Goal: Task Accomplishment & Management: Manage account settings

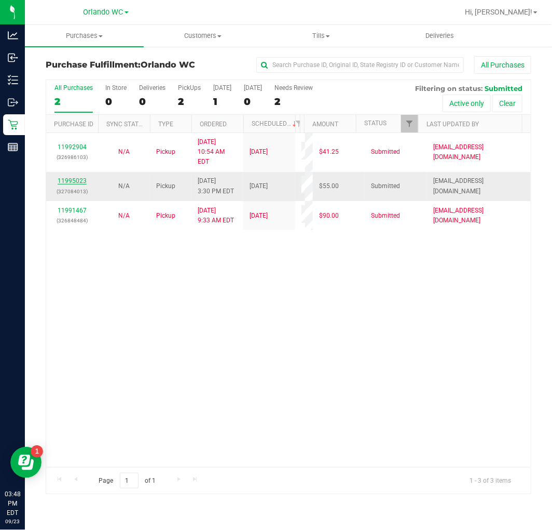
click at [68, 177] on link "11995023" at bounding box center [72, 180] width 29 height 7
click at [76, 177] on link "11995023" at bounding box center [72, 180] width 29 height 7
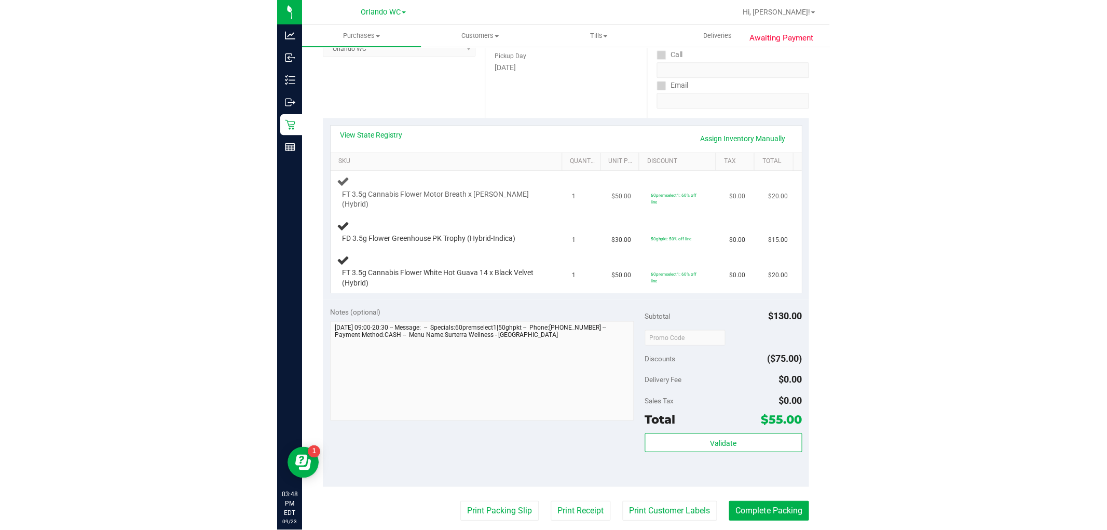
scroll to position [173, 0]
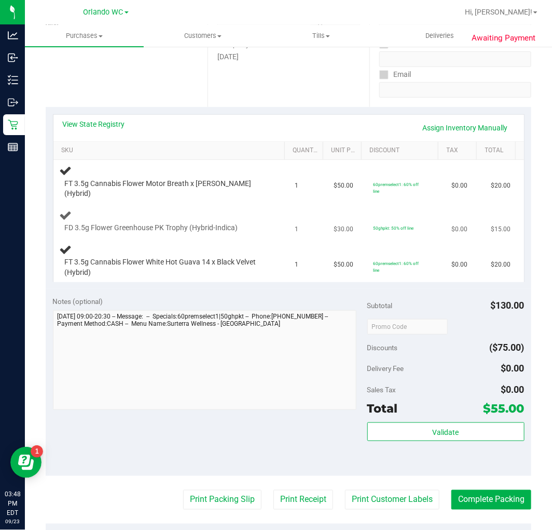
click at [213, 216] on div "FD 3.5g Flower Greenhouse PK Trophy (Hybrid-Indica)" at bounding box center [171, 221] width 223 height 24
click at [119, 123] on link "View State Registry" at bounding box center [94, 124] width 62 height 10
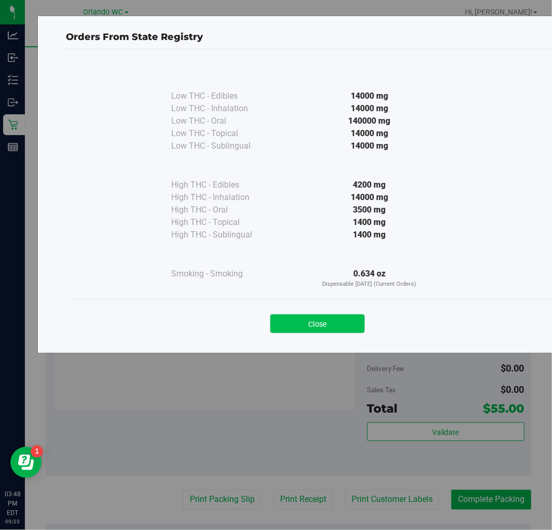
click at [354, 330] on button "Close" at bounding box center [318, 323] width 94 height 19
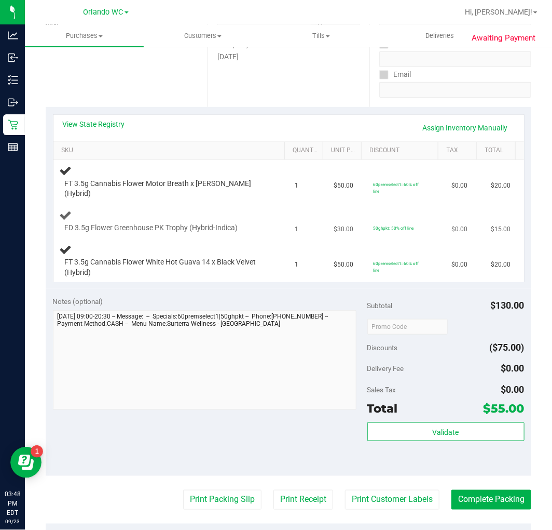
click at [266, 229] on td "FD 3.5g Flower Greenhouse PK Trophy (Hybrid-Indica)" at bounding box center [171, 221] width 236 height 35
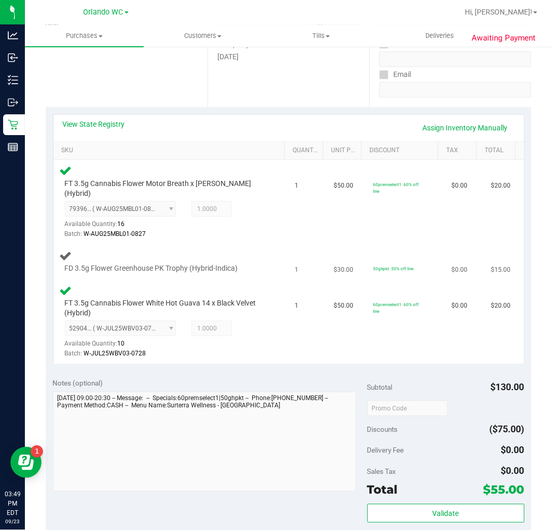
drag, startPoint x: 149, startPoint y: 266, endPoint x: 155, endPoint y: 261, distance: 7.4
click at [149, 266] on td "FD 3.5g Flower Greenhouse PK Trophy (Hybrid-Indica)" at bounding box center [171, 261] width 236 height 35
click at [155, 263] on span "FD 3.5g Flower Greenhouse PK Trophy (Hybrid-Indica)" at bounding box center [151, 268] width 173 height 10
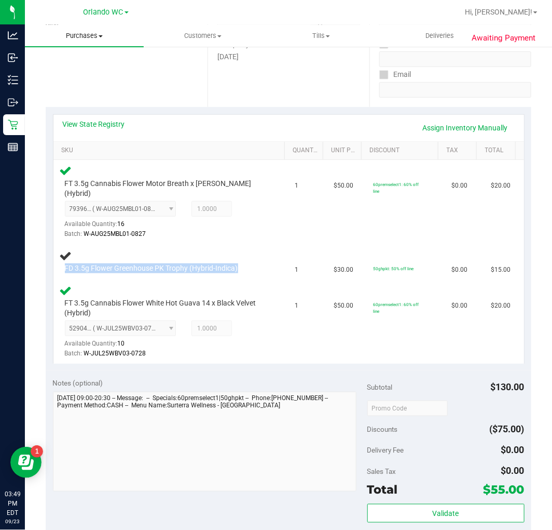
copy div "FD 3.5g Flower Greenhouse PK Trophy (Hybrid-Indica)"
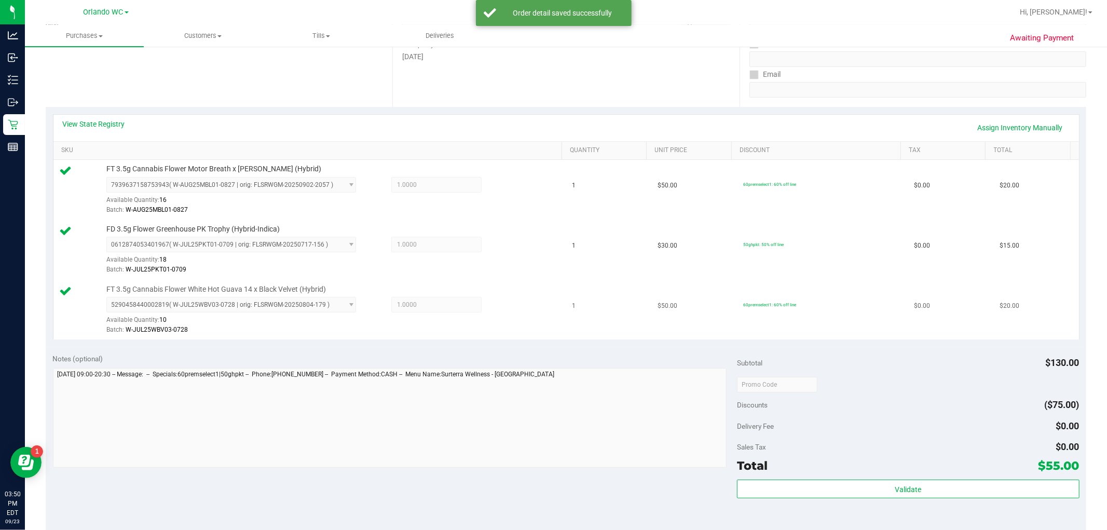
click at [552, 314] on td "60premselect1: 60% off line" at bounding box center [822, 310] width 171 height 60
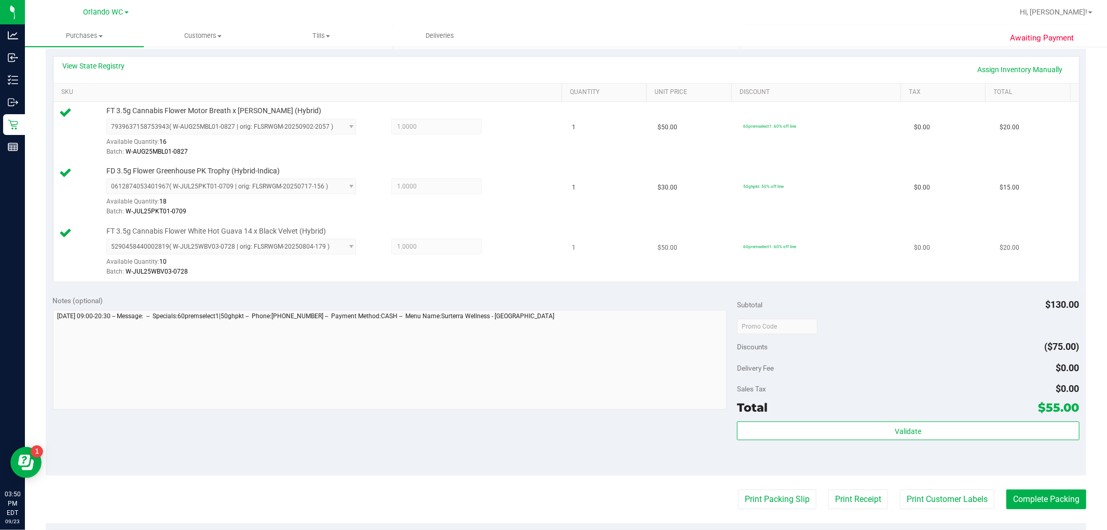
scroll to position [346, 0]
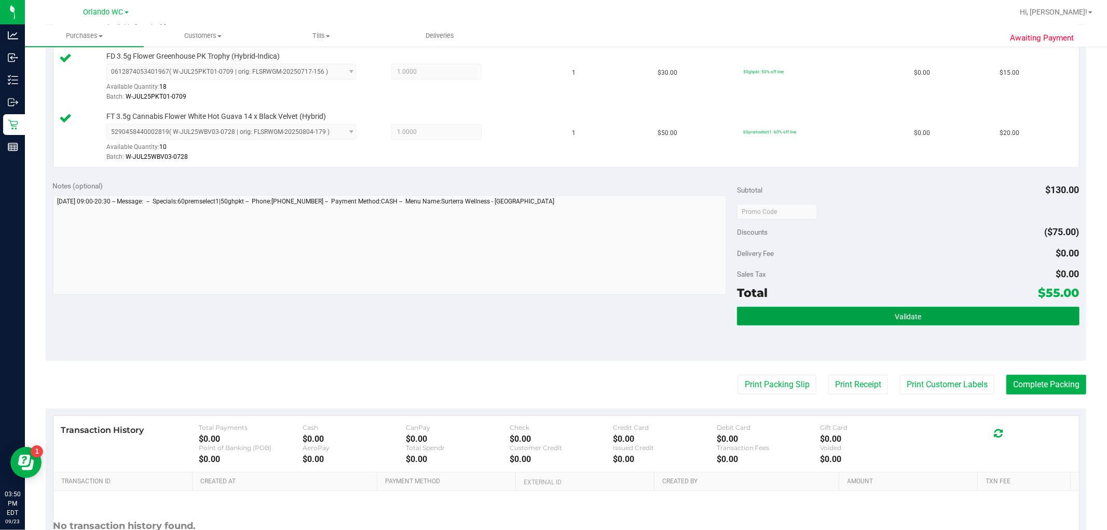
click at [552, 322] on button "Validate" at bounding box center [908, 316] width 342 height 19
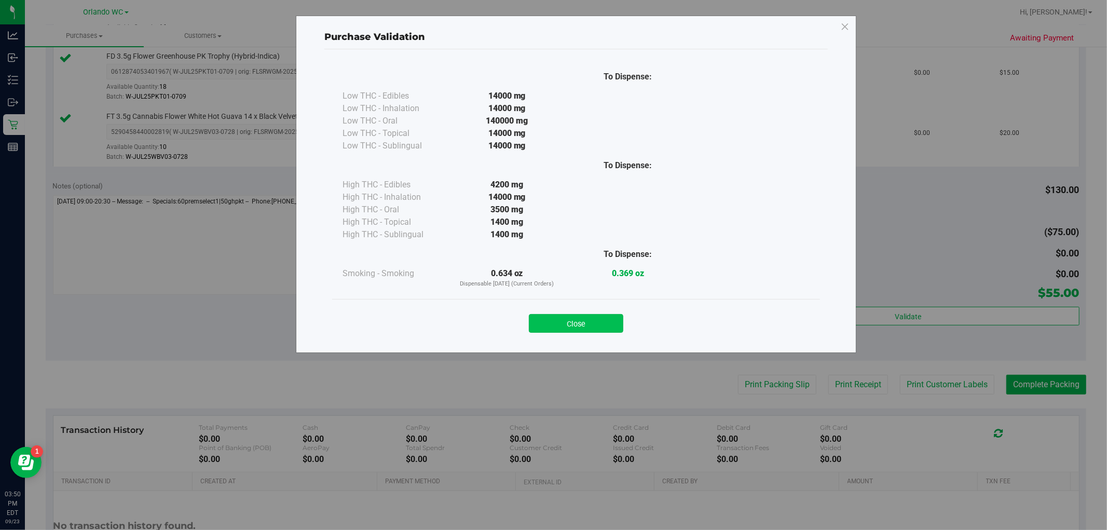
click at [552, 330] on button "Close" at bounding box center [576, 323] width 94 height 19
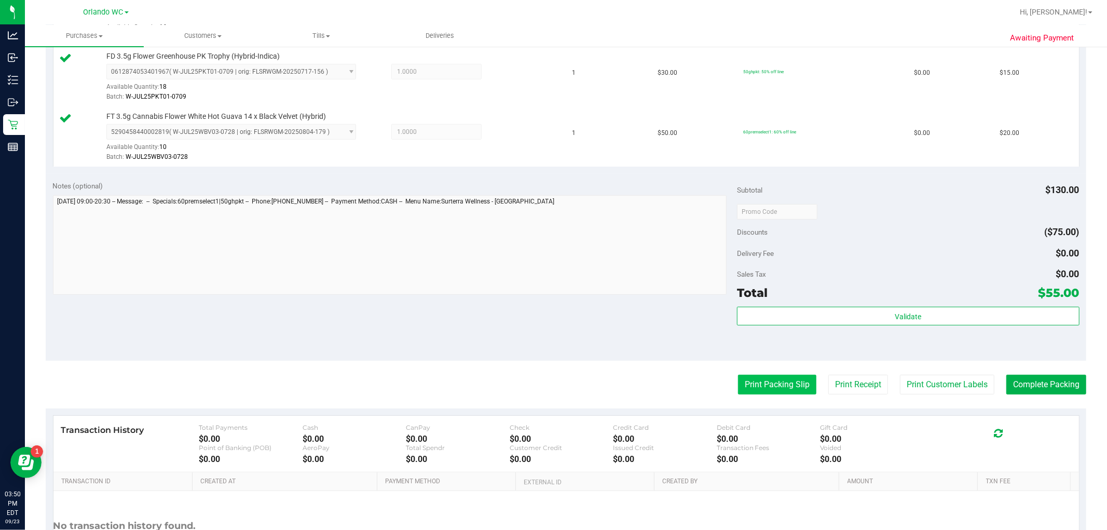
click at [552, 383] on button "Print Packing Slip" at bounding box center [777, 385] width 78 height 20
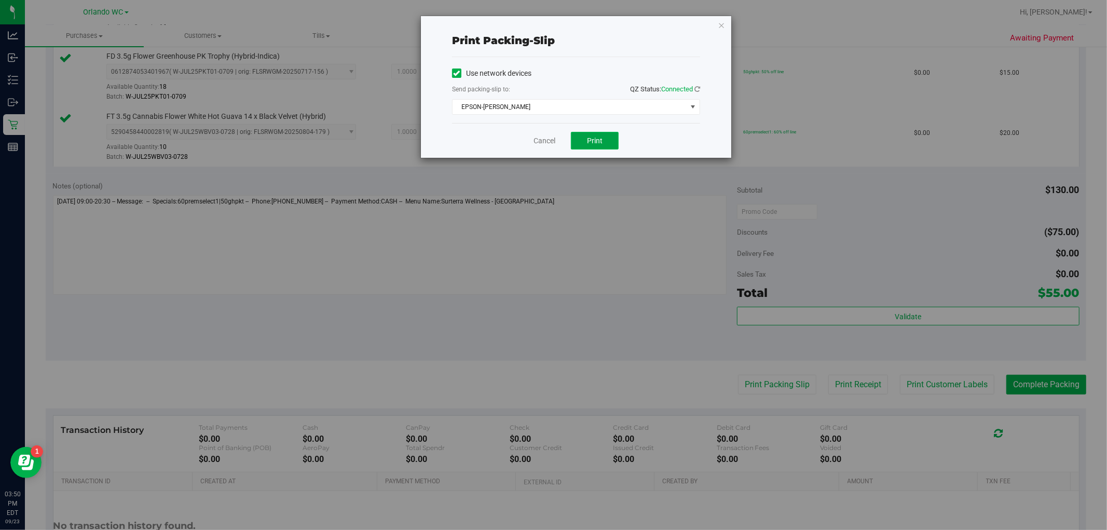
click at [552, 140] on button "Print" at bounding box center [595, 141] width 48 height 18
click at [544, 140] on link "Cancel" at bounding box center [545, 141] width 22 height 11
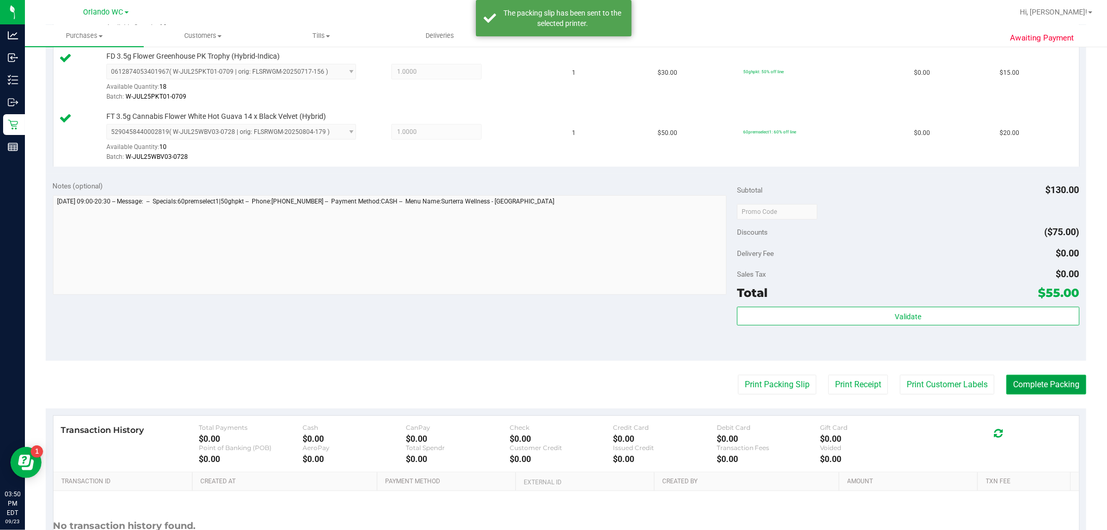
click at [552, 380] on button "Complete Packing" at bounding box center [1047, 385] width 80 height 20
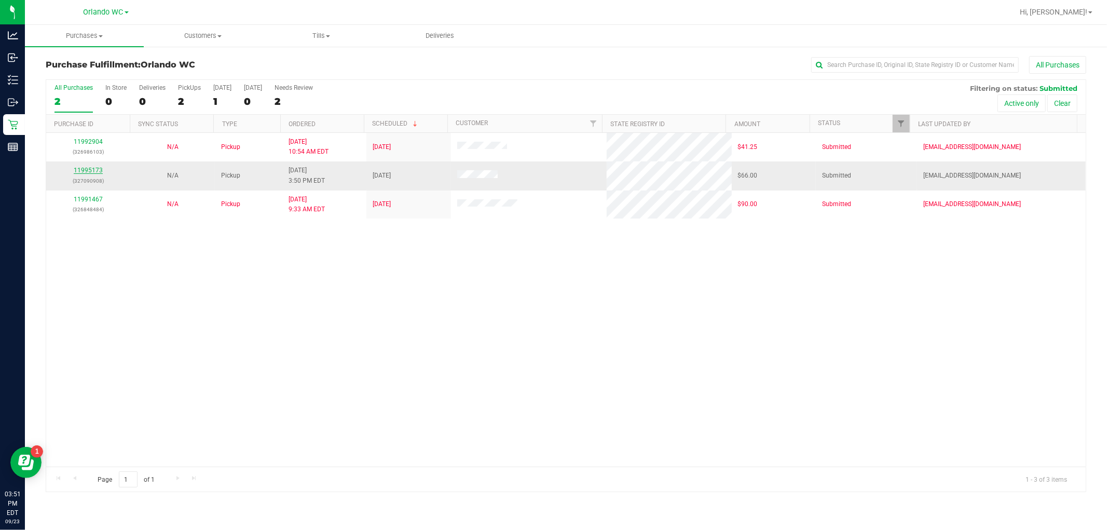
click at [85, 169] on link "11995173" at bounding box center [88, 170] width 29 height 7
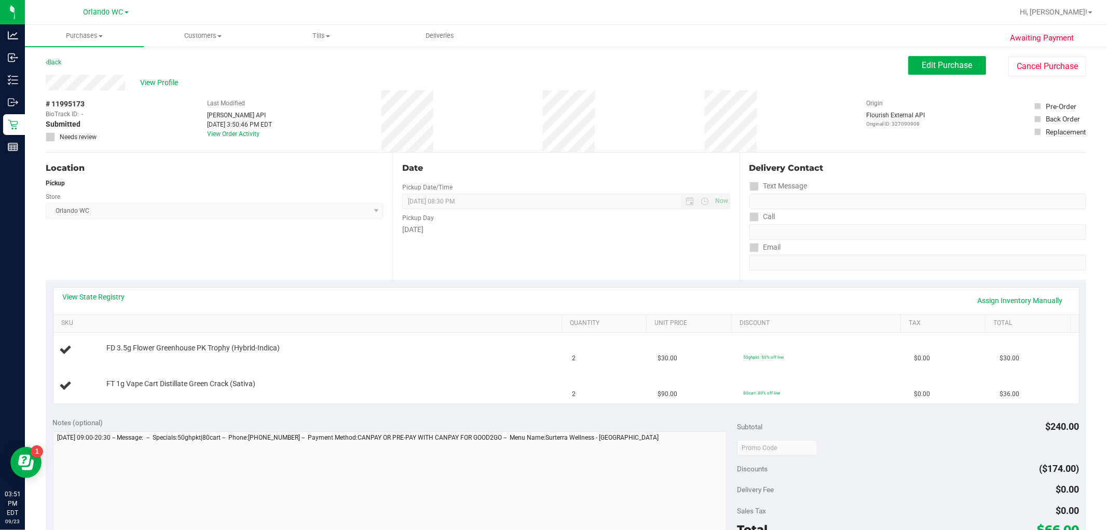
click at [434, 245] on div "Date Pickup Date/Time 09/23/2025 Now 09/23/2025 08:30 PM Now Pickup Day Tuesday" at bounding box center [566, 216] width 347 height 127
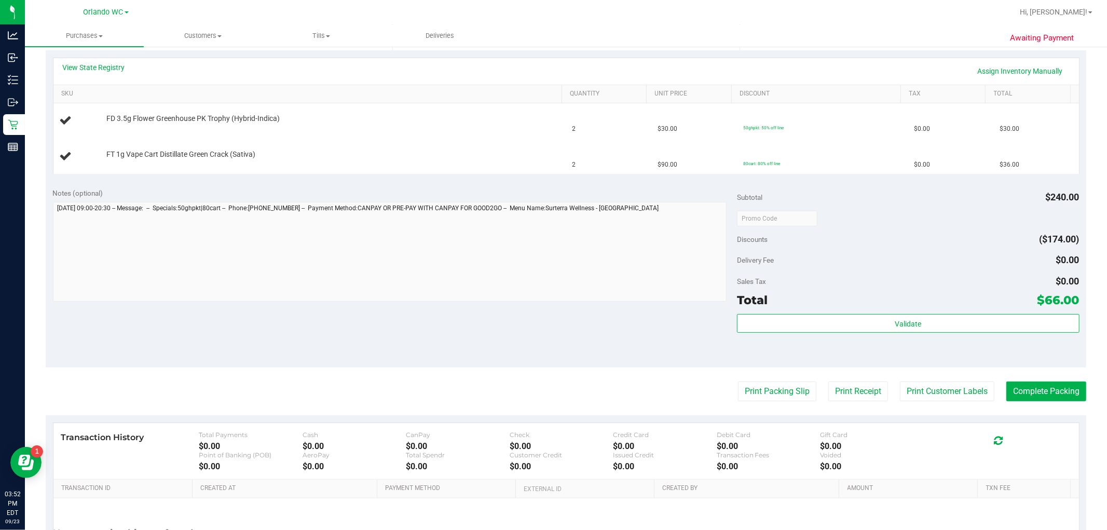
scroll to position [231, 0]
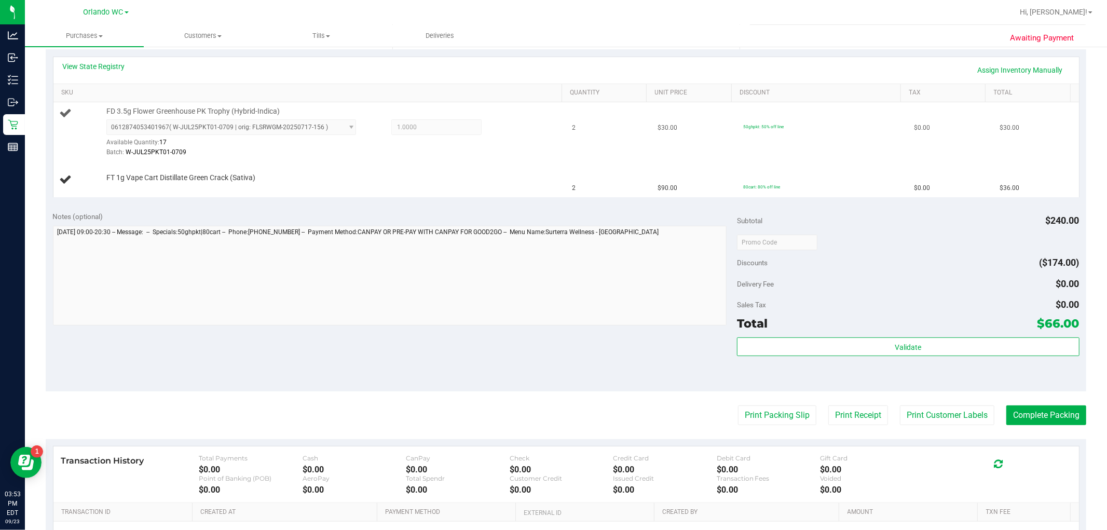
click at [196, 111] on span "FD 3.5g Flower Greenhouse PK Trophy (Hybrid-Indica)" at bounding box center [192, 111] width 173 height 10
copy div "FD 3.5g Flower Greenhouse PK Trophy (Hybrid-Indica)"
click at [333, 175] on div "FT 1g Vape Cart Distillate Green Crack (Sativa)" at bounding box center [329, 178] width 456 height 10
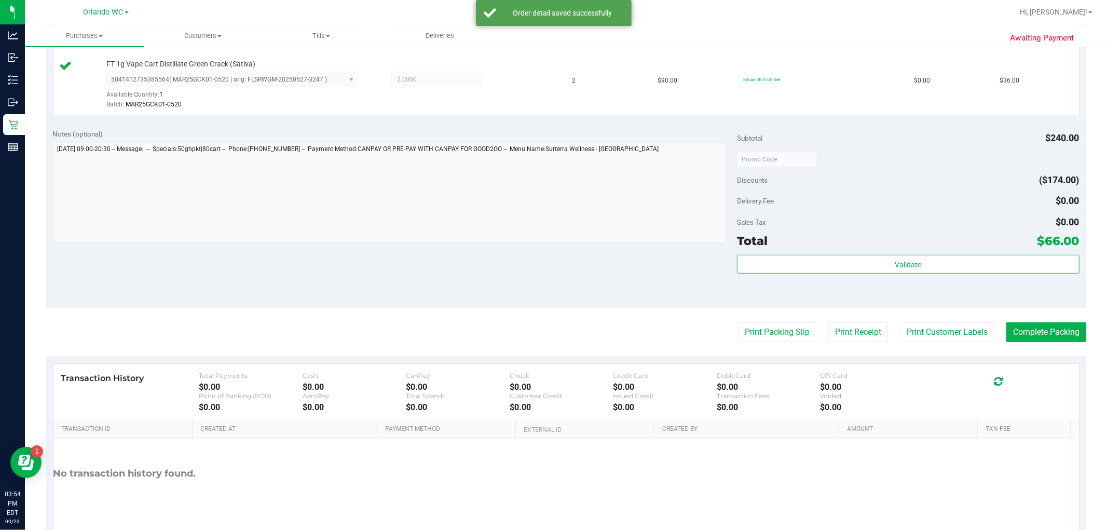
scroll to position [380, 0]
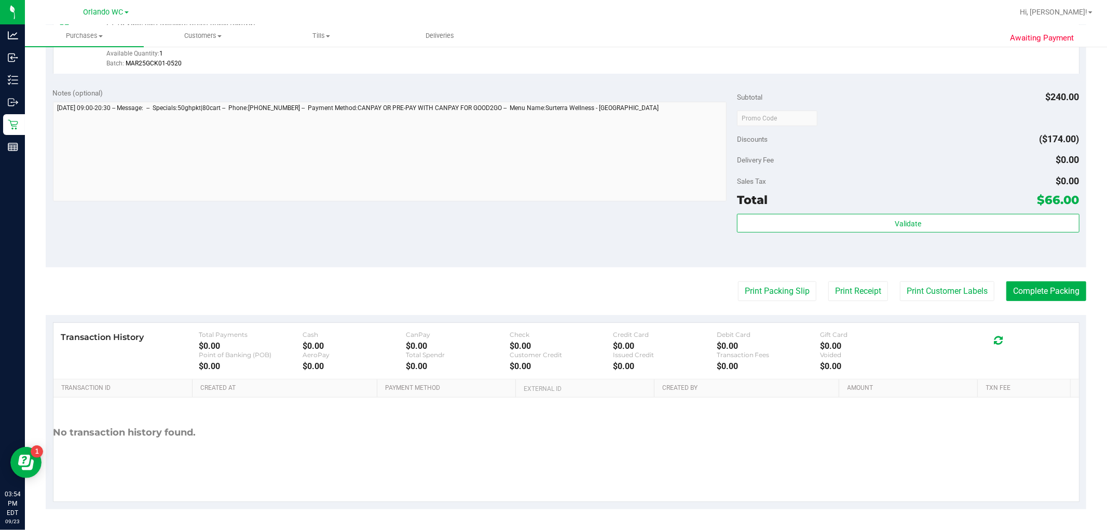
click at [552, 234] on div "Validate" at bounding box center [908, 237] width 342 height 47
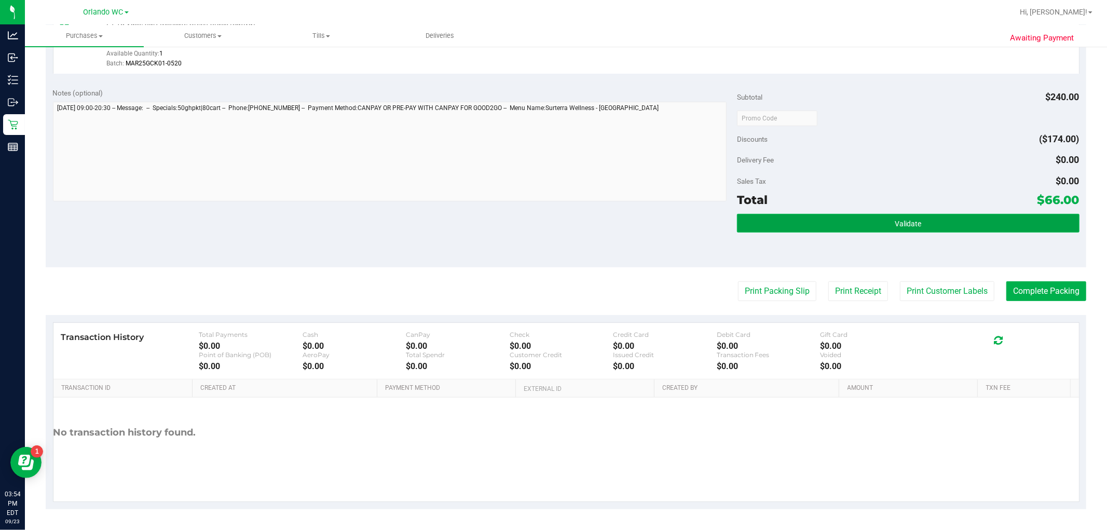
click at [552, 225] on span "Validate" at bounding box center [908, 224] width 26 height 8
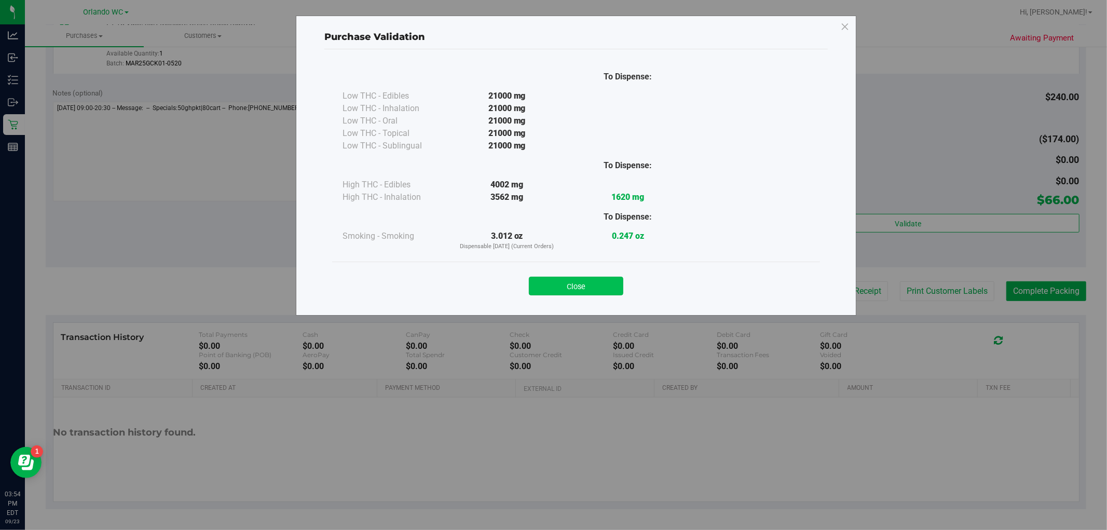
click at [552, 284] on button "Close" at bounding box center [576, 286] width 94 height 19
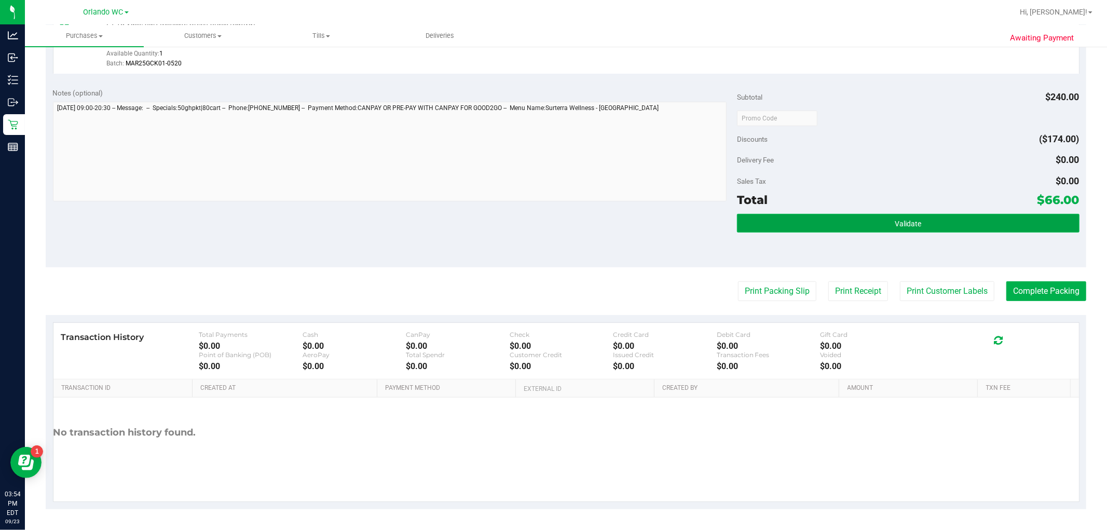
click at [552, 222] on button "Validate" at bounding box center [908, 223] width 342 height 19
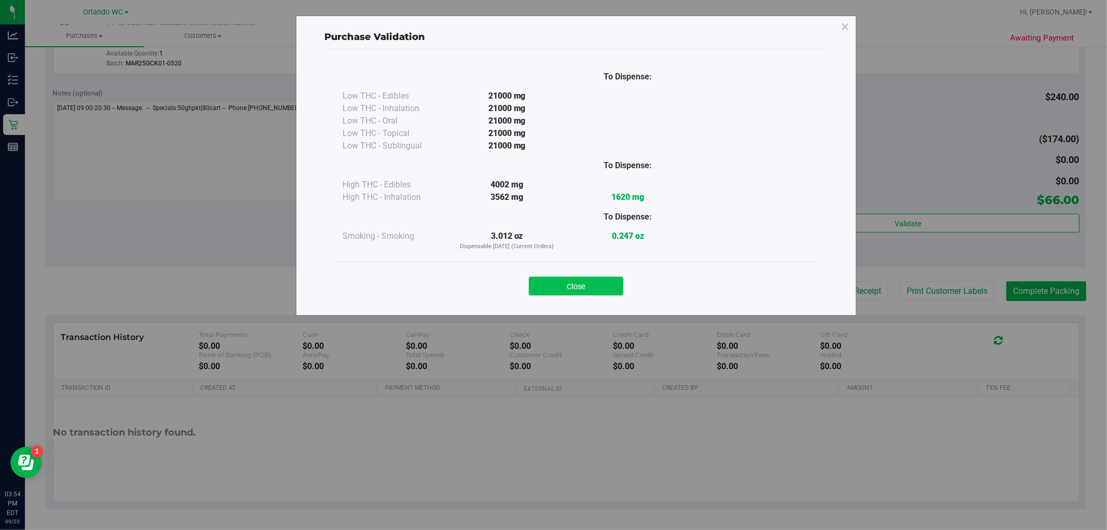
click at [552, 289] on button "Close" at bounding box center [576, 286] width 94 height 19
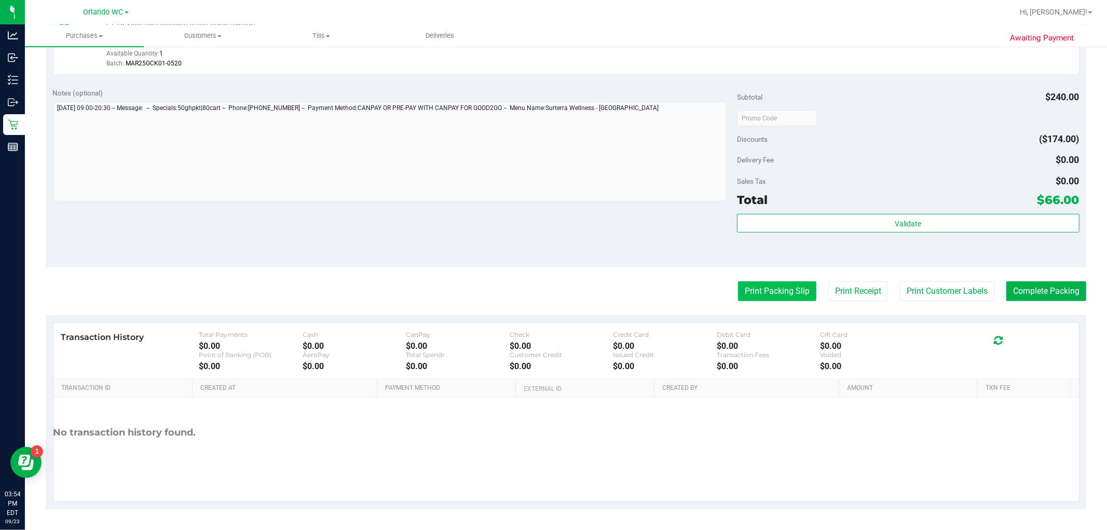
click at [552, 292] on button "Print Packing Slip" at bounding box center [777, 291] width 78 height 20
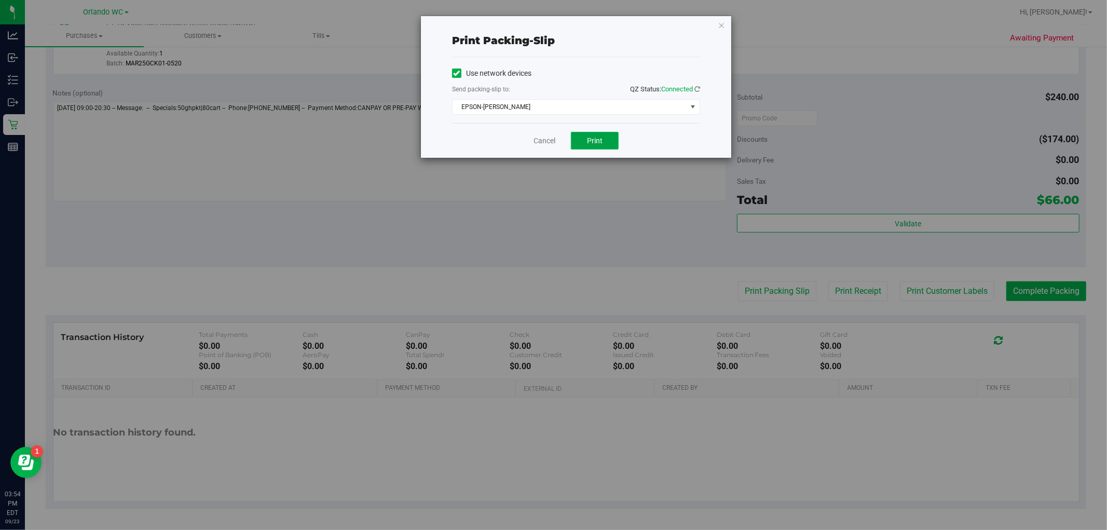
click at [552, 146] on button "Print" at bounding box center [595, 141] width 48 height 18
click at [546, 139] on link "Cancel" at bounding box center [545, 141] width 22 height 11
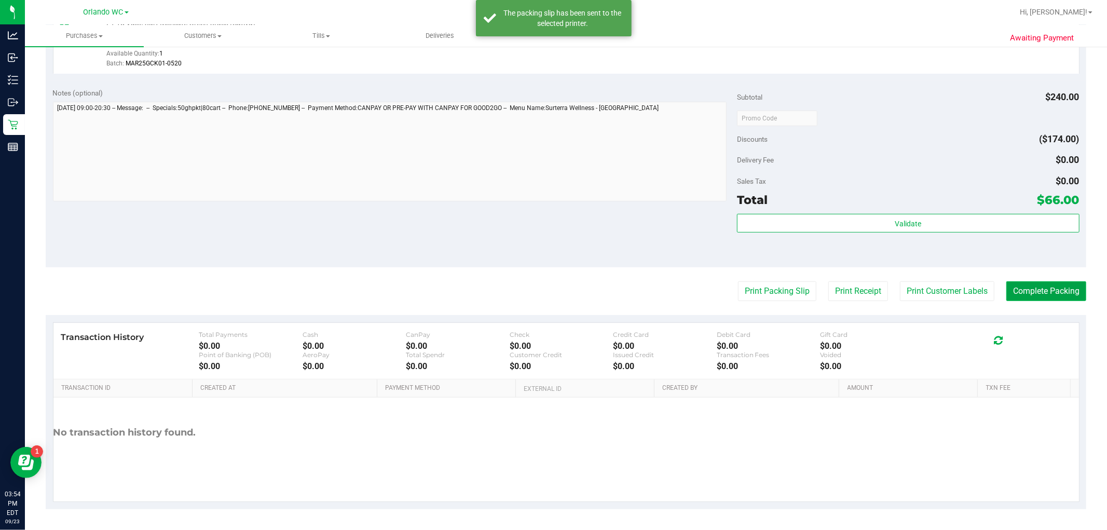
click at [552, 290] on button "Complete Packing" at bounding box center [1047, 291] width 80 height 20
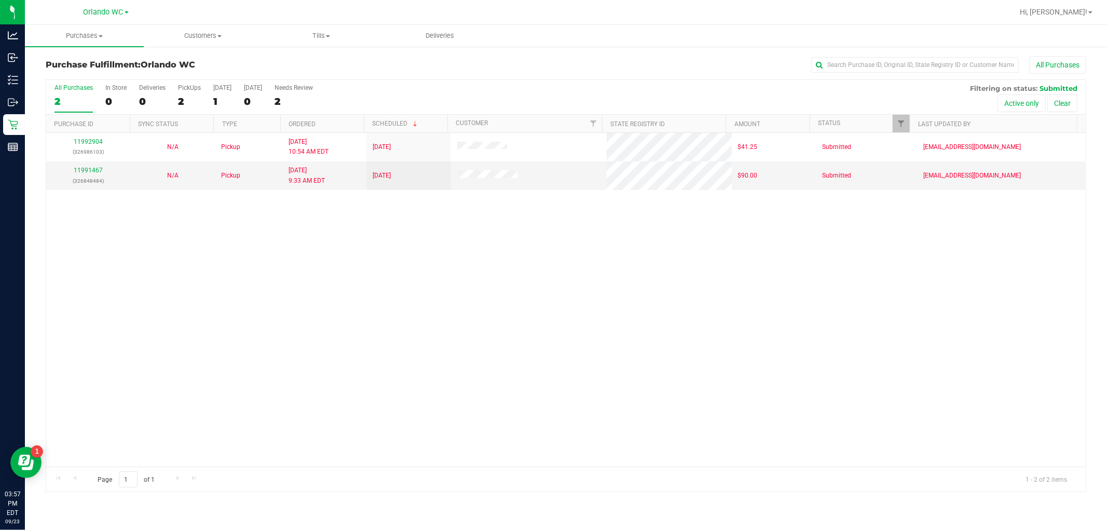
click at [64, 91] on label "All Purchases 2" at bounding box center [74, 98] width 38 height 29
click at [0, 0] on input "All Purchases 2" at bounding box center [0, 0] width 0 height 0
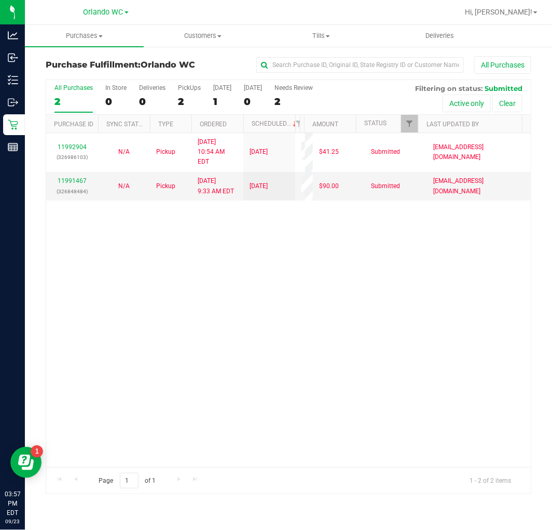
click at [65, 104] on div "2" at bounding box center [74, 102] width 38 height 12
click at [0, 0] on input "All Purchases 2" at bounding box center [0, 0] width 0 height 0
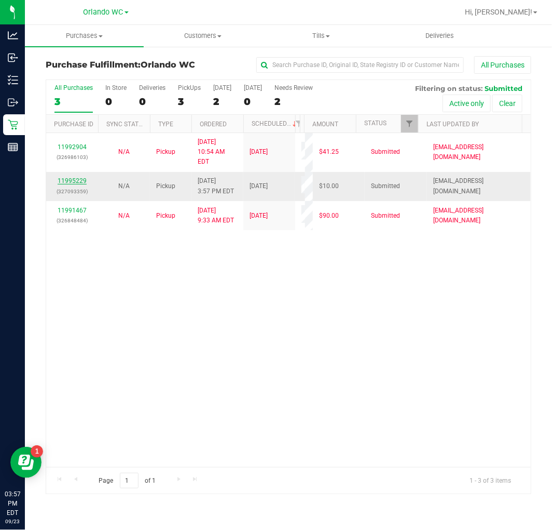
click at [72, 177] on link "11995229" at bounding box center [72, 180] width 29 height 7
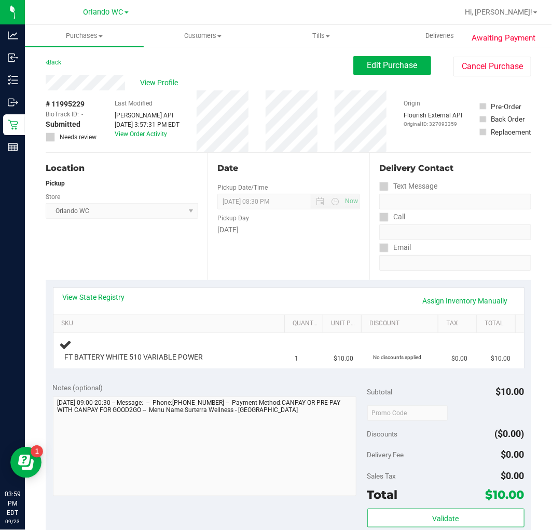
click at [248, 211] on div "Pickup Day" at bounding box center [289, 216] width 143 height 15
click at [193, 286] on div "View State Registry Assign Inventory Manually SKU Quantity Unit Price Discount …" at bounding box center [289, 327] width 486 height 95
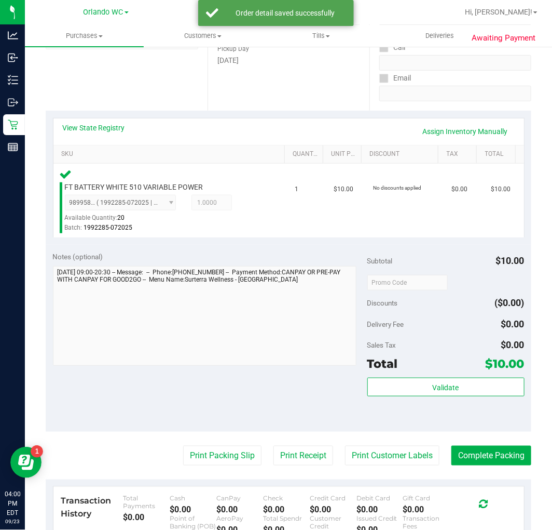
scroll to position [173, 0]
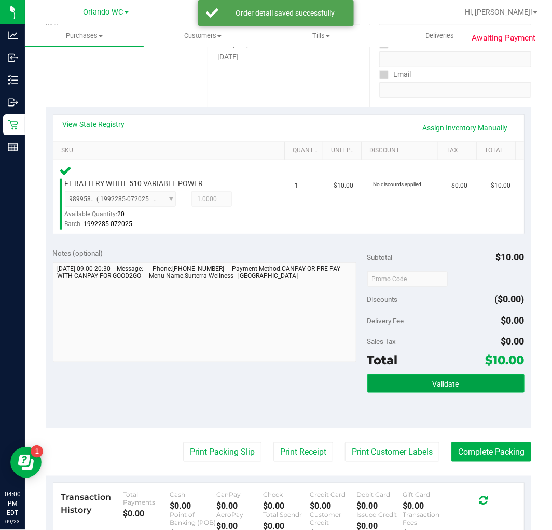
click at [421, 381] on button "Validate" at bounding box center [446, 383] width 157 height 19
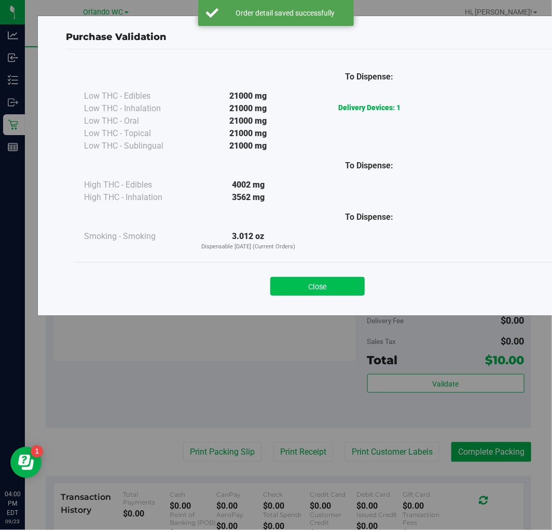
click at [345, 292] on button "Close" at bounding box center [318, 286] width 94 height 19
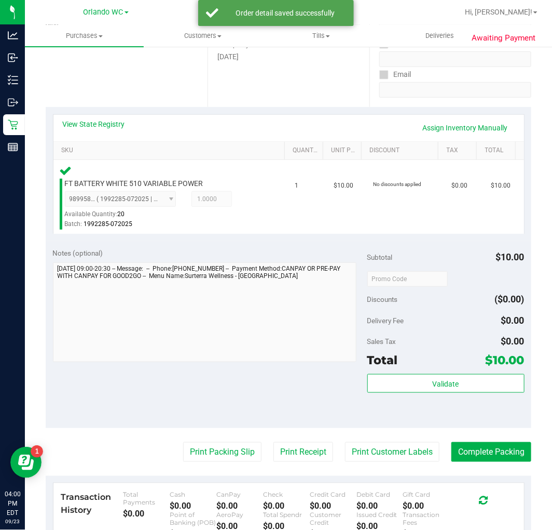
click at [224, 436] on purchase-details "Back Edit Purchase Cancel Purchase View Profile # 11995229 BioTrack ID: - Submi…" at bounding box center [289, 290] width 486 height 815
click at [225, 442] on button "Print Packing Slip" at bounding box center [222, 452] width 78 height 20
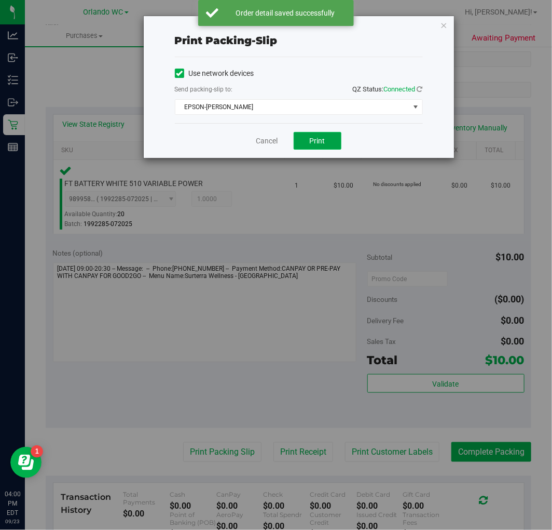
click at [305, 144] on button "Print" at bounding box center [318, 141] width 48 height 18
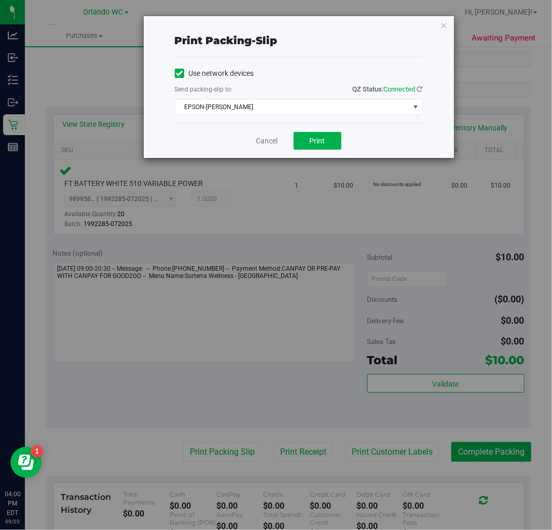
click at [267, 133] on div "Cancel Print" at bounding box center [299, 140] width 248 height 35
click at [272, 139] on link "Cancel" at bounding box center [267, 141] width 22 height 11
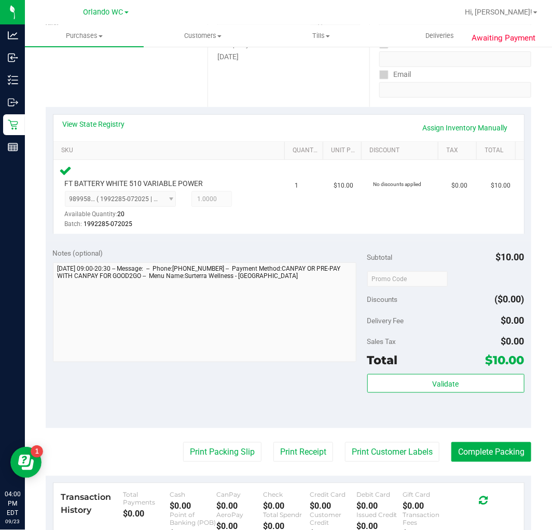
click at [495, 439] on purchase-details "Back Edit Purchase Cancel Purchase View Profile # 11995229 BioTrack ID: - Submi…" at bounding box center [289, 290] width 486 height 815
click at [476, 445] on button "Complete Packing" at bounding box center [492, 452] width 80 height 20
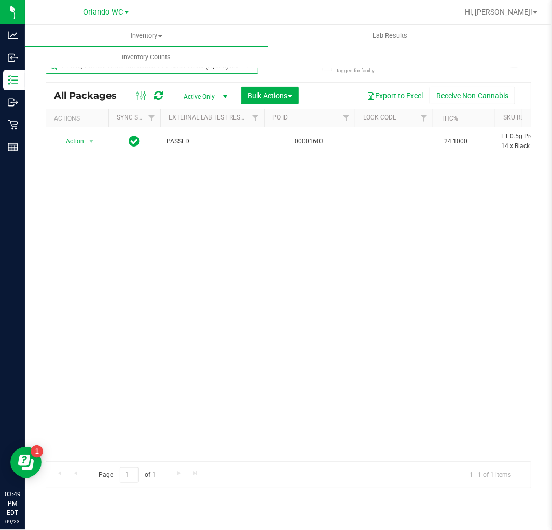
click at [118, 68] on input "FT 0.5g Pre-Roll White Hot Guava 14 x Black Velvet (Hybrid) 5ct" at bounding box center [152, 66] width 213 height 16
paste input "D 3.5g Flower Greenhouse PK Trophy (Hybrid-Indica)"
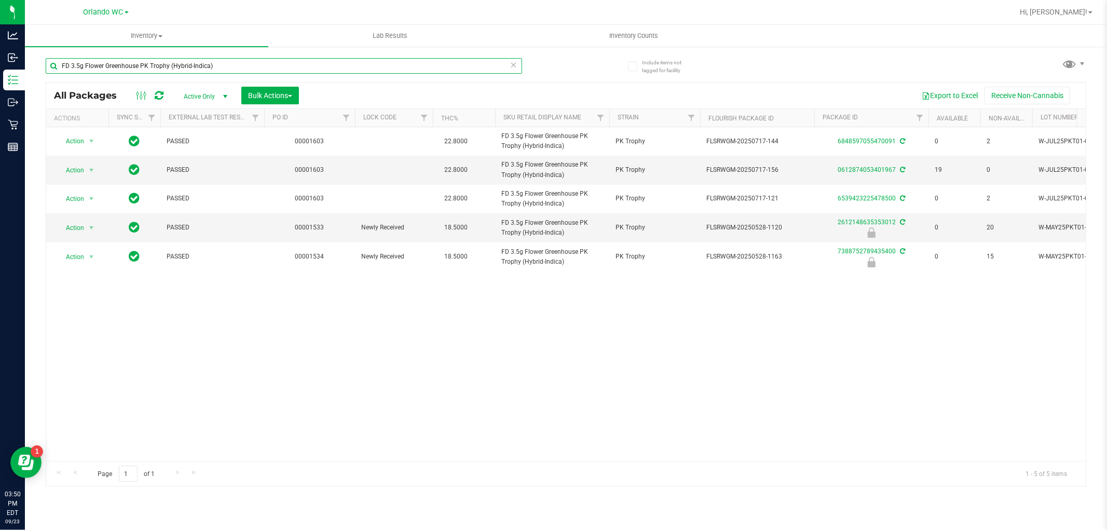
type input "FD 3.5g Flower Greenhouse PK Trophy (Hybrid-Indica)"
click at [552, 70] on div "FD 3.5g Flower Greenhouse PK Trophy (Hybrid-Indica) All Packages Active Only Ac…" at bounding box center [566, 267] width 1041 height 438
click at [493, 402] on div "Action Action Adjust qty Create package Edit attributes Global inventory Locate…" at bounding box center [566, 294] width 1040 height 334
click at [508, 71] on input "FD 3.5g Flower Greenhouse PK Trophy (Hybrid-Indica)" at bounding box center [284, 66] width 477 height 16
click at [510, 63] on icon at bounding box center [513, 64] width 7 height 12
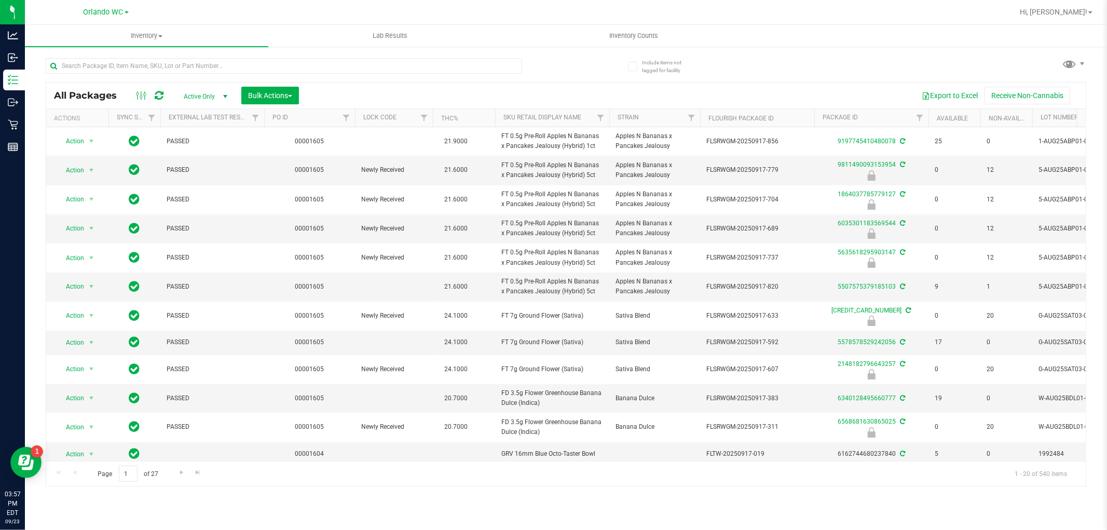
click at [535, 63] on div at bounding box center [306, 65] width 521 height 33
click at [521, 110] on th "Sku Retail Display Name" at bounding box center [552, 118] width 114 height 18
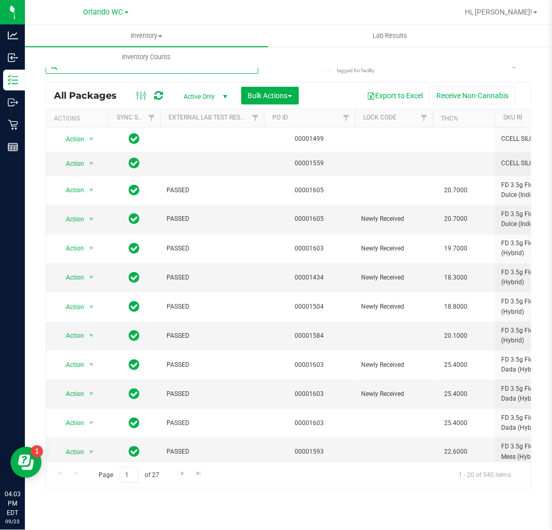
click at [136, 69] on input "text" at bounding box center [152, 66] width 213 height 16
paste input "SN250728DC1-0804"
type input "SN250728DC1-0804"
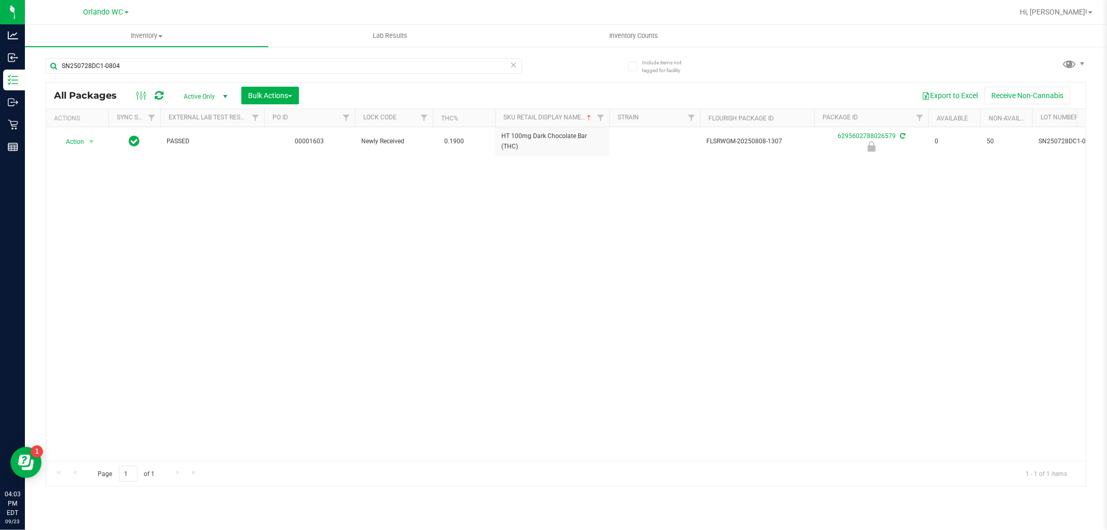
click at [552, 258] on div "Action Action Edit attributes Global inventory Locate package Package audit log…" at bounding box center [566, 294] width 1040 height 334
click at [552, 75] on div "SN250728DC1-0804 All Packages Active Only Active Only Lab Samples Locked All Ex…" at bounding box center [566, 267] width 1041 height 438
click at [552, 30] on uib-tab-heading "Inventory Counts" at bounding box center [633, 35] width 242 height 21
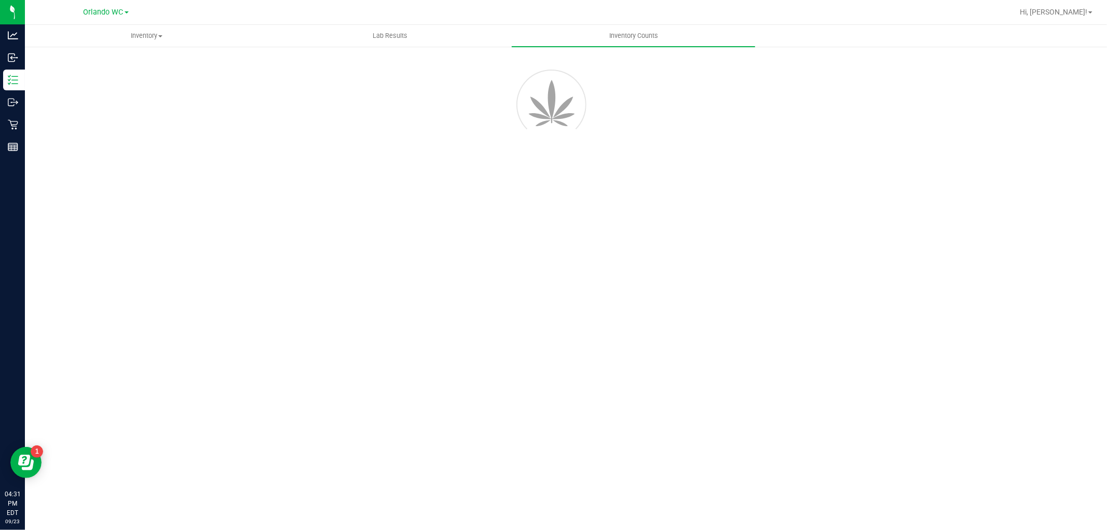
click at [552, 479] on div "Inventory All packages All inventory Waste log Create inventory Lab Results Inv…" at bounding box center [566, 277] width 1083 height 505
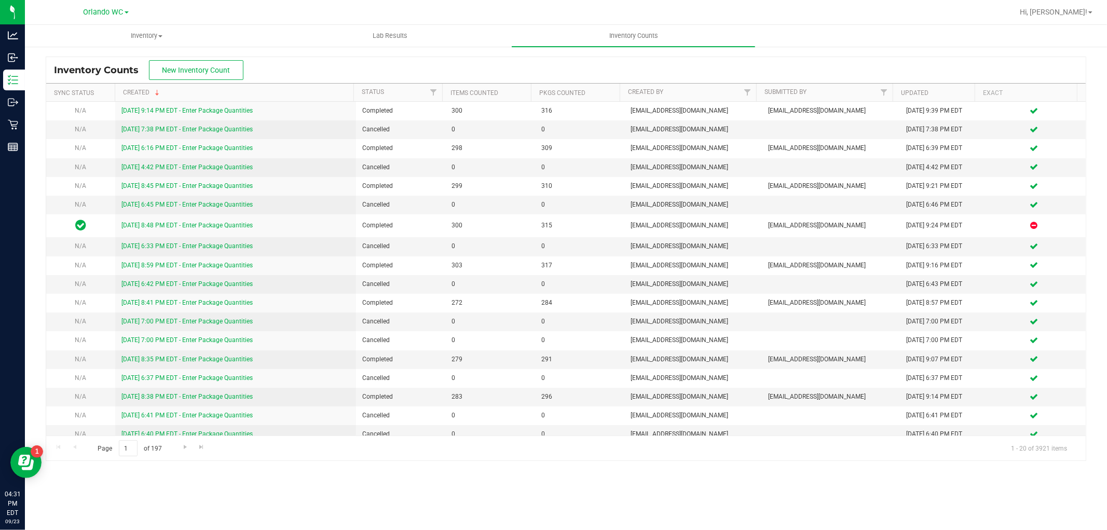
click at [27, 82] on div "Inventory Counts New Inventory Count Sync Status Created Status Items Counted P…" at bounding box center [566, 259] width 1083 height 426
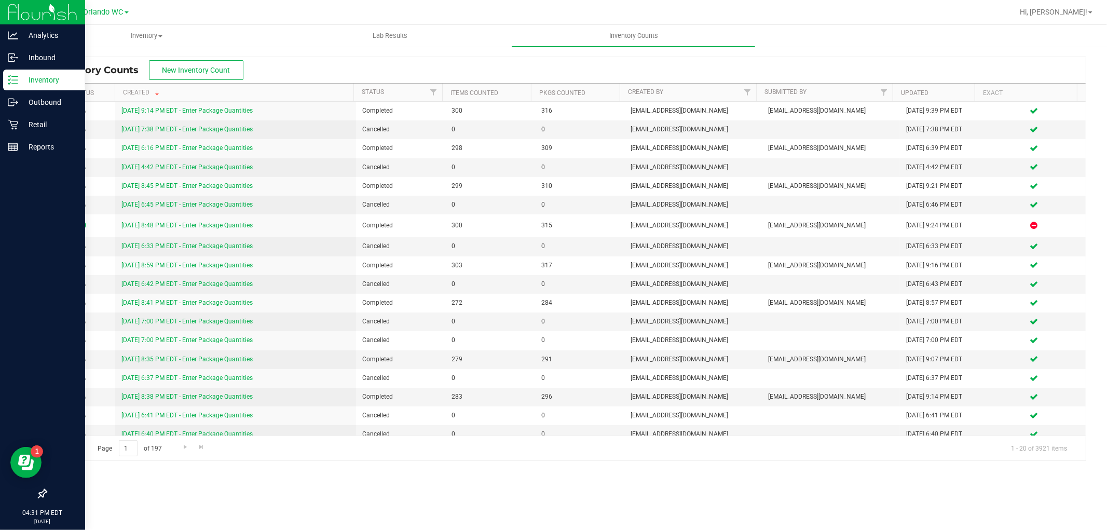
click at [21, 80] on p "Inventory" at bounding box center [49, 80] width 62 height 12
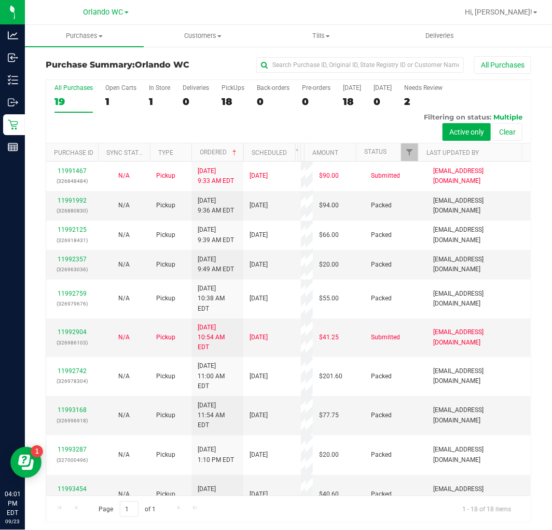
click at [68, 101] on div "19" at bounding box center [74, 102] width 38 height 12
click at [0, 0] on input "All Purchases 19" at bounding box center [0, 0] width 0 height 0
click at [67, 101] on div "18" at bounding box center [74, 102] width 38 height 12
click at [0, 0] on input "All Purchases 18" at bounding box center [0, 0] width 0 height 0
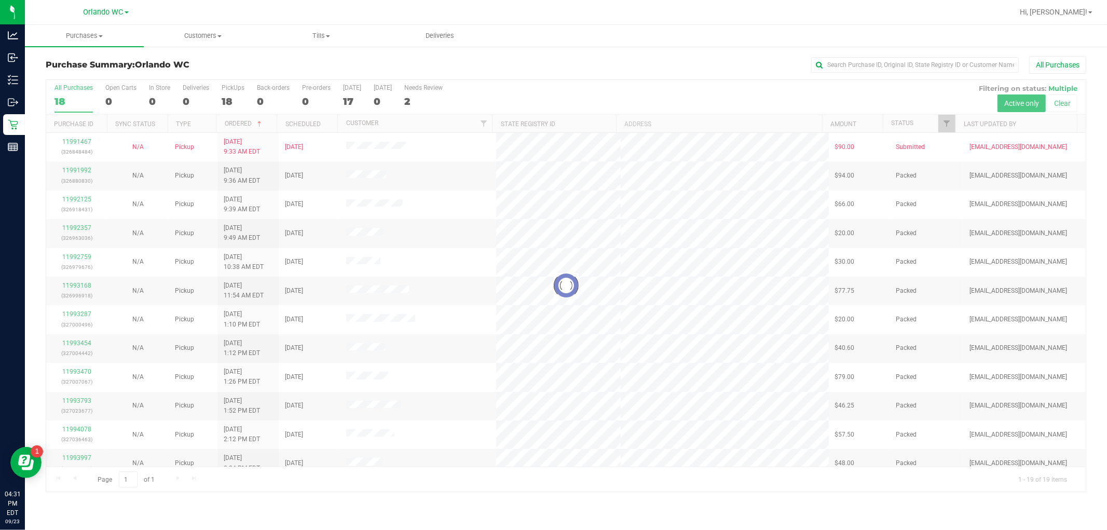
click at [65, 97] on div at bounding box center [566, 286] width 1040 height 412
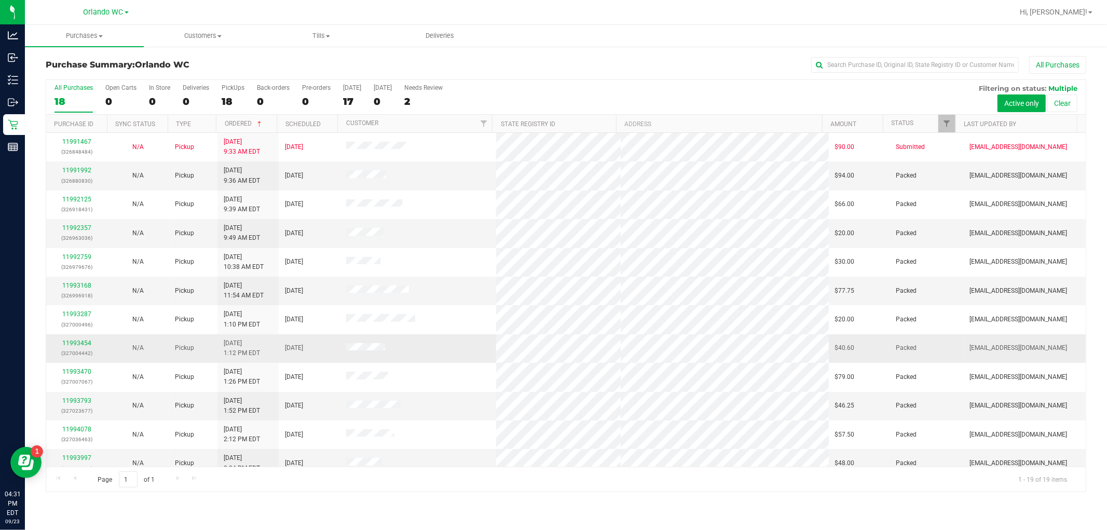
click at [218, 339] on td "9/23/2025 1:12 PM EDT" at bounding box center [248, 348] width 61 height 29
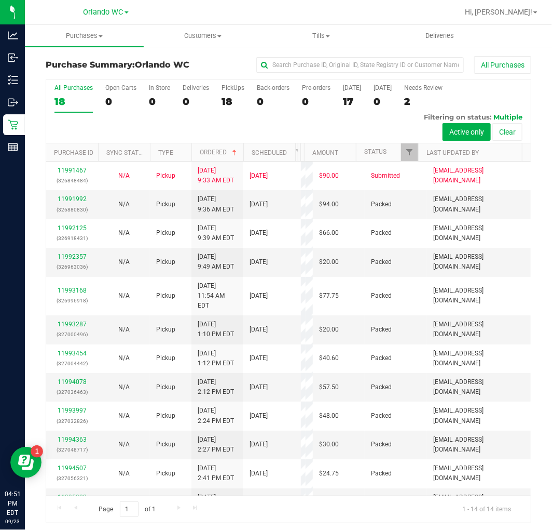
click at [73, 104] on div "18" at bounding box center [74, 102] width 38 height 12
click at [0, 0] on input "All Purchases 18" at bounding box center [0, 0] width 0 height 0
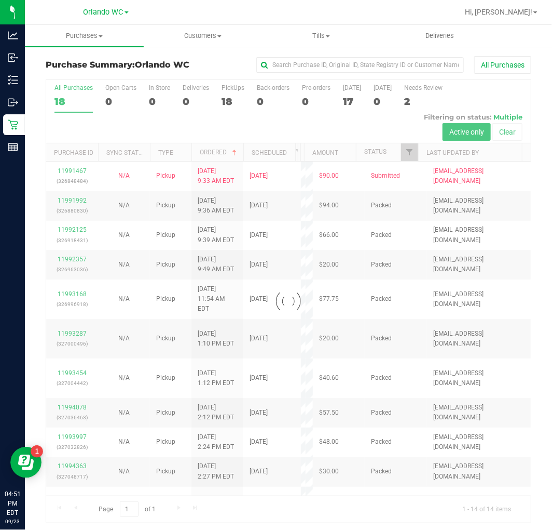
click at [32, 128] on div "Purchase Summary: Orlando WC All Purchases Loading... All Purchases 18 Open Car…" at bounding box center [289, 289] width 528 height 487
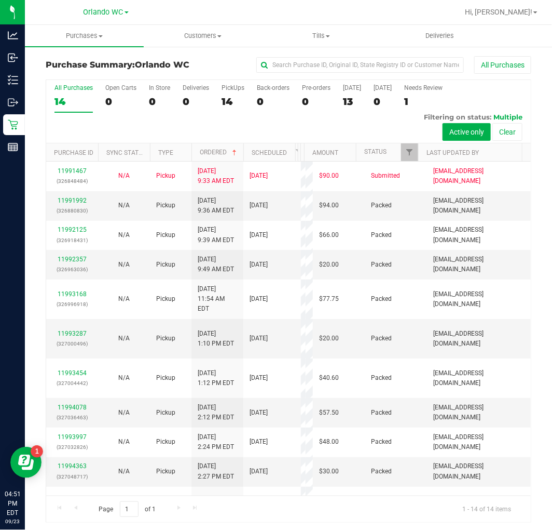
click at [76, 93] on label "All Purchases 14" at bounding box center [74, 98] width 38 height 29
click at [0, 0] on input "All Purchases 14" at bounding box center [0, 0] width 0 height 0
click at [69, 101] on div "14" at bounding box center [74, 102] width 38 height 12
click at [0, 0] on input "All Purchases 14" at bounding box center [0, 0] width 0 height 0
click at [64, 96] on div "14" at bounding box center [74, 102] width 38 height 12
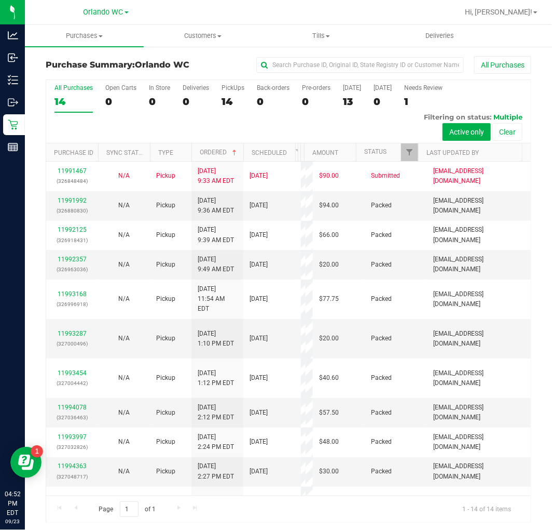
click at [0, 0] on input "All Purchases 14" at bounding box center [0, 0] width 0 height 0
click at [69, 91] on div "All Purchases" at bounding box center [74, 87] width 38 height 7
click at [0, 0] on input "All Purchases 14" at bounding box center [0, 0] width 0 height 0
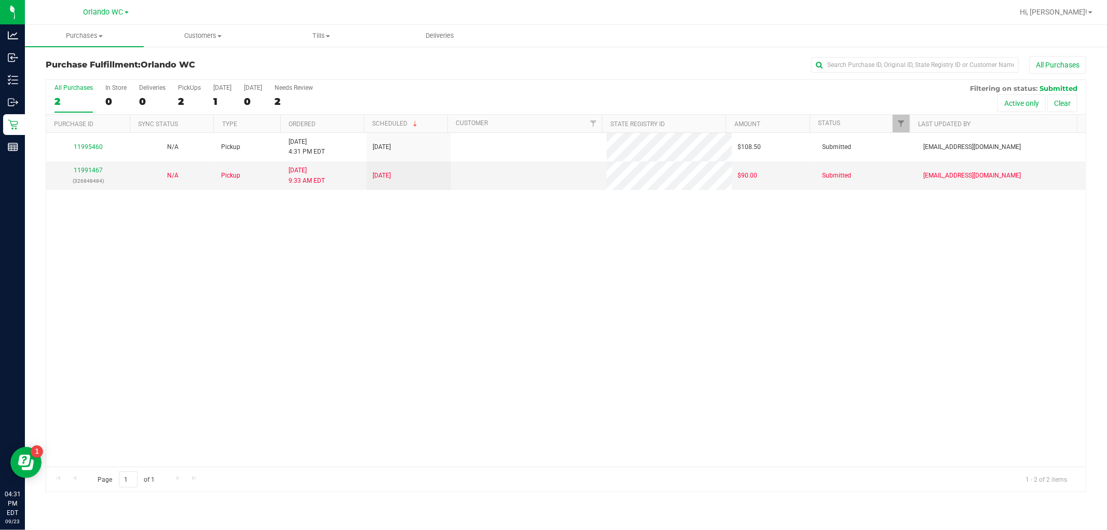
click at [359, 326] on div "11995460 N/A Pickup [DATE] 4:31 PM EDT 9/23/2025 $108.50 Submitted [EMAIL_ADDRE…" at bounding box center [566, 300] width 1040 height 334
click at [60, 97] on div "2" at bounding box center [74, 102] width 38 height 12
click at [0, 0] on input "All Purchases 2" at bounding box center [0, 0] width 0 height 0
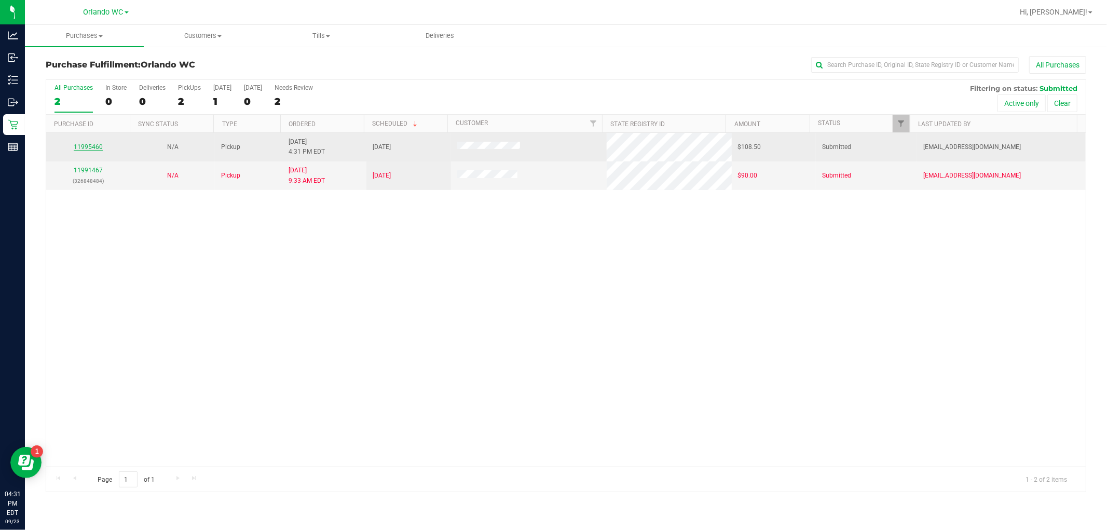
click at [86, 146] on link "11995460" at bounding box center [88, 146] width 29 height 7
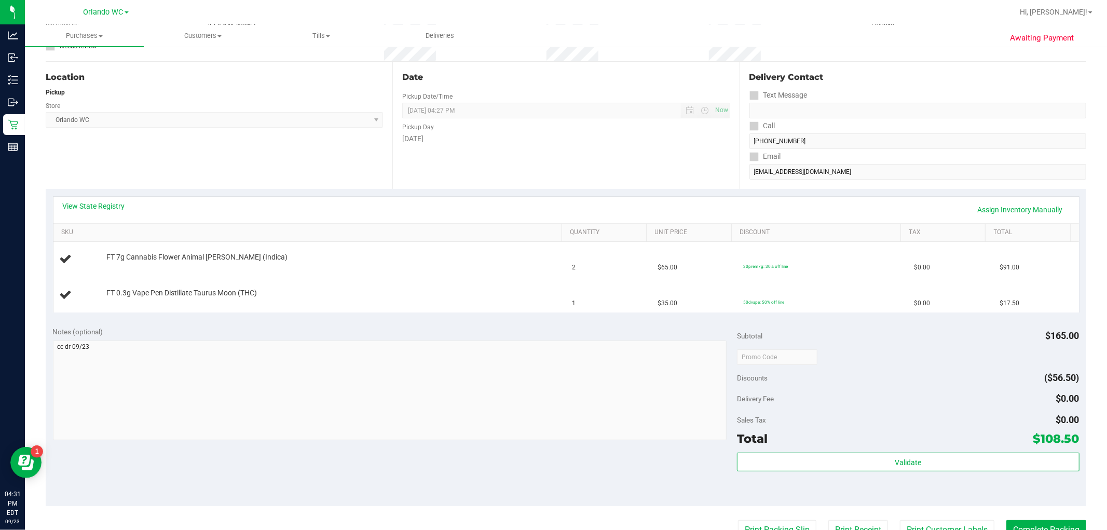
scroll to position [115, 0]
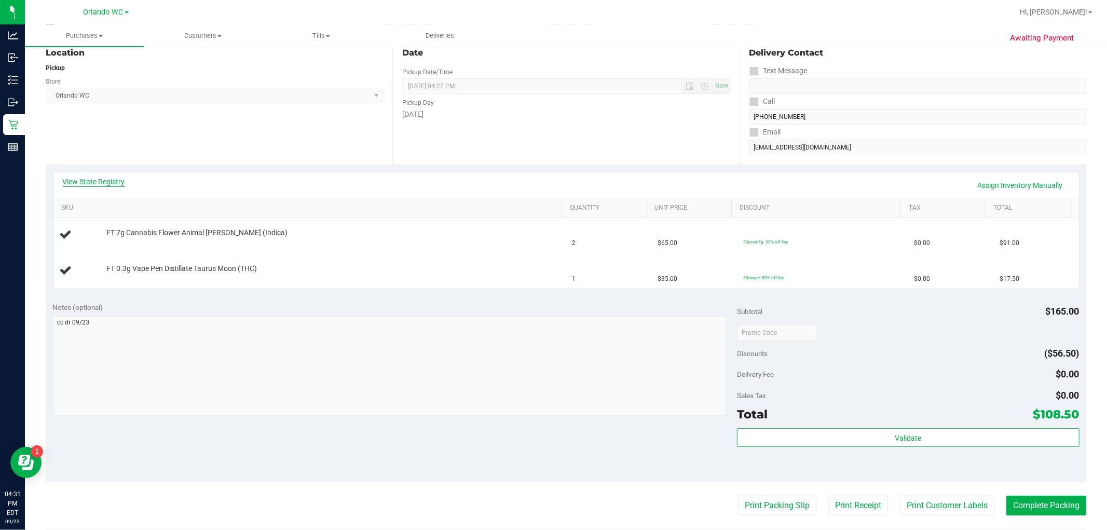
click at [80, 182] on link "View State Registry" at bounding box center [94, 182] width 62 height 10
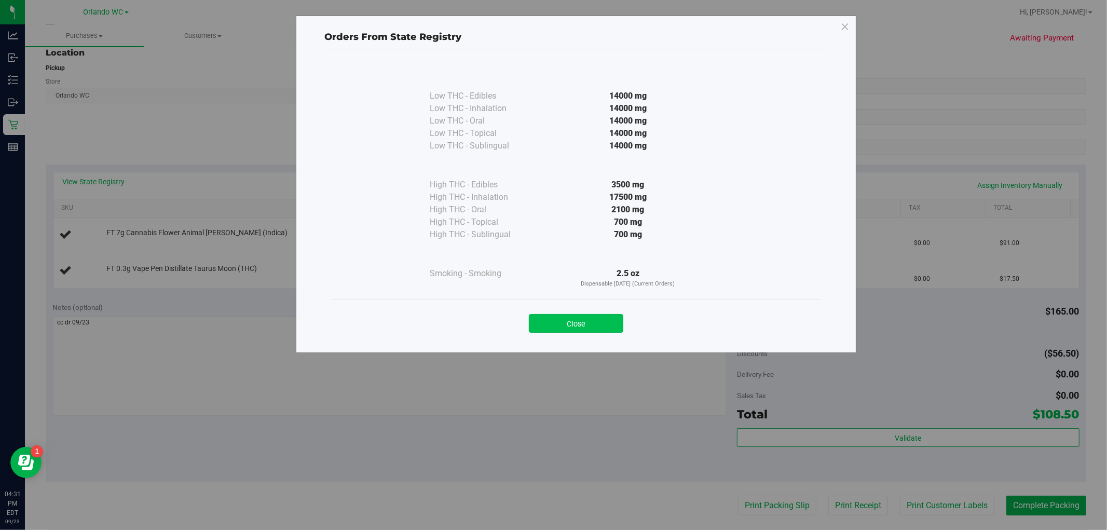
click at [594, 327] on button "Close" at bounding box center [576, 323] width 94 height 19
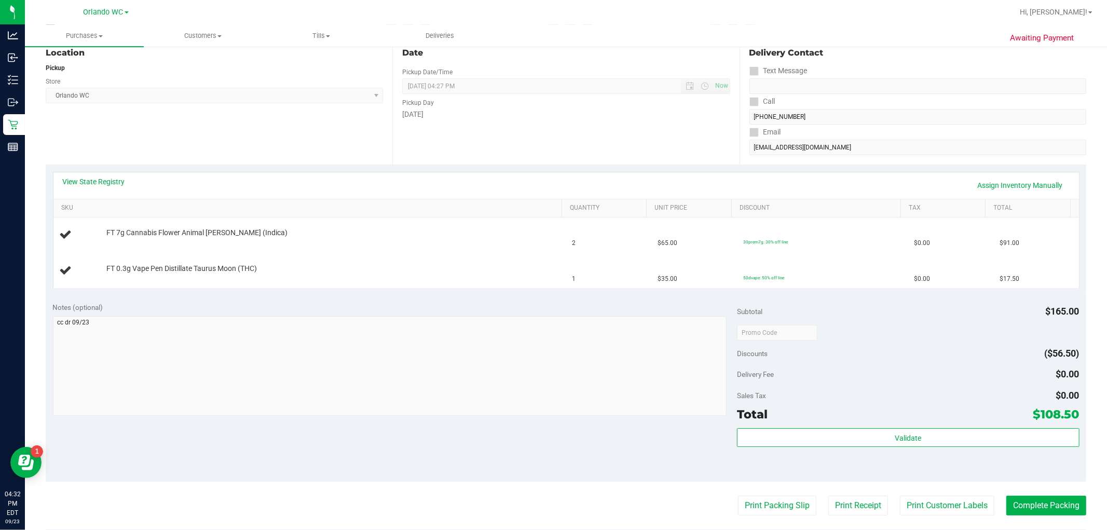
click at [231, 312] on div "Notes (optional)" at bounding box center [395, 307] width 685 height 10
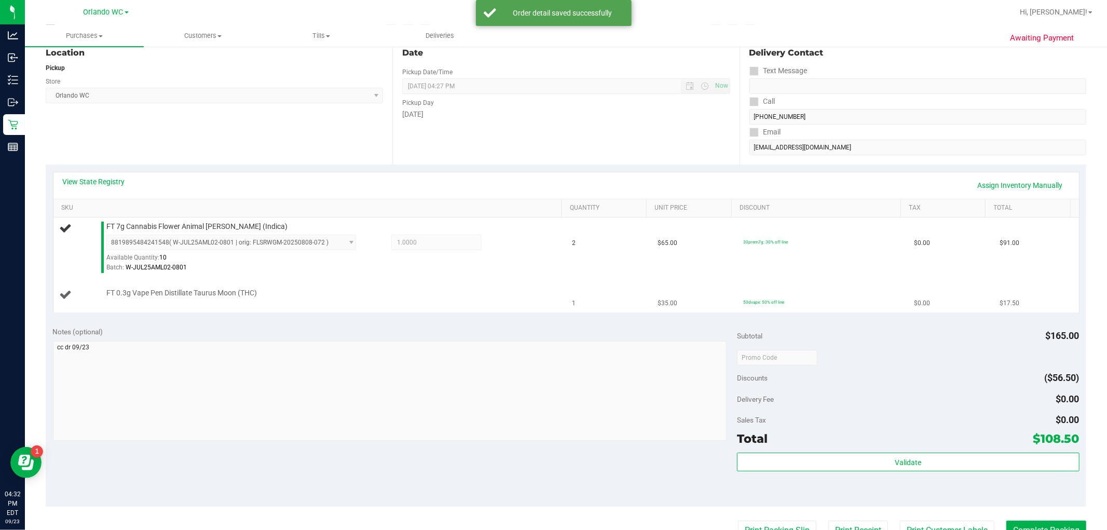
click at [435, 309] on td "FT 0.3g Vape Pen Distillate Taurus Moon (THC)" at bounding box center [309, 295] width 513 height 35
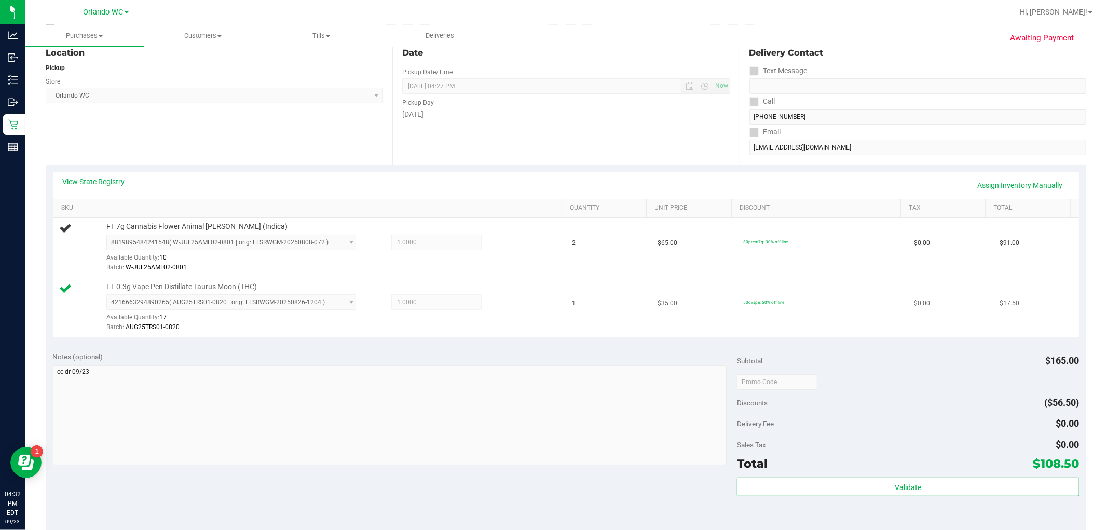
click at [431, 302] on span "1.0000 1" at bounding box center [436, 302] width 90 height 16
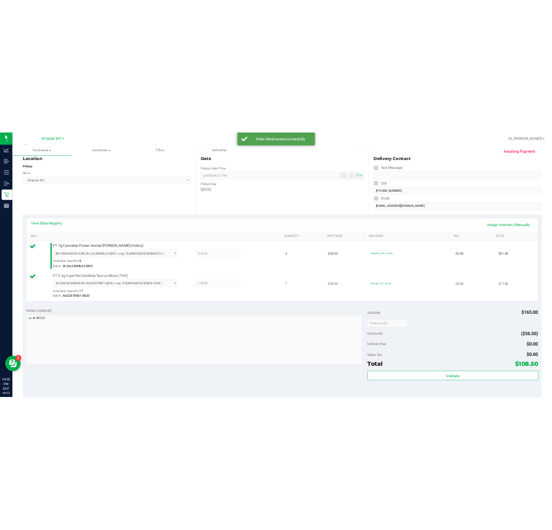
scroll to position [231, 0]
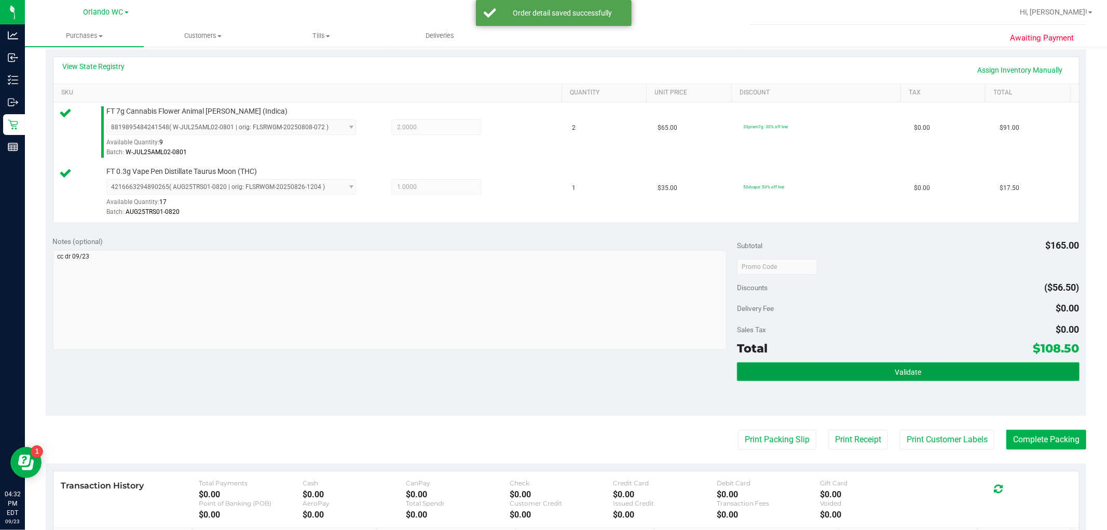
click at [902, 374] on span "Validate" at bounding box center [908, 372] width 26 height 8
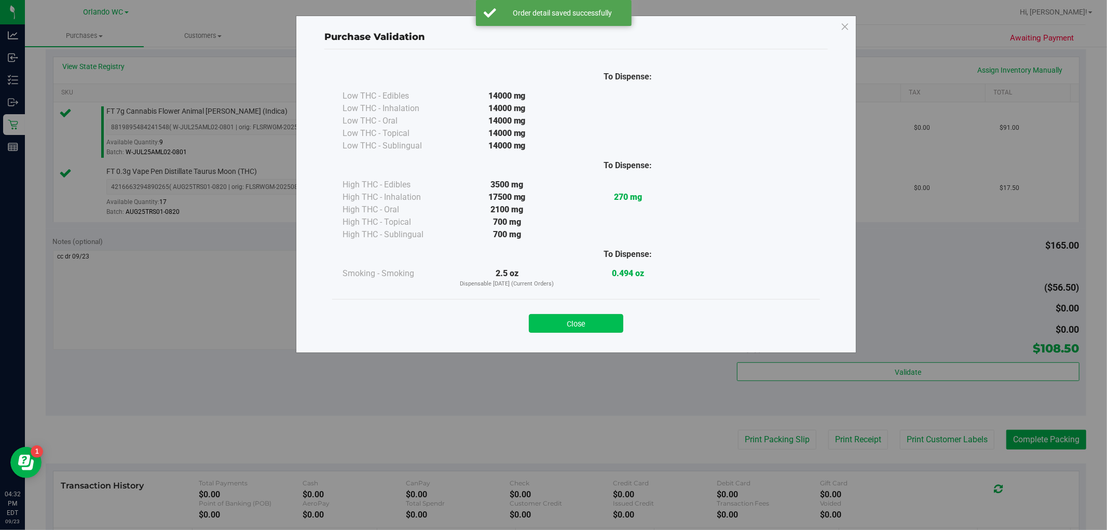
click at [562, 329] on button "Close" at bounding box center [576, 323] width 94 height 19
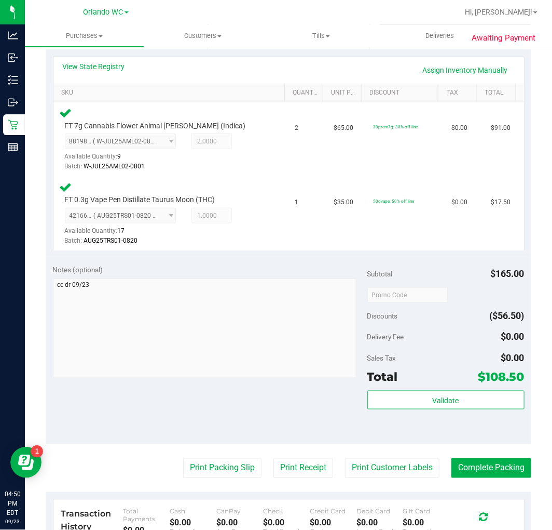
drag, startPoint x: 445, startPoint y: 378, endPoint x: 445, endPoint y: 384, distance: 6.2
click at [479, 382] on div "$108.50" at bounding box center [502, 376] width 46 height 19
click at [479, 384] on div "$108.50" at bounding box center [502, 376] width 46 height 19
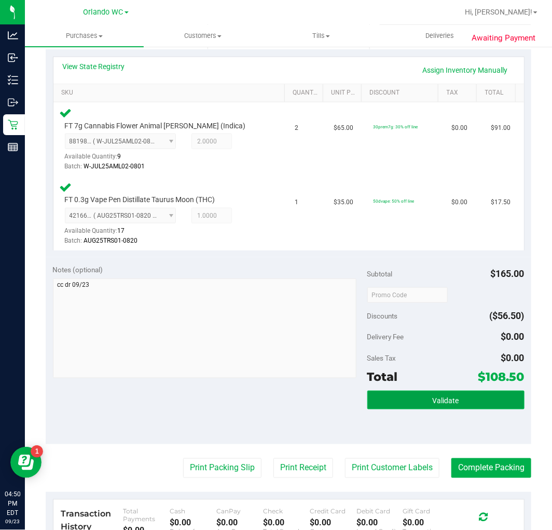
click at [450, 390] on button "Validate" at bounding box center [446, 399] width 157 height 19
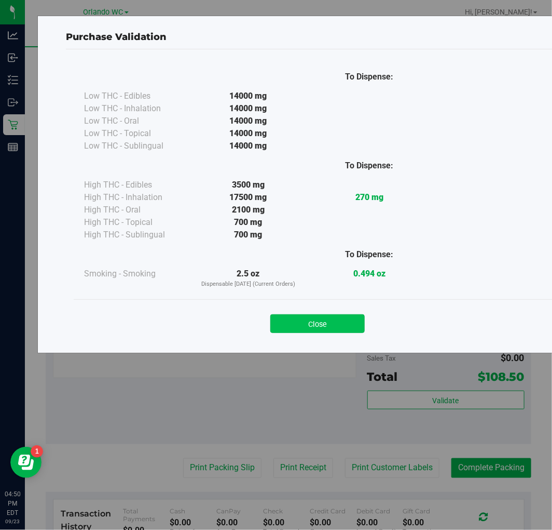
click at [312, 329] on button "Close" at bounding box center [318, 323] width 94 height 19
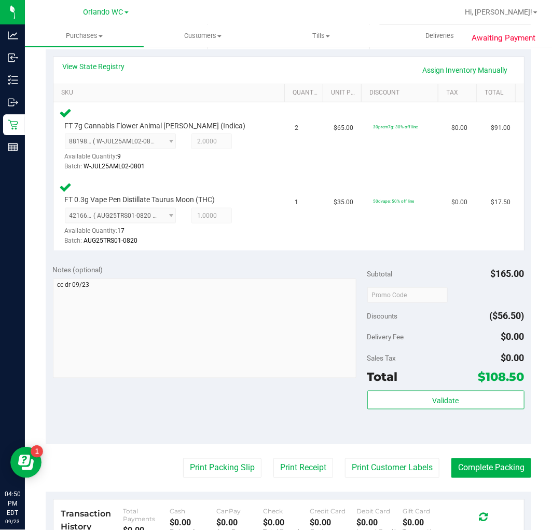
click at [234, 456] on purchase-details "Back Edit Purchase Cancel Purchase View Profile # 11995460 BioTrack ID: - Submi…" at bounding box center [289, 270] width 486 height 888
click at [233, 464] on button "Print Packing Slip" at bounding box center [222, 468] width 78 height 20
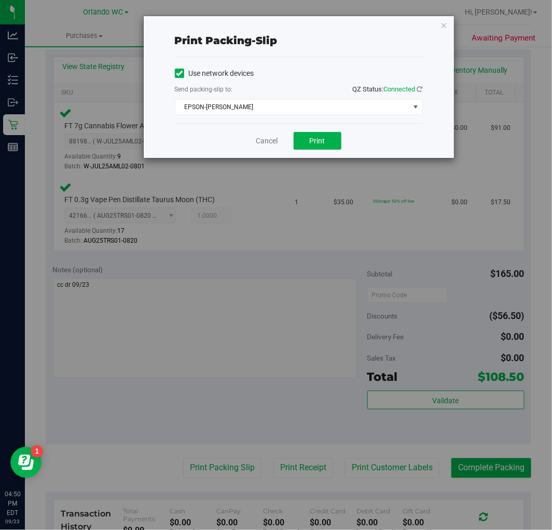
click at [326, 131] on div "Cancel Print" at bounding box center [299, 140] width 248 height 35
click at [326, 133] on button "Print" at bounding box center [318, 141] width 48 height 18
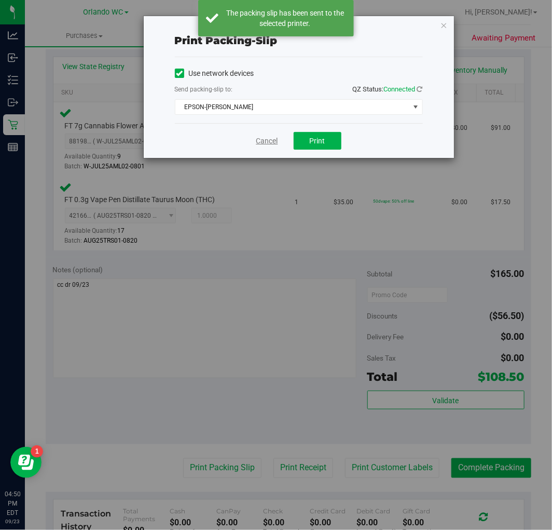
click at [272, 138] on link "Cancel" at bounding box center [267, 141] width 22 height 11
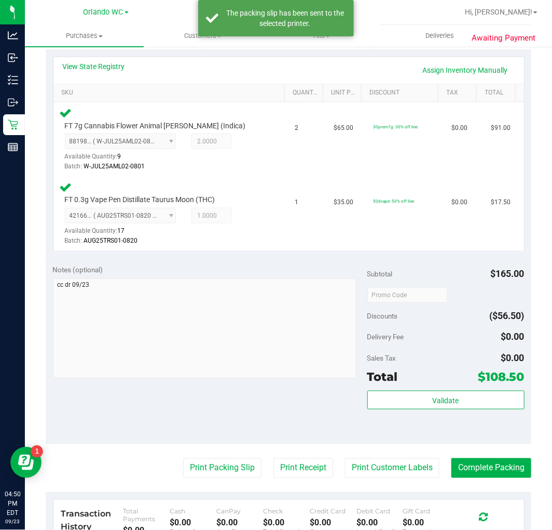
click at [500, 478] on purchase-details "Back Edit Purchase Cancel Purchase View Profile # 11995460 BioTrack ID: - Submi…" at bounding box center [289, 270] width 486 height 888
click at [499, 463] on button "Complete Packing" at bounding box center [492, 468] width 80 height 20
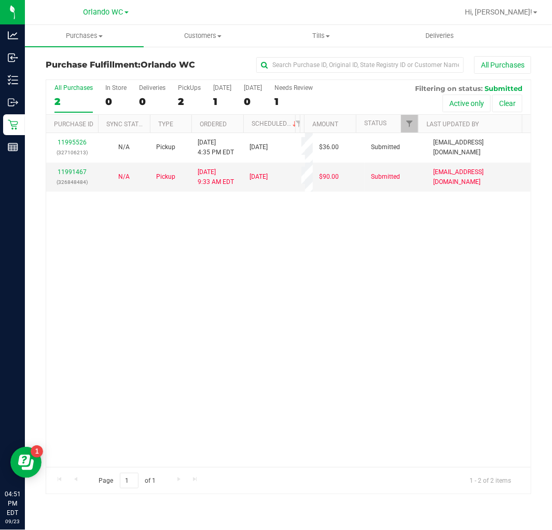
click at [78, 89] on div "All Purchases" at bounding box center [74, 87] width 38 height 7
click at [0, 0] on input "All Purchases 2" at bounding box center [0, 0] width 0 height 0
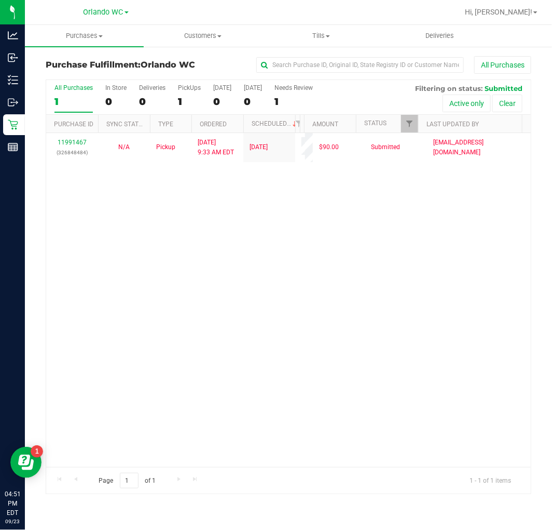
click at [79, 99] on div "1" at bounding box center [74, 102] width 38 height 12
click at [0, 0] on input "All Purchases 1" at bounding box center [0, 0] width 0 height 0
click at [72, 99] on div "1" at bounding box center [74, 102] width 38 height 12
click at [0, 0] on input "All Purchases 1" at bounding box center [0, 0] width 0 height 0
click at [77, 94] on label "All Purchases 1" at bounding box center [74, 98] width 38 height 29
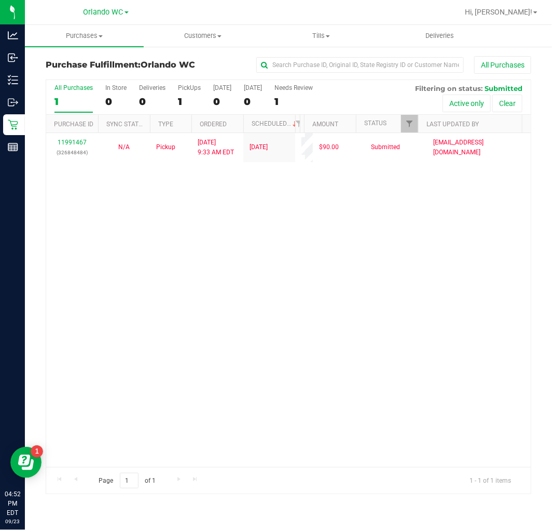
click at [0, 0] on input "All Purchases 1" at bounding box center [0, 0] width 0 height 0
click at [60, 98] on div "1" at bounding box center [74, 102] width 38 height 12
click at [0, 0] on input "All Purchases 1" at bounding box center [0, 0] width 0 height 0
click at [164, 279] on div "11991467 (326848484) N/A Pickup 9/23/2025 9:33 AM EDT 9/22/2025 $90.00 Submitte…" at bounding box center [288, 300] width 485 height 334
click at [63, 102] on div "1" at bounding box center [74, 102] width 38 height 12
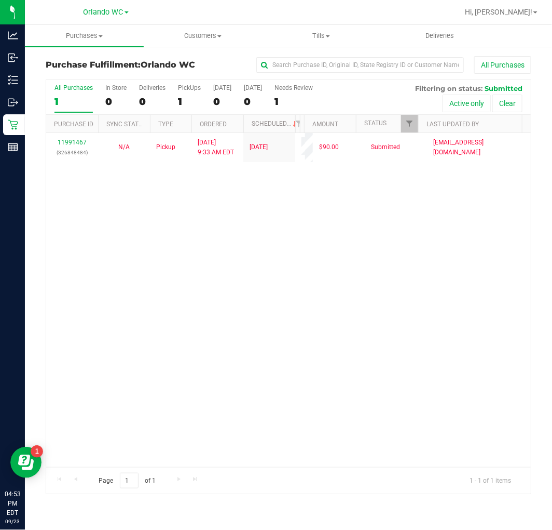
click at [0, 0] on input "All Purchases 1" at bounding box center [0, 0] width 0 height 0
click at [69, 94] on label "All Purchases 1" at bounding box center [74, 98] width 38 height 29
click at [0, 0] on input "All Purchases 1" at bounding box center [0, 0] width 0 height 0
click at [71, 109] on label "All Purchases 1" at bounding box center [74, 98] width 38 height 29
click at [0, 0] on input "All Purchases 1" at bounding box center [0, 0] width 0 height 0
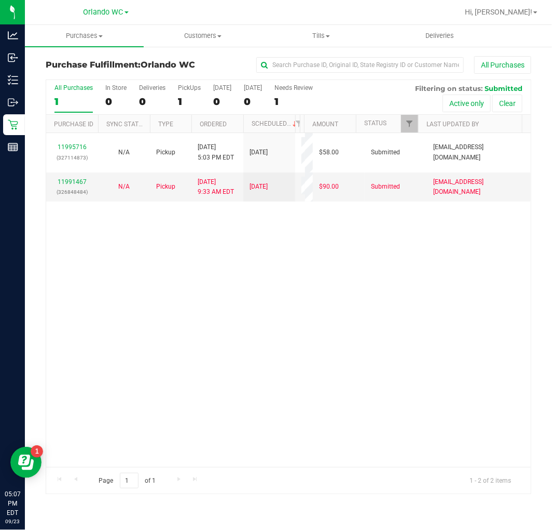
click at [67, 96] on div "1" at bounding box center [74, 102] width 38 height 12
click at [0, 0] on input "All Purchases 1" at bounding box center [0, 0] width 0 height 0
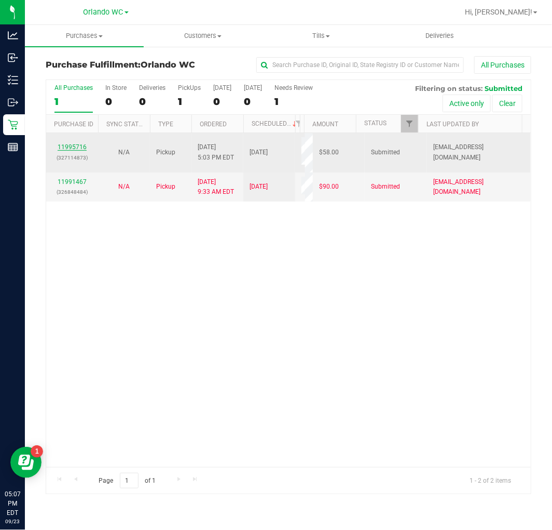
click at [73, 148] on link "11995716" at bounding box center [72, 146] width 29 height 7
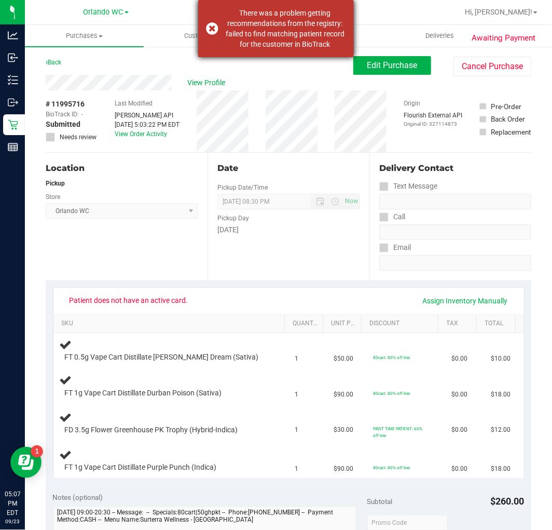
click at [251, 22] on div "There was a problem getting recommendations from the registry: failed to find m…" at bounding box center [285, 29] width 122 height 42
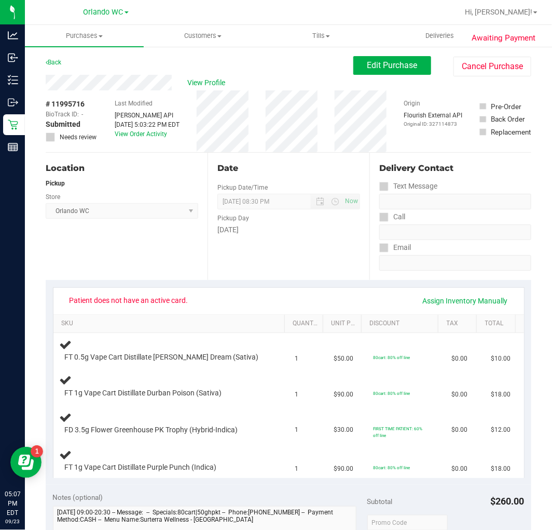
click at [170, 179] on div "Pickup" at bounding box center [122, 183] width 153 height 9
click at [212, 255] on div "Date Pickup Date/Time 09/23/2025 Now 09/23/2025 08:30 PM Now Pickup Day Tuesday" at bounding box center [289, 216] width 162 height 127
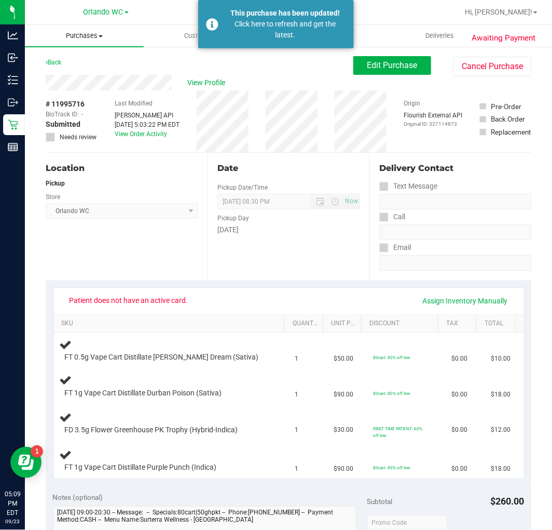
click at [96, 39] on span "Purchases" at bounding box center [84, 35] width 119 height 9
click at [79, 77] on span "Fulfillment" at bounding box center [57, 75] width 64 height 9
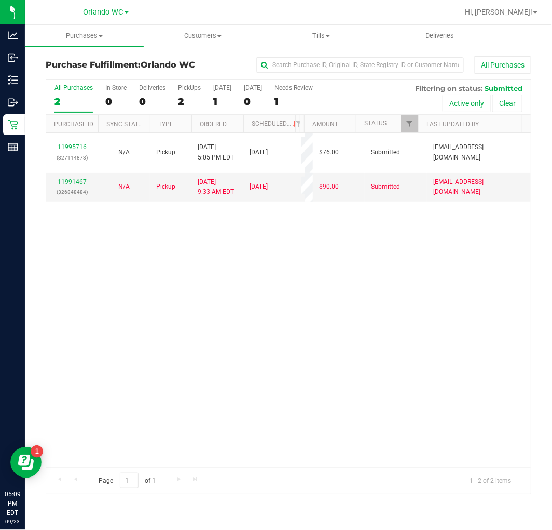
click at [350, 376] on div "11995716 (327114873) N/A Pickup 9/23/2025 5:05 PM EDT 9/23/2025 $76.00 Submitte…" at bounding box center [288, 300] width 485 height 334
click at [197, 122] on th "Ordered" at bounding box center [218, 124] width 52 height 18
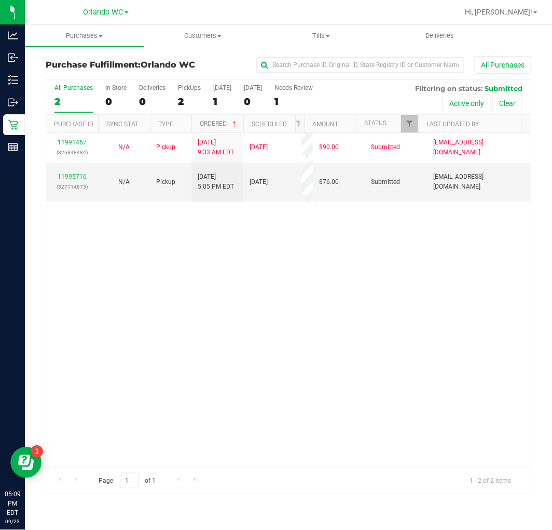
click at [193, 358] on div "11991467 (326848484) N/A Pickup 9/23/2025 9:33 AM EDT 9/22/2025 $90.00 Submitte…" at bounding box center [288, 300] width 485 height 334
click at [63, 94] on label "All Purchases 2" at bounding box center [74, 98] width 38 height 29
click at [0, 0] on input "All Purchases 2" at bounding box center [0, 0] width 0 height 0
click at [71, 97] on div "2" at bounding box center [74, 102] width 38 height 12
click at [0, 0] on input "All Purchases 2" at bounding box center [0, 0] width 0 height 0
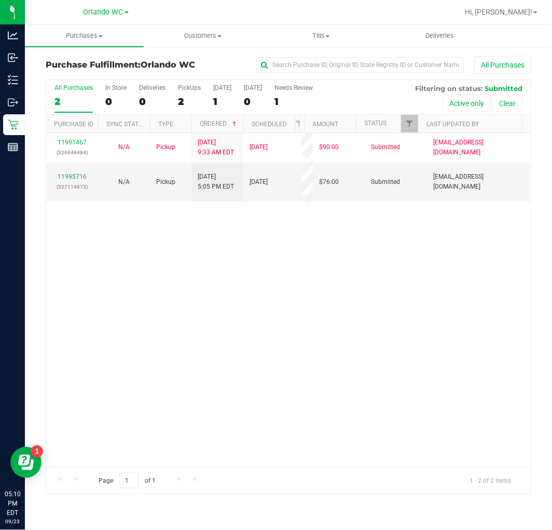
click at [147, 317] on div "11991467 (326848484) N/A Pickup 9/23/2025 9:33 AM EDT 9/22/2025 $90.00 Submitte…" at bounding box center [288, 300] width 485 height 334
click at [66, 95] on label "All Purchases 2" at bounding box center [74, 98] width 38 height 29
click at [0, 0] on input "All Purchases 2" at bounding box center [0, 0] width 0 height 0
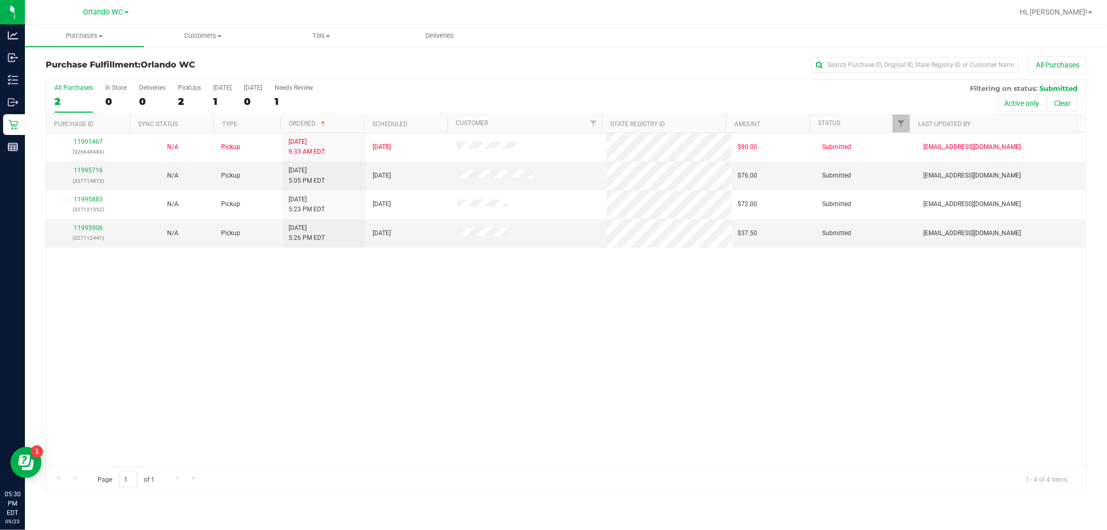
click at [402, 366] on div "11991467 (326848484) N/A Pickup 9/23/2025 9:33 AM EDT 9/22/2025 $90.00 Submitte…" at bounding box center [566, 300] width 1040 height 334
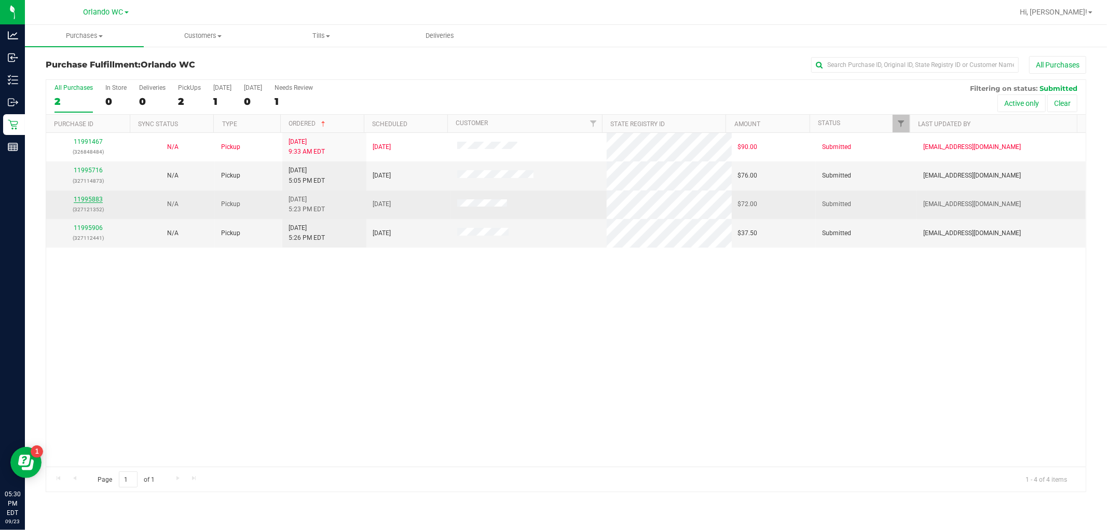
click at [92, 195] on div "11995883 (327121352)" at bounding box center [88, 205] width 72 height 20
click at [90, 201] on link "11995883" at bounding box center [88, 199] width 29 height 7
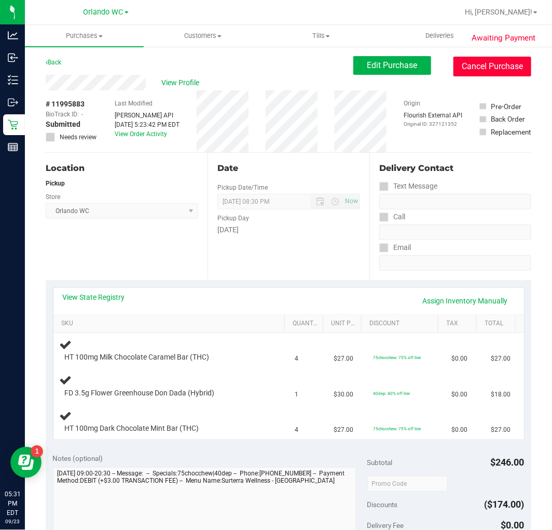
click at [483, 64] on button "Cancel Purchase" at bounding box center [493, 67] width 78 height 20
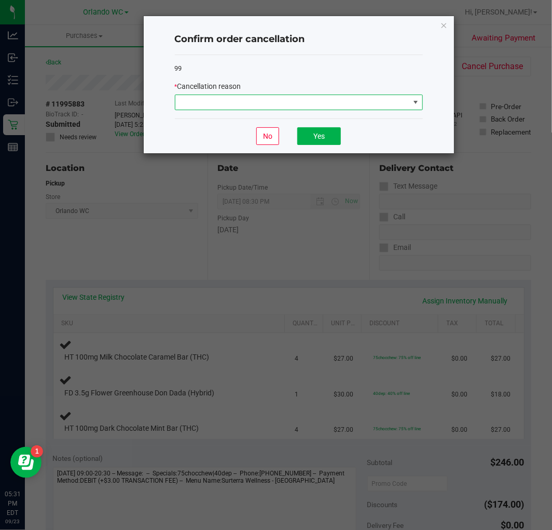
click at [235, 106] on span at bounding box center [292, 102] width 234 height 15
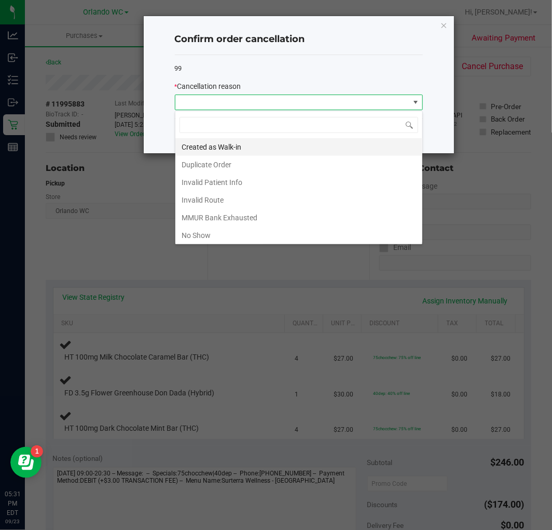
click at [250, 145] on li "Created as Walk-in" at bounding box center [298, 147] width 247 height 18
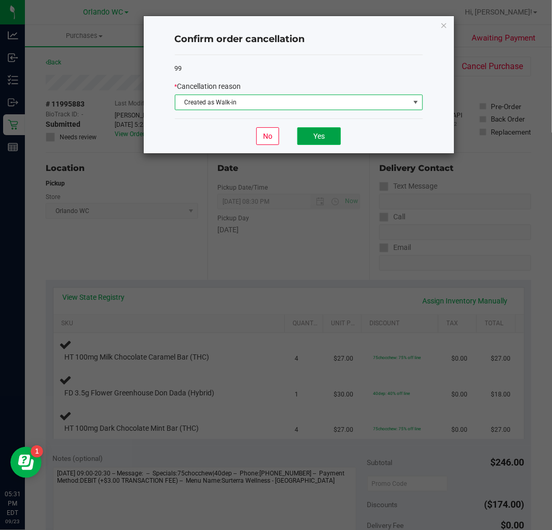
click at [308, 137] on button "Yes" at bounding box center [320, 136] width 44 height 18
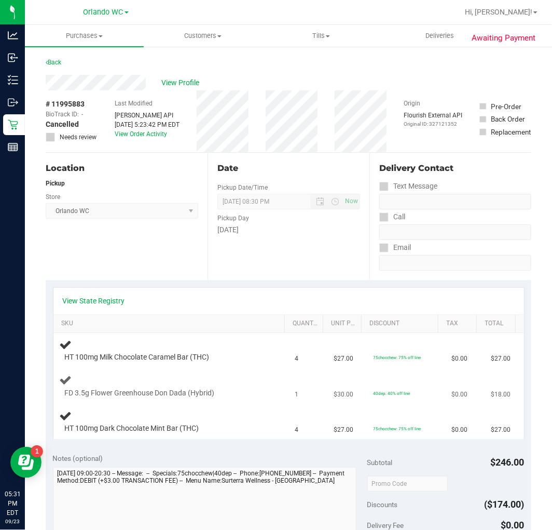
click at [157, 385] on div "FD 3.5g Flower Greenhouse Don Dada (Hybrid)" at bounding box center [171, 385] width 223 height 24
click at [163, 395] on span "FD 3.5g Flower Greenhouse Don Dada (Hybrid)" at bounding box center [140, 393] width 150 height 10
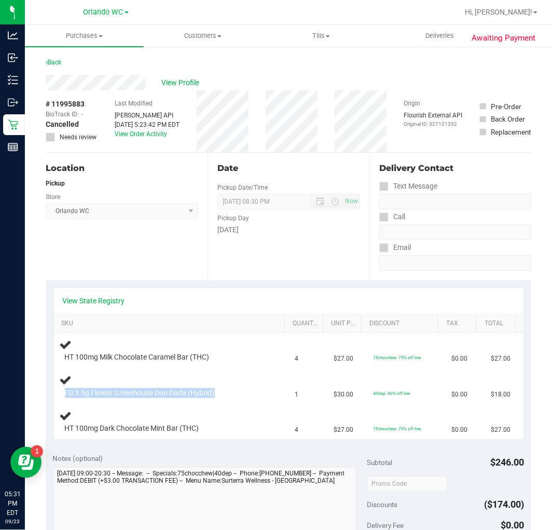
copy div "FD 3.5g Flower Greenhouse Don Dada (Hybrid)"
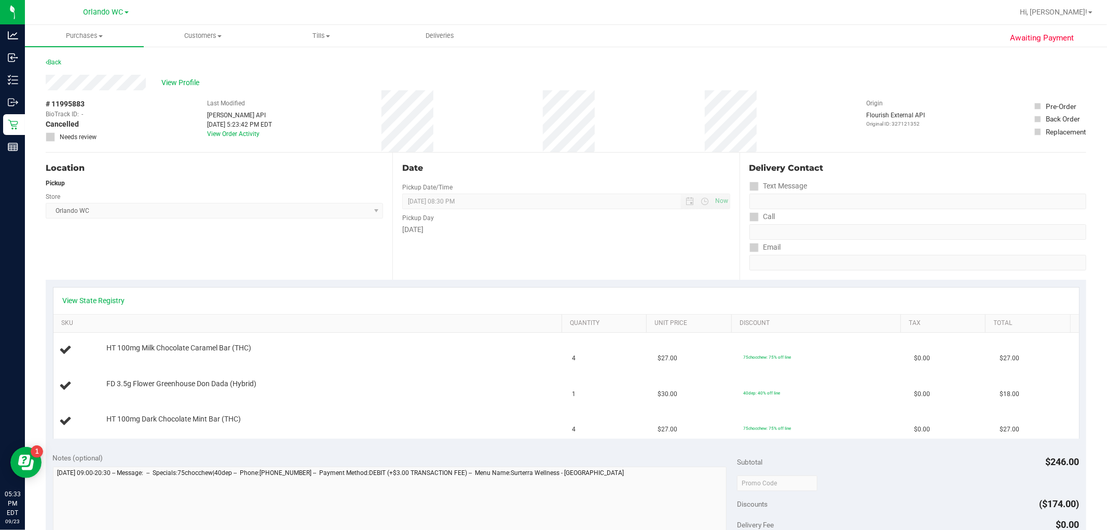
click at [142, 246] on div "Location Pickup Store Orlando WC Select Store Bonita Springs WC Boynton Beach W…" at bounding box center [219, 216] width 347 height 127
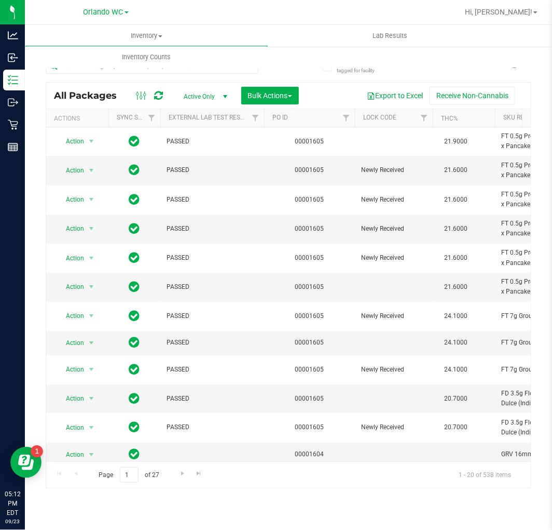
click at [106, 75] on div at bounding box center [152, 70] width 213 height 24
click at [107, 71] on input "text" at bounding box center [152, 66] width 213 height 16
click at [107, 70] on input "text" at bounding box center [152, 66] width 213 height 16
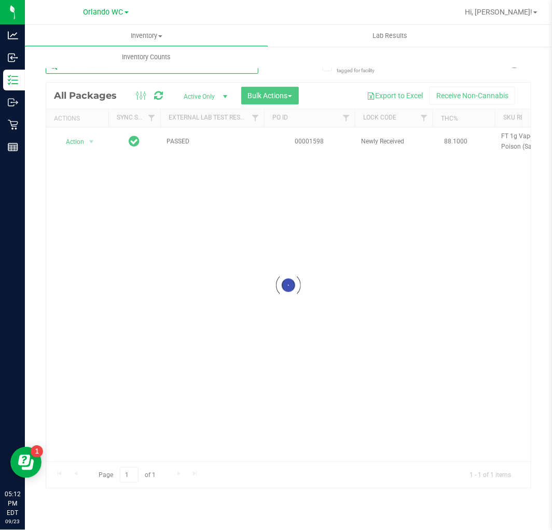
type input "1988776222358416"
click at [78, 139] on div at bounding box center [288, 285] width 485 height 405
click at [84, 143] on div at bounding box center [288, 285] width 485 height 405
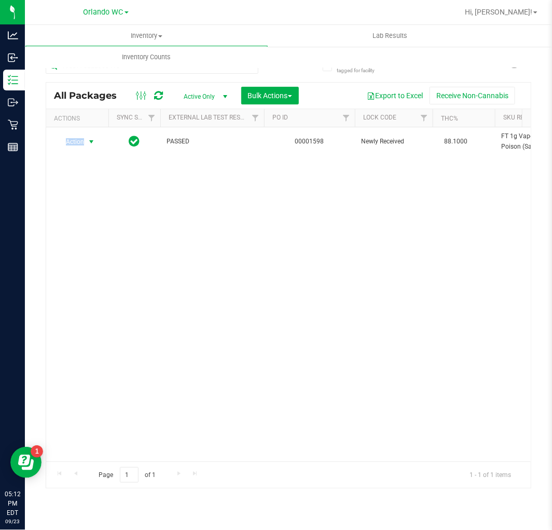
click at [84, 143] on span "Action" at bounding box center [71, 141] width 28 height 15
click at [88, 263] on li "Unlock package" at bounding box center [90, 265] width 66 height 16
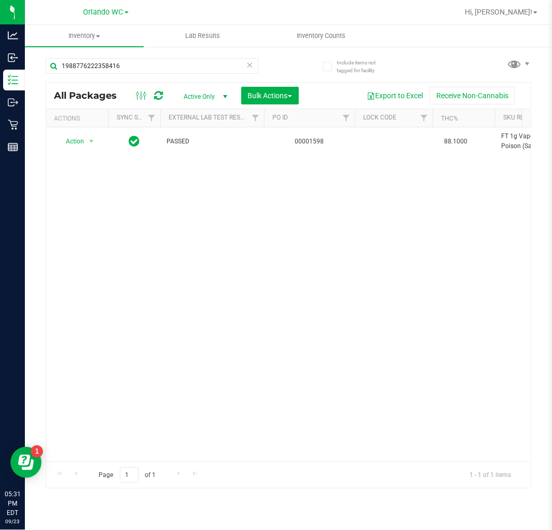
click at [102, 57] on div "1988776222358416" at bounding box center [167, 65] width 243 height 33
click at [112, 77] on div "1988776222358416" at bounding box center [152, 70] width 213 height 24
click at [112, 67] on input "1988776222358416" at bounding box center [152, 66] width 213 height 16
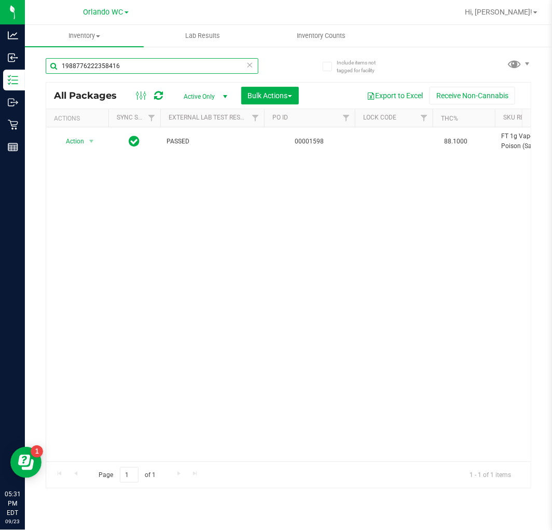
click at [112, 67] on input "1988776222358416" at bounding box center [152, 66] width 213 height 16
paste input "FD 3.5g Flower Greenhouse Don Dada (Hybrid)"
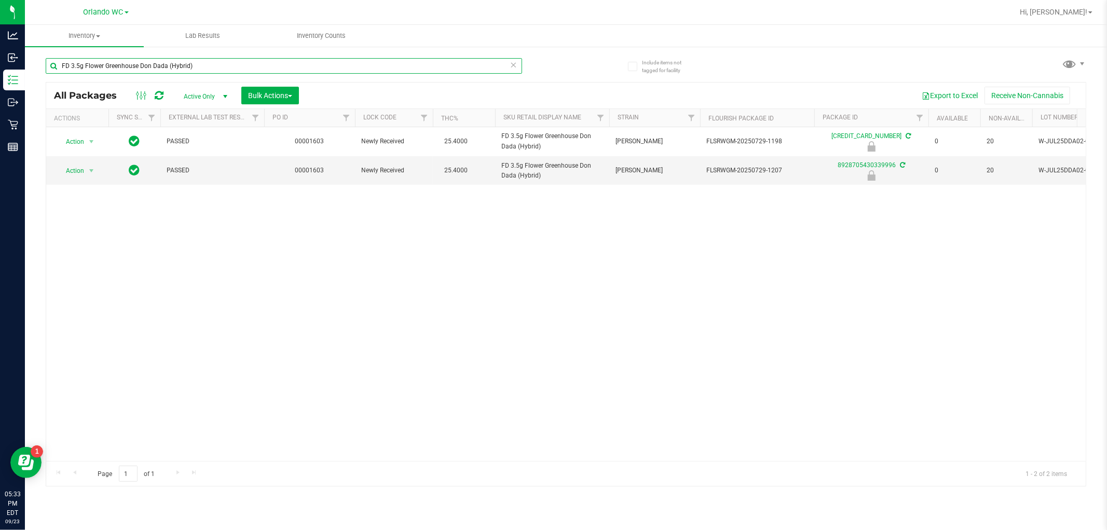
click at [164, 61] on input "FD 3.5g Flower Greenhouse Don Dada (Hybrid)" at bounding box center [284, 66] width 477 height 16
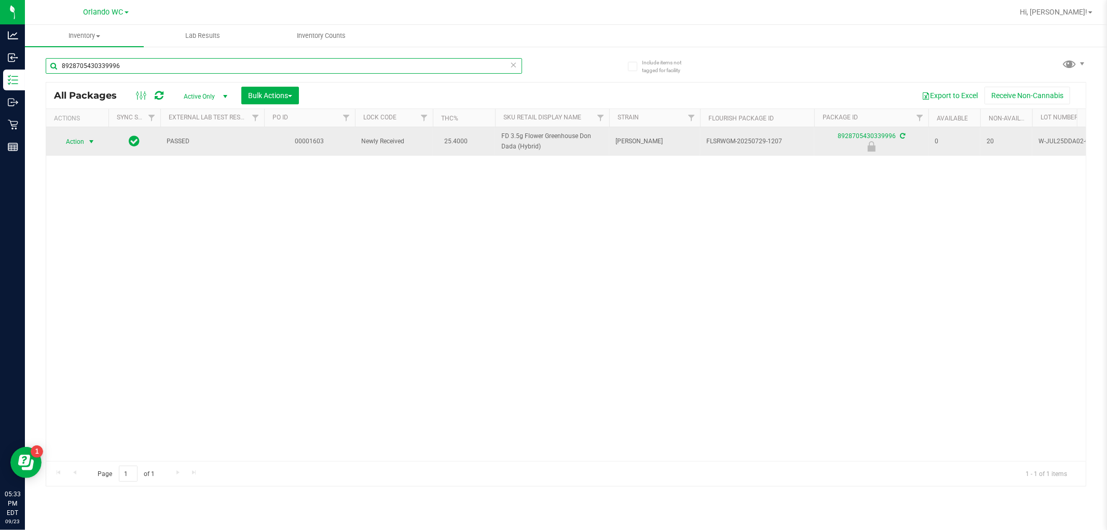
type input "8928705430339996"
click at [82, 145] on span "Action" at bounding box center [71, 141] width 28 height 15
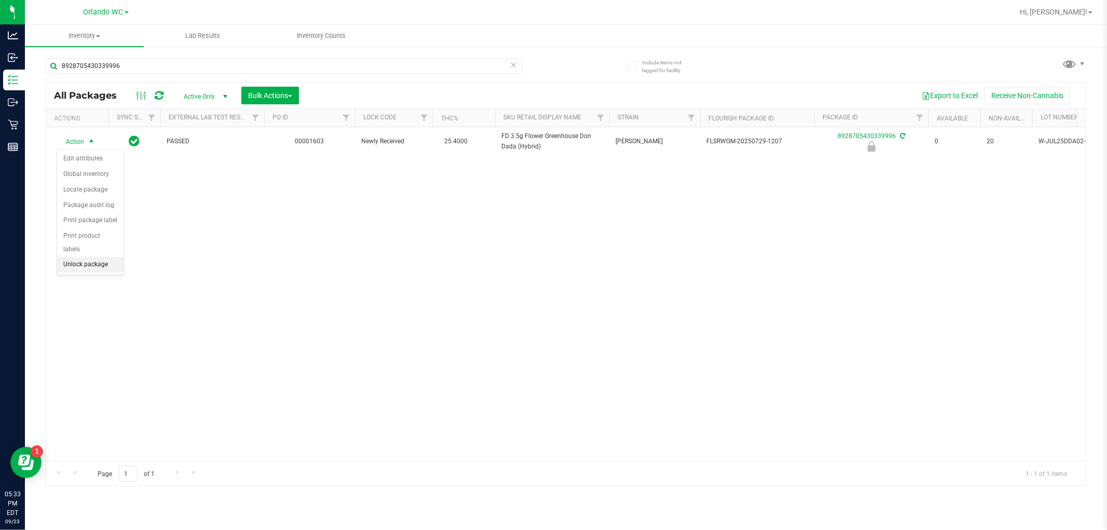
click at [95, 271] on li "Unlock package" at bounding box center [90, 265] width 66 height 16
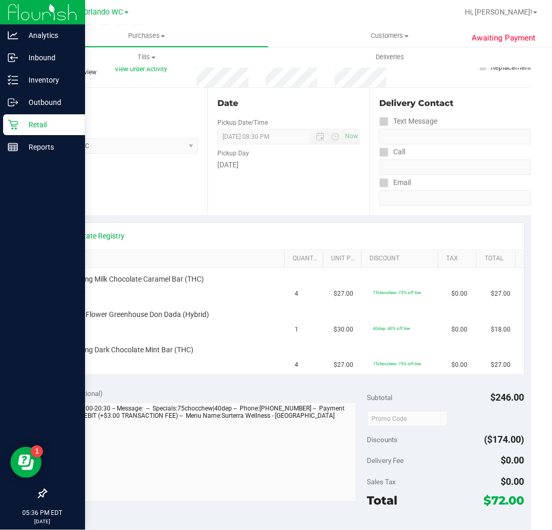
scroll to position [53, 0]
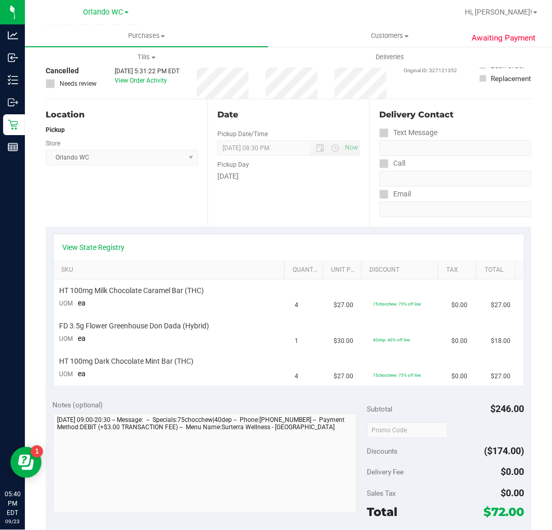
click at [173, 200] on div "Location Pickup Store [GEOGRAPHIC_DATA] WC Select Store [PERSON_NAME][GEOGRAPHI…" at bounding box center [127, 162] width 162 height 127
click at [123, 32] on span "Purchases" at bounding box center [147, 35] width 244 height 9
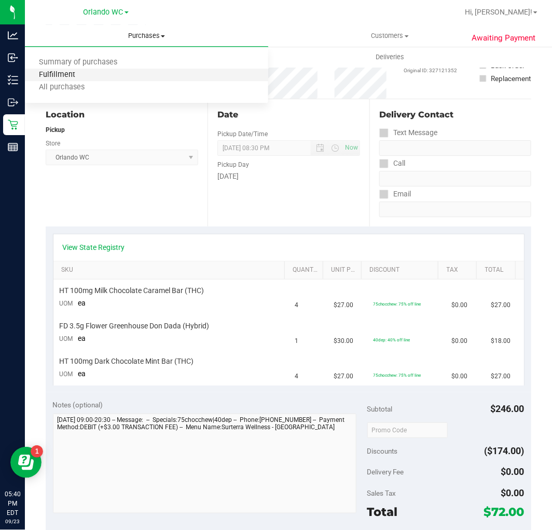
click at [87, 71] on span "Fulfillment" at bounding box center [57, 75] width 64 height 9
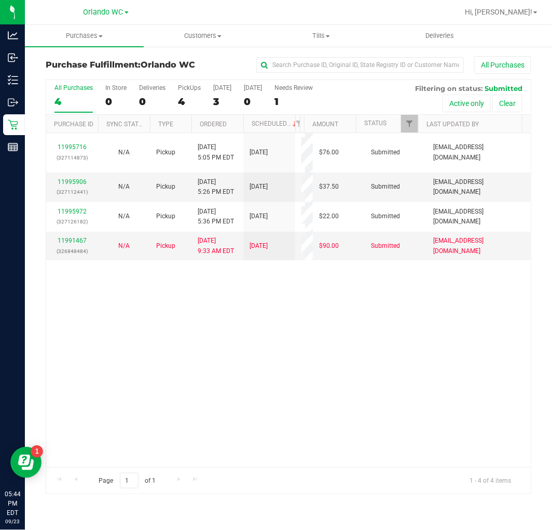
click at [56, 84] on div "All Purchases" at bounding box center [74, 87] width 38 height 7
click at [0, 0] on input "All Purchases 4" at bounding box center [0, 0] width 0 height 0
click at [46, 492] on div "Page 1 of 1 1 - 4 of 4 items" at bounding box center [288, 480] width 485 height 27
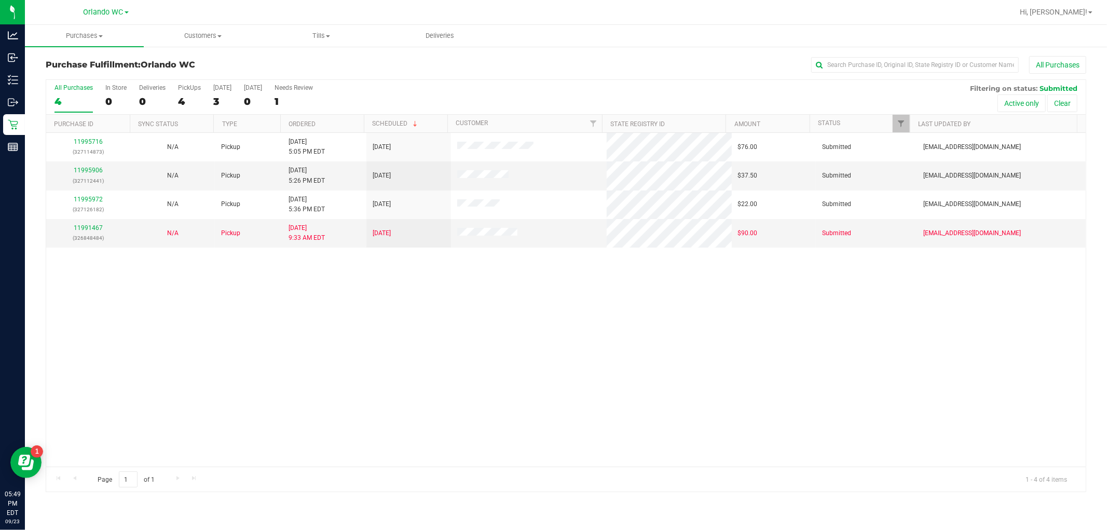
click at [583, 417] on div "11995716 (327114873) N/A Pickup [DATE] 5:05 PM EDT 9/23/2025 $76.00 Submitted […" at bounding box center [566, 300] width 1040 height 334
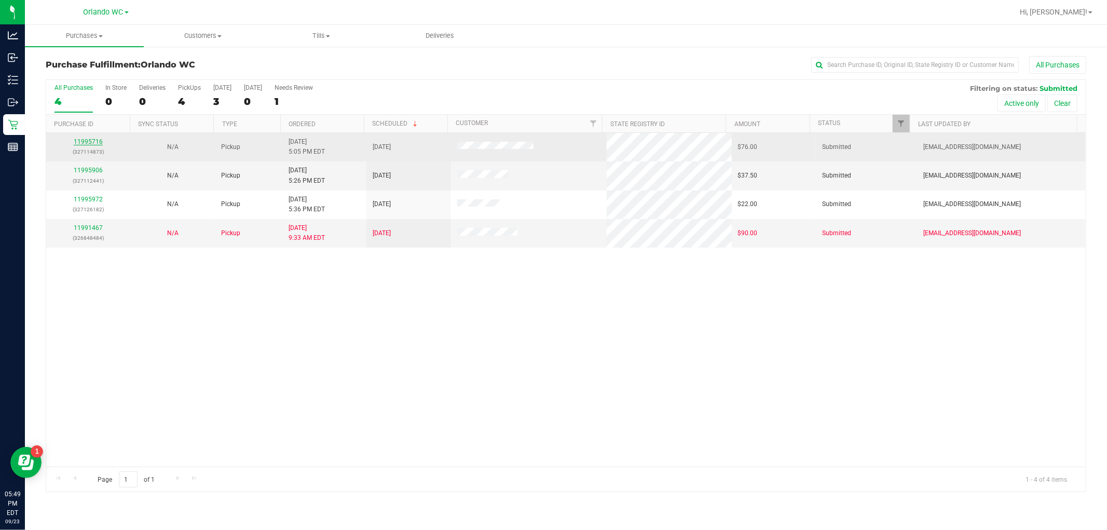
click at [88, 140] on link "11995716" at bounding box center [88, 141] width 29 height 7
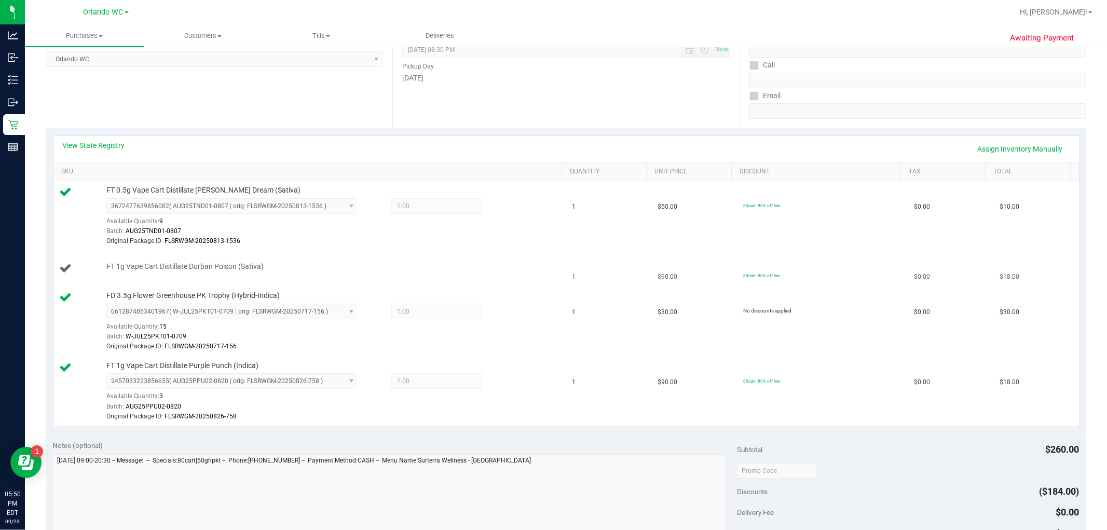
scroll to position [173, 0]
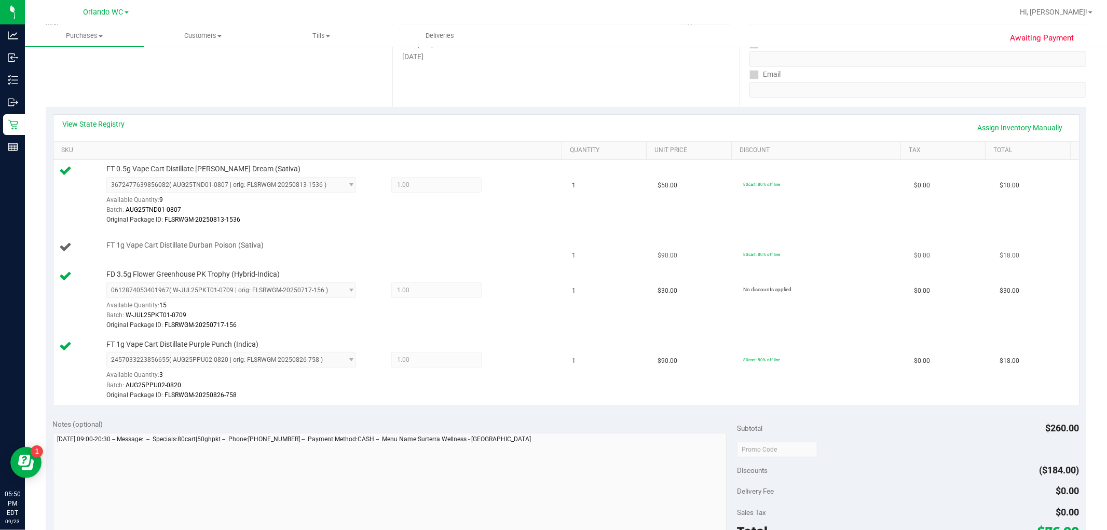
click at [475, 250] on div at bounding box center [331, 250] width 451 height 1
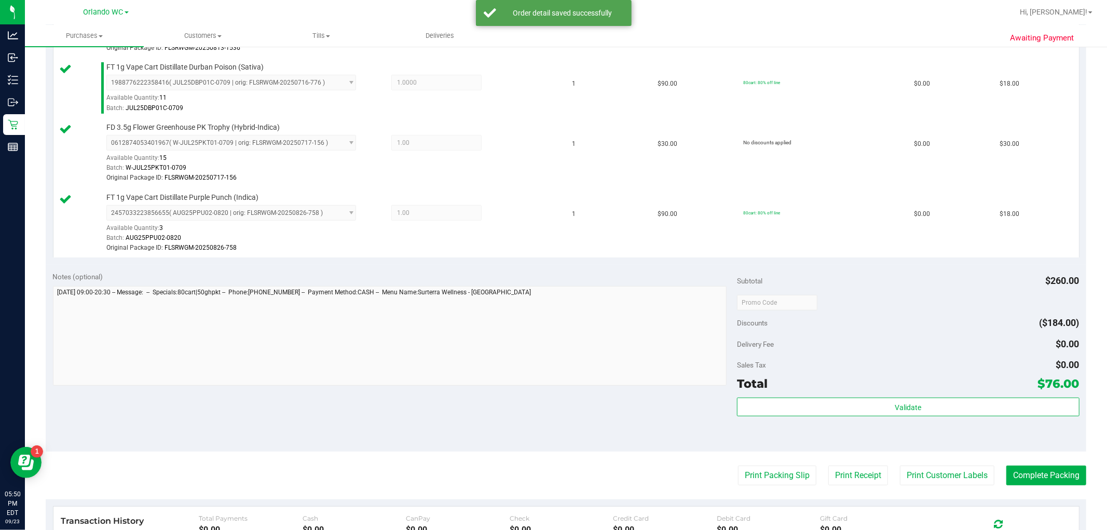
scroll to position [346, 0]
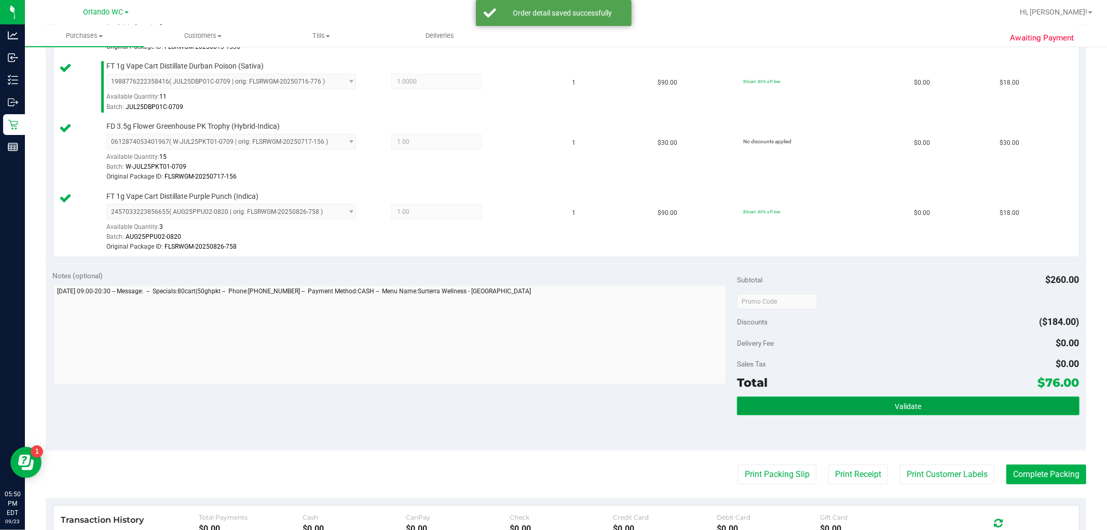
click at [814, 408] on button "Validate" at bounding box center [908, 406] width 342 height 19
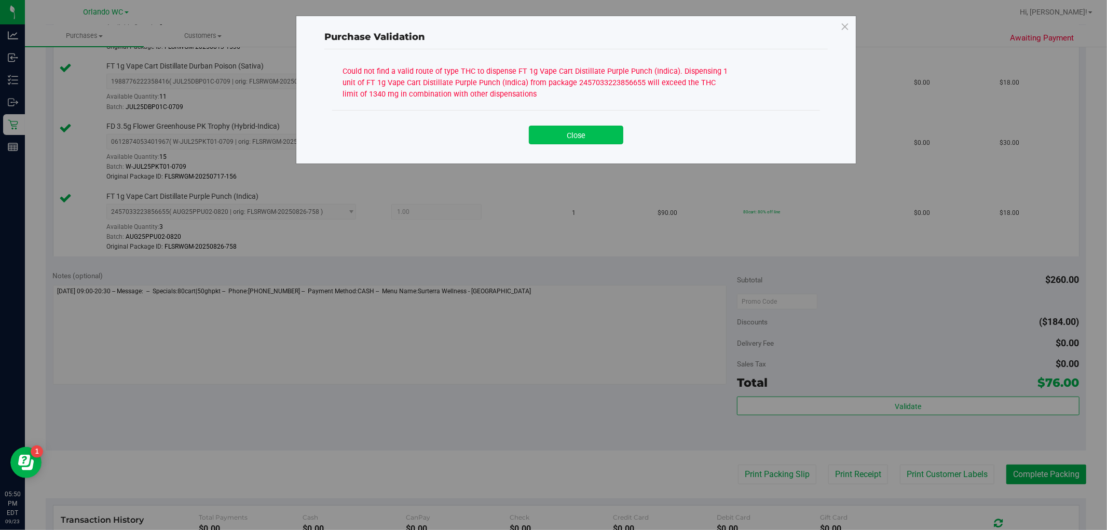
click at [570, 137] on button "Close" at bounding box center [576, 135] width 94 height 19
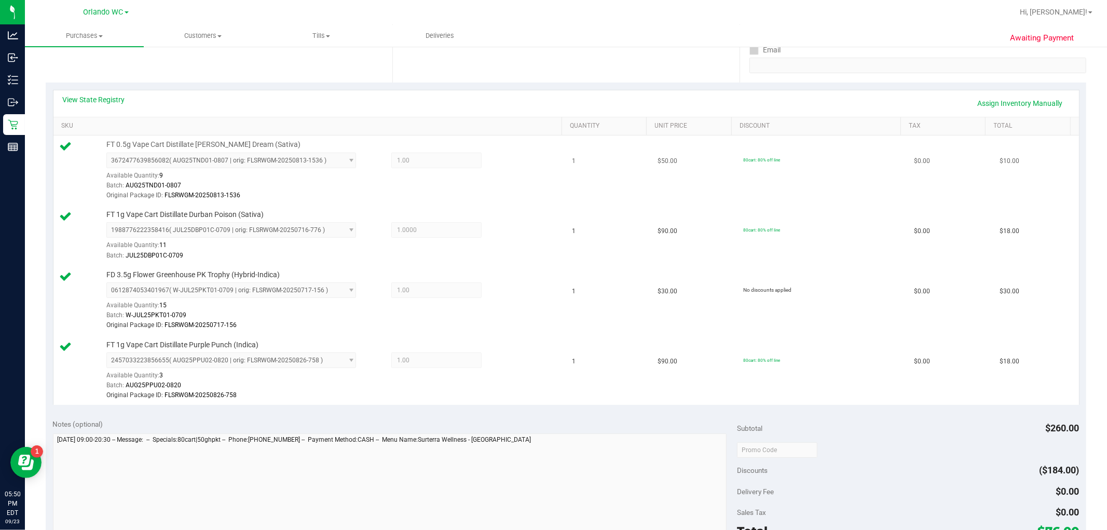
scroll to position [173, 0]
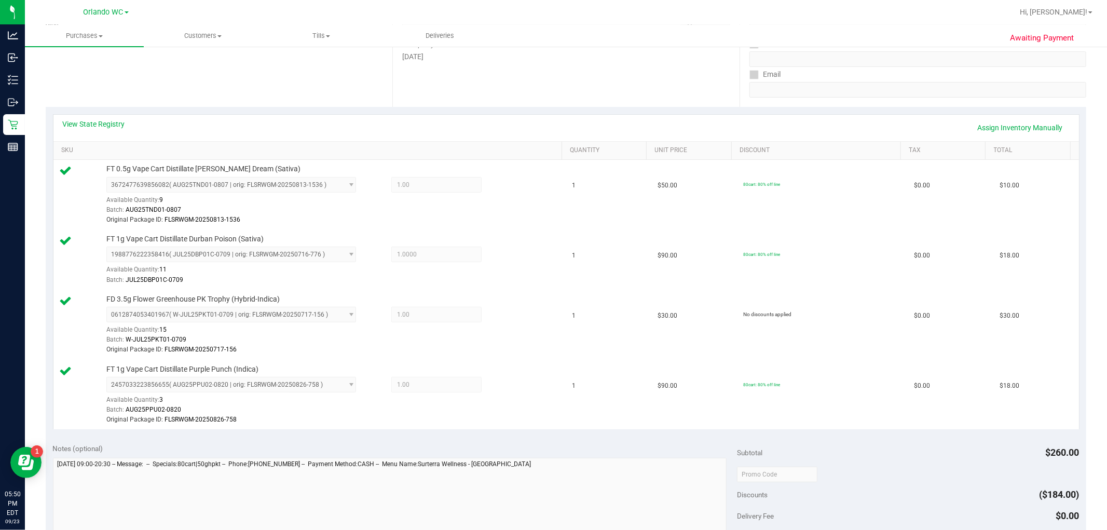
click at [89, 130] on div "View State Registry Assign Inventory Manually" at bounding box center [566, 128] width 1007 height 18
click at [91, 123] on link "View State Registry" at bounding box center [94, 124] width 62 height 10
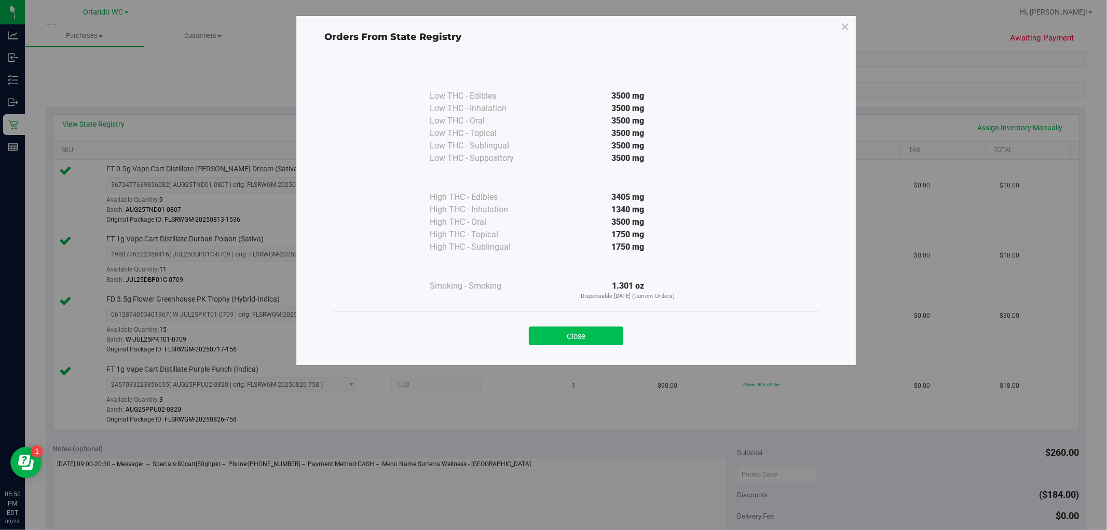
click at [579, 337] on button "Close" at bounding box center [576, 336] width 94 height 19
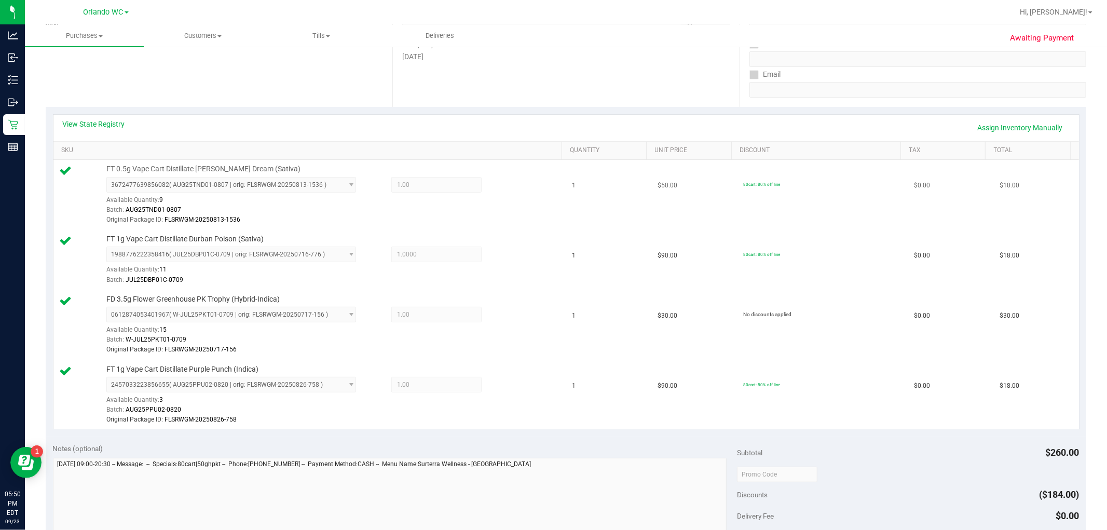
click at [325, 184] on span "3672477639856082 ( AUG25TND01-0807 | orig: FLSRWGM-20250813-1536 ) 367247763985…" at bounding box center [231, 185] width 250 height 16
click at [1013, 123] on link "Assign Inventory Manually" at bounding box center [1020, 128] width 99 height 18
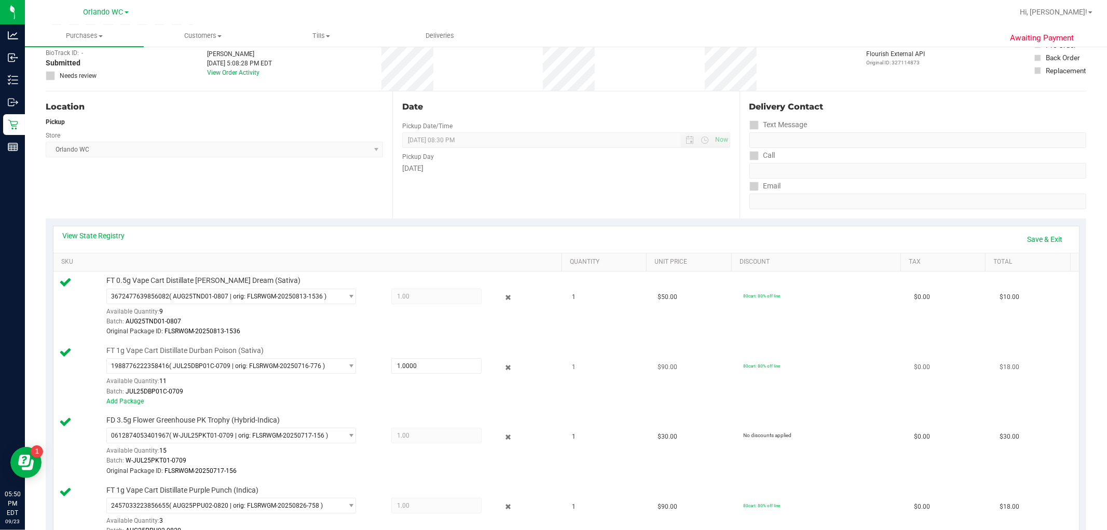
scroll to position [58, 0]
click at [503, 298] on icon at bounding box center [508, 301] width 11 height 12
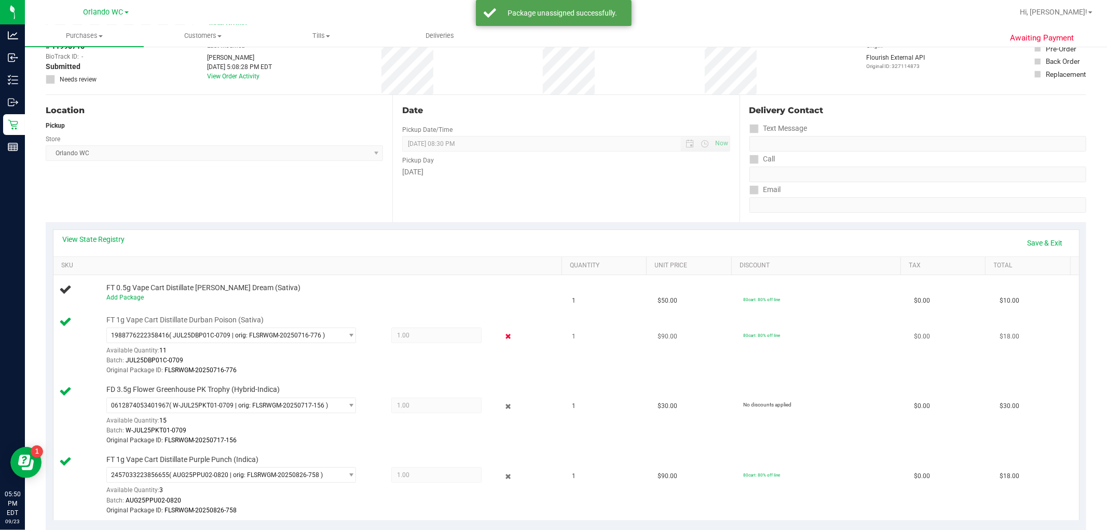
click at [503, 337] on icon at bounding box center [508, 337] width 11 height 12
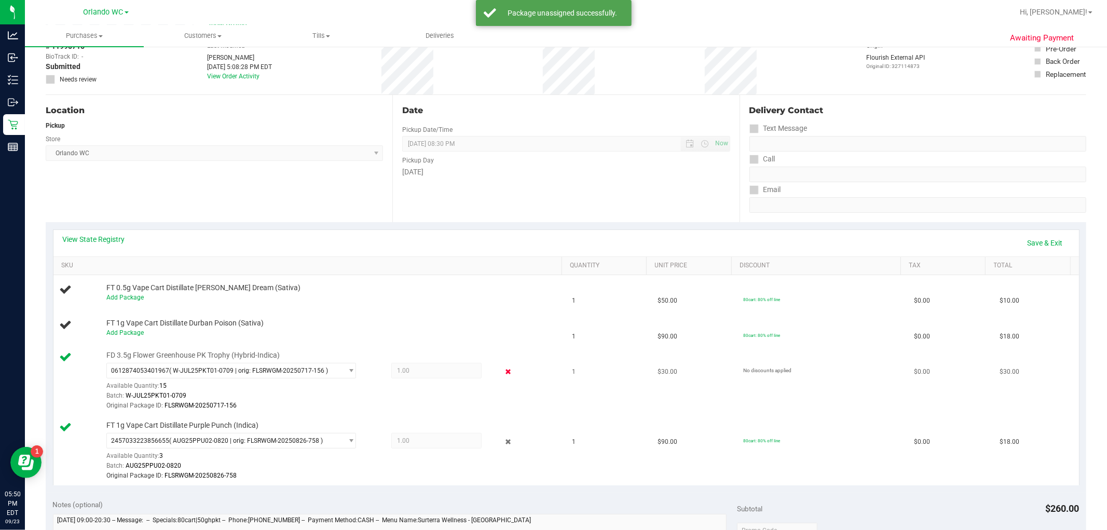
click at [503, 374] on icon at bounding box center [508, 372] width 11 height 12
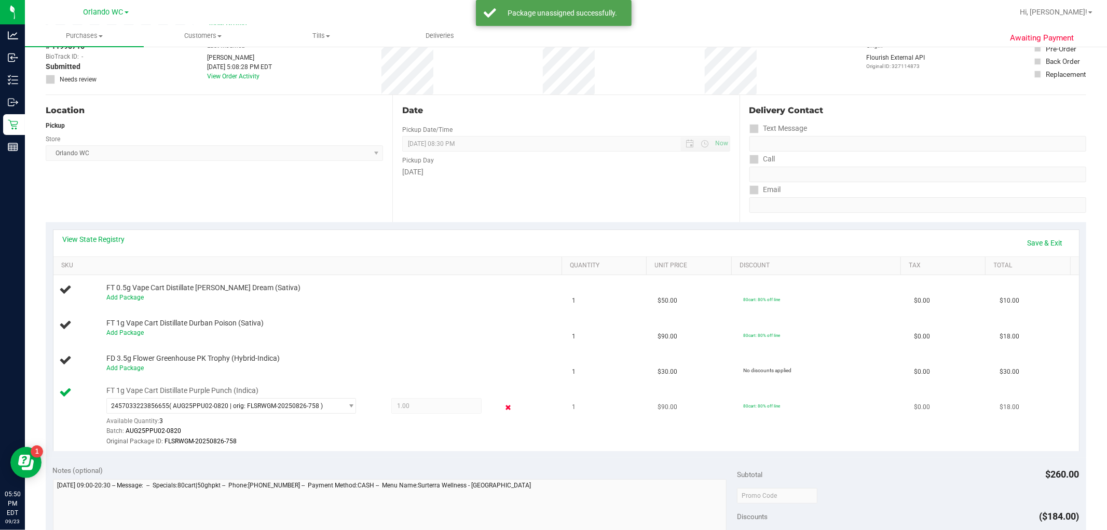
click at [503, 408] on icon at bounding box center [508, 407] width 11 height 12
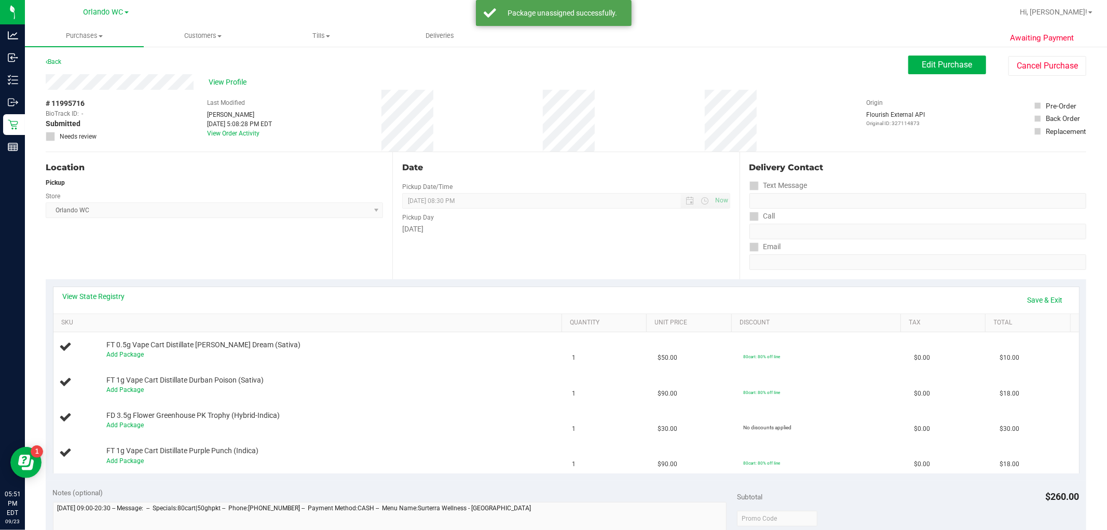
scroll to position [0, 0]
click at [949, 69] on span "Edit Purchase" at bounding box center [948, 65] width 50 height 10
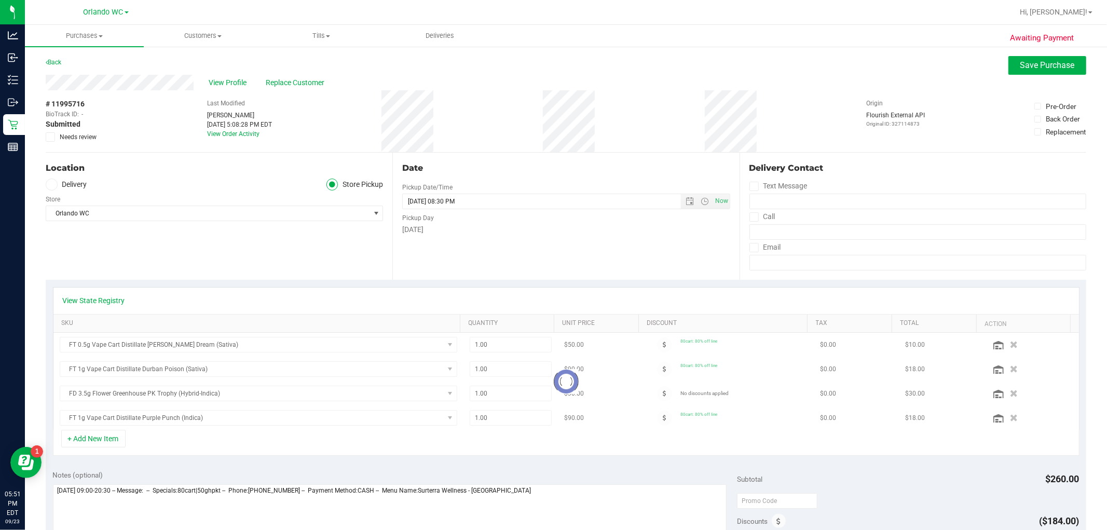
click at [46, 133] on span at bounding box center [50, 136] width 9 height 9
click at [0, 0] on input "Needs review" at bounding box center [0, 0] width 0 height 0
click at [584, 499] on textarea at bounding box center [390, 534] width 674 height 100
click at [84, 298] on link "View State Registry" at bounding box center [94, 300] width 62 height 10
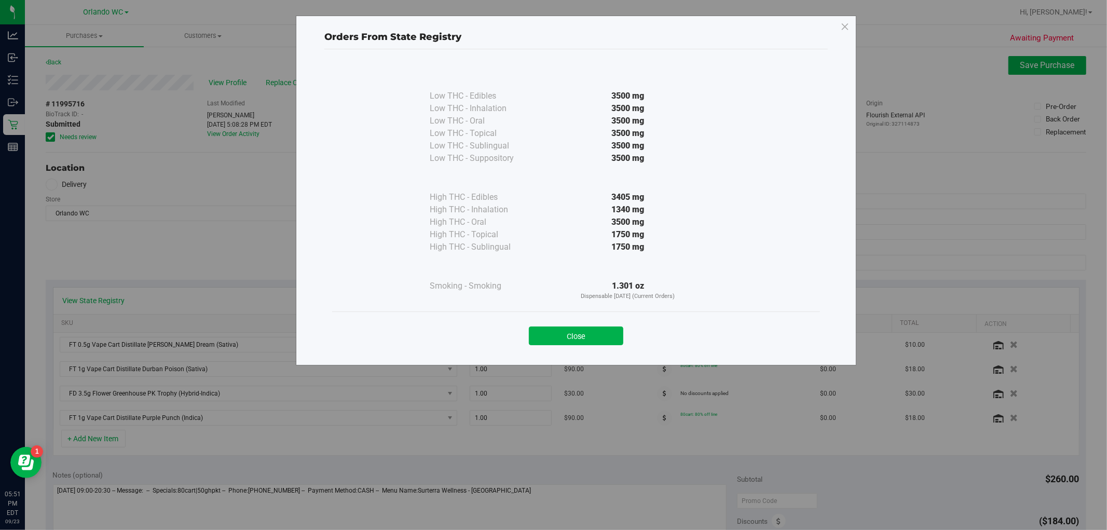
drag, startPoint x: 585, startPoint y: 368, endPoint x: 594, endPoint y: 347, distance: 22.8
click at [587, 365] on div "Orders From State Registry Low THC - Edibles 3500 mg" at bounding box center [557, 265] width 1115 height 530
click at [596, 339] on button "Close" at bounding box center [576, 336] width 94 height 19
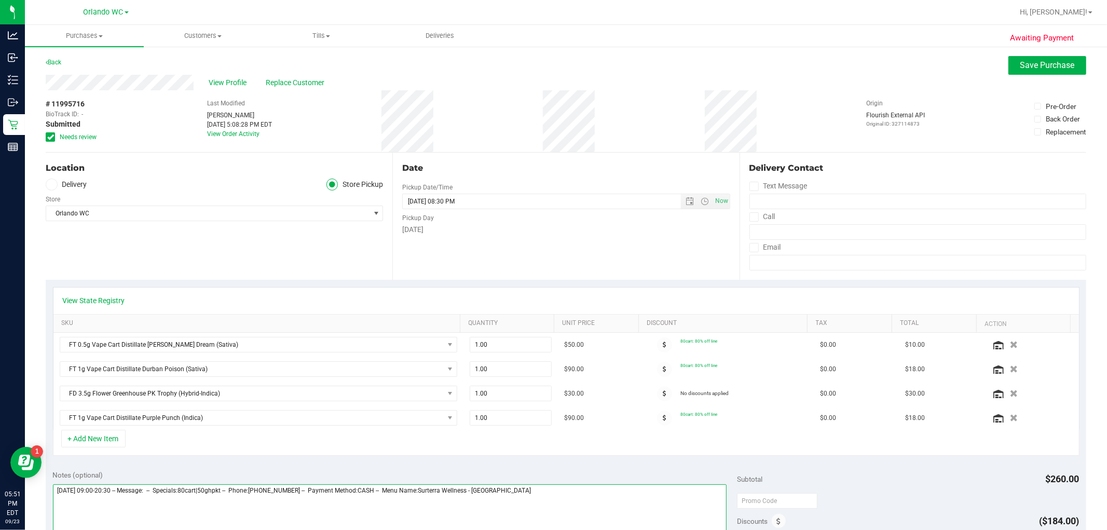
click at [537, 498] on textarea at bounding box center [390, 534] width 674 height 100
type textarea "Tuesday 09/23/2025 09:00-20:30 -- Message: -- Specials:80cart|50ghpkt -- Phone:…"
click at [1024, 53] on div "Awaiting Payment Back Save Purchase View Profile Replace Customer # 11995716 Bi…" at bounding box center [566, 479] width 1083 height 867
click at [1025, 57] on button "Save Purchase" at bounding box center [1048, 65] width 78 height 19
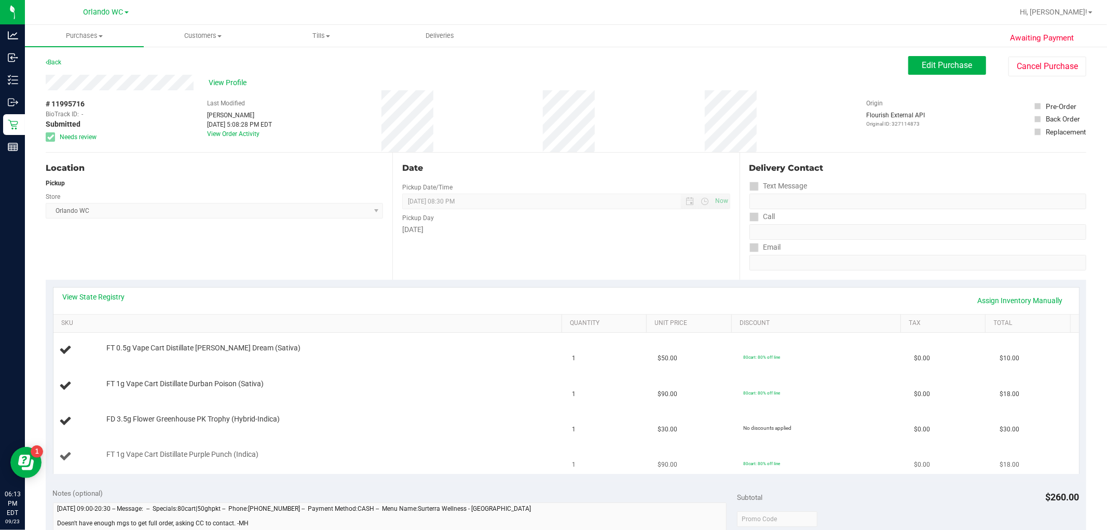
click at [288, 459] on div "FT 1g Vape Cart Distillate Purple Punch (Indica)" at bounding box center [329, 455] width 456 height 10
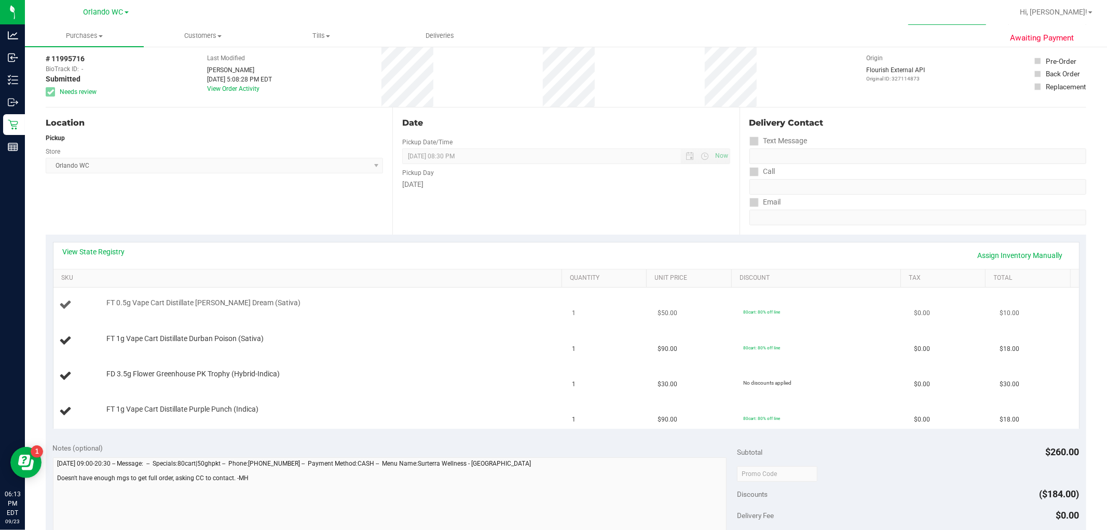
scroll to position [115, 0]
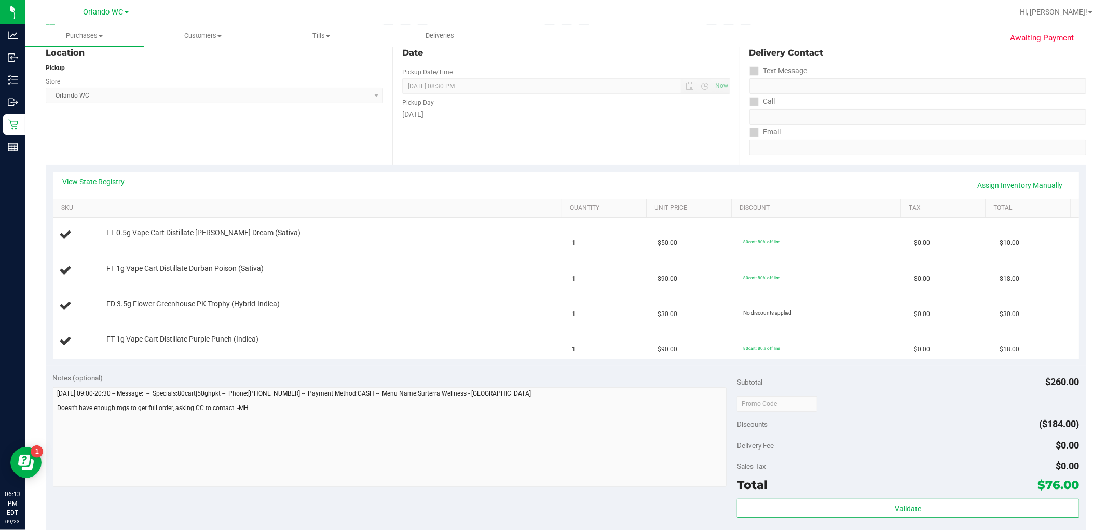
click at [102, 174] on div "View State Registry Assign Inventory Manually" at bounding box center [566, 185] width 1026 height 26
click at [102, 179] on link "View State Registry" at bounding box center [94, 182] width 62 height 10
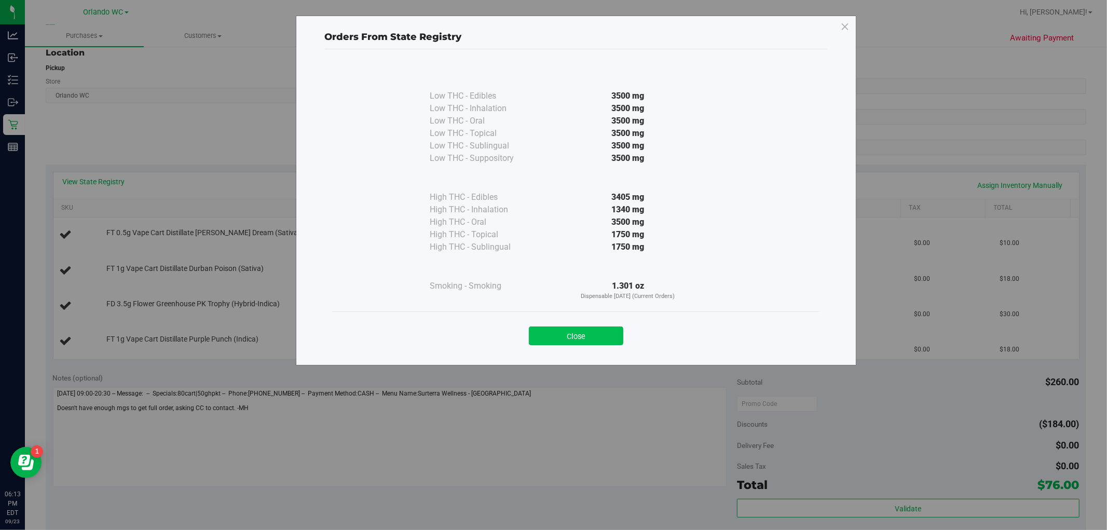
click at [593, 333] on button "Close" at bounding box center [576, 336] width 94 height 19
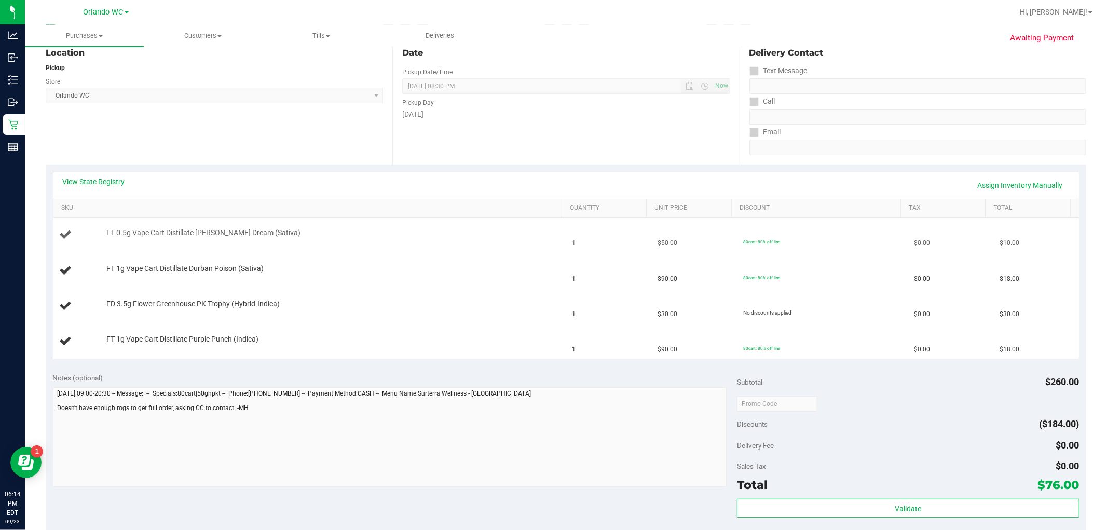
click at [70, 223] on td "FT 0.5g Vape Cart Distillate Tangie Dream (Sativa)" at bounding box center [309, 235] width 513 height 35
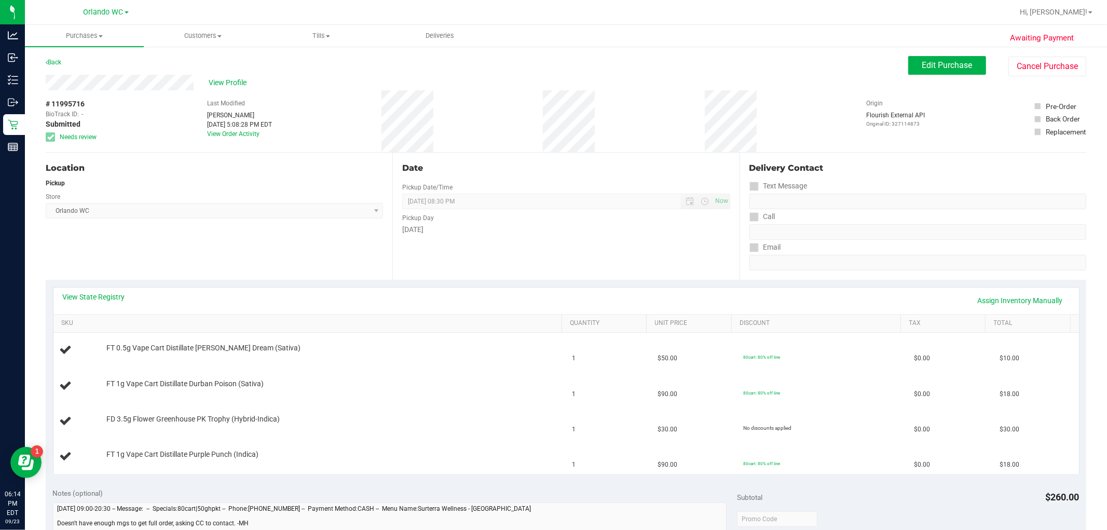
click at [73, 99] on span "# 11995716" at bounding box center [65, 104] width 39 height 11
copy span "11995716"
drag, startPoint x: 53, startPoint y: 110, endPoint x: 77, endPoint y: 104, distance: 24.2
click at [53, 110] on span "BioTrack ID:" at bounding box center [62, 114] width 33 height 9
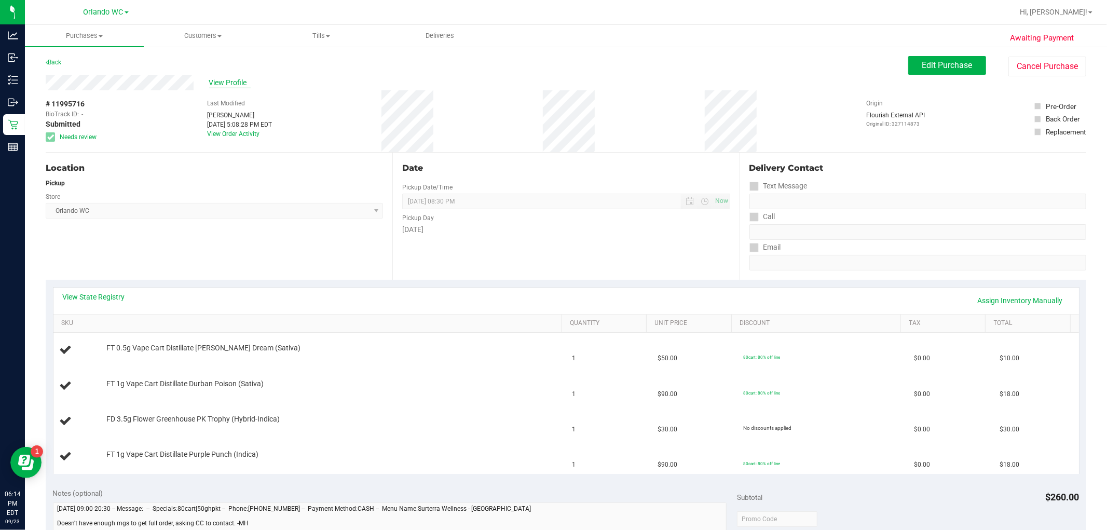
click at [222, 83] on span "View Profile" at bounding box center [230, 82] width 42 height 11
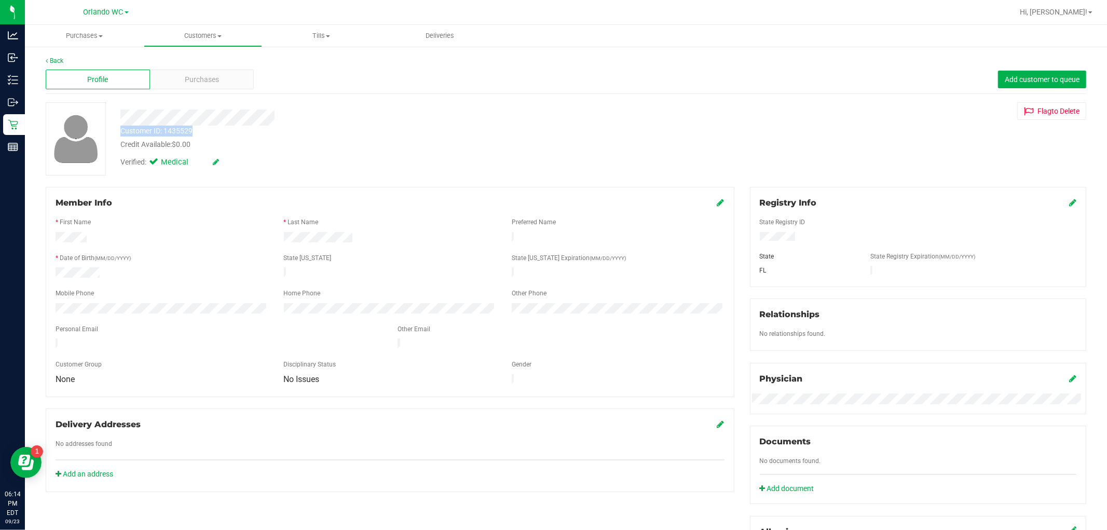
drag, startPoint x: 122, startPoint y: 129, endPoint x: 196, endPoint y: 127, distance: 74.3
click at [196, 127] on div "Customer ID: 1435529 Credit Available: $0.00" at bounding box center [377, 138] width 529 height 24
copy div "Customer ID: 1435529"
click at [817, 108] on div "Flag to Delete" at bounding box center [918, 111] width 352 height 18
click at [82, 39] on span "Purchases" at bounding box center [84, 35] width 119 height 9
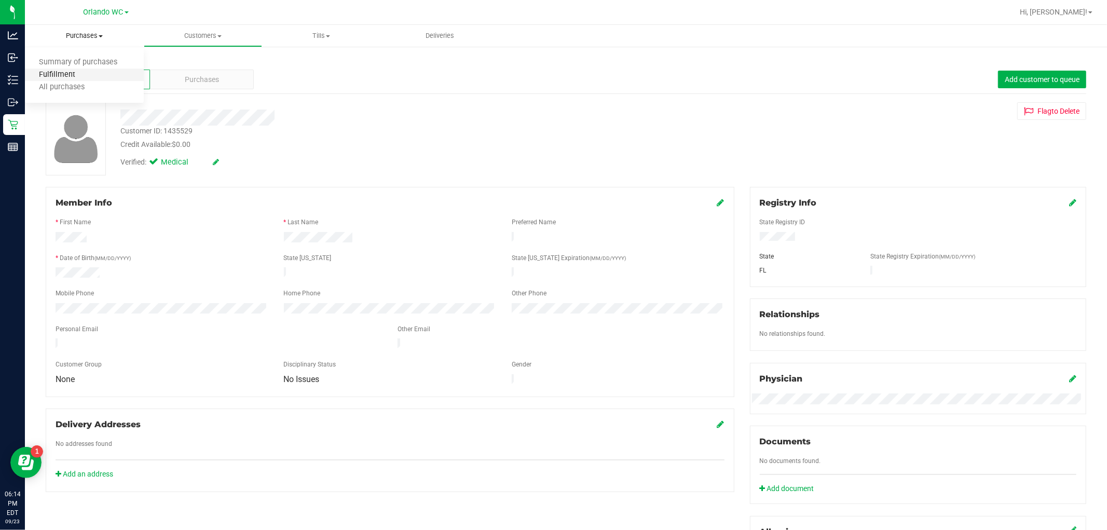
click at [55, 74] on span "Fulfillment" at bounding box center [57, 75] width 64 height 9
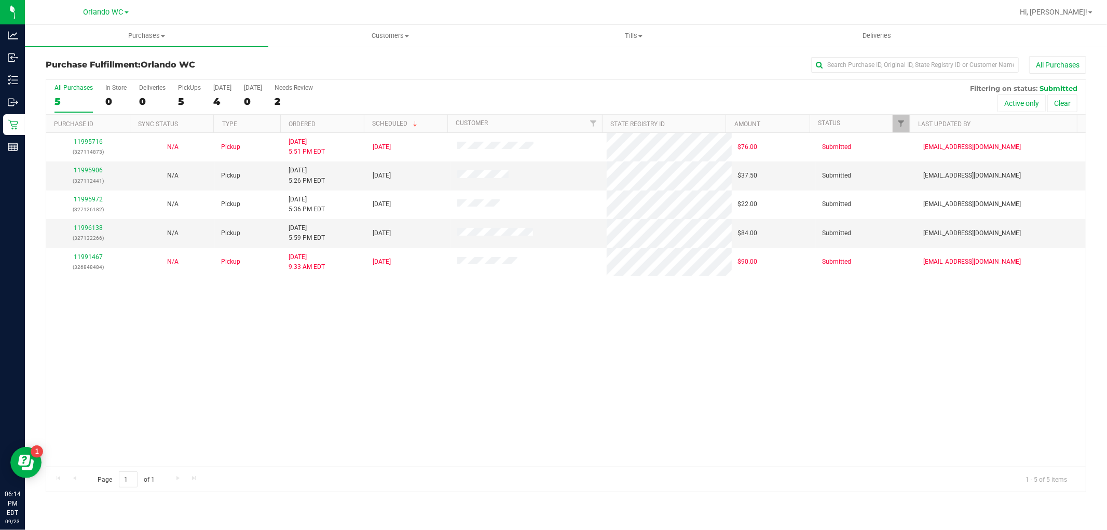
click at [697, 388] on div "11995716 (327114873) N/A Pickup 9/23/2025 5:51 PM EDT 9/23/2025 $76.00 Submitte…" at bounding box center [566, 300] width 1040 height 334
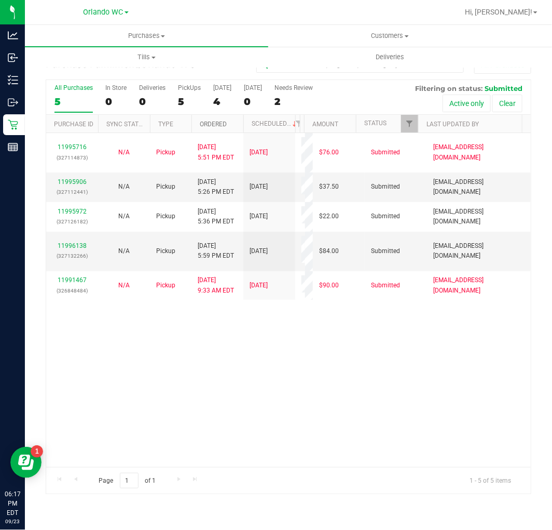
click at [217, 126] on link "Ordered" at bounding box center [213, 123] width 27 height 7
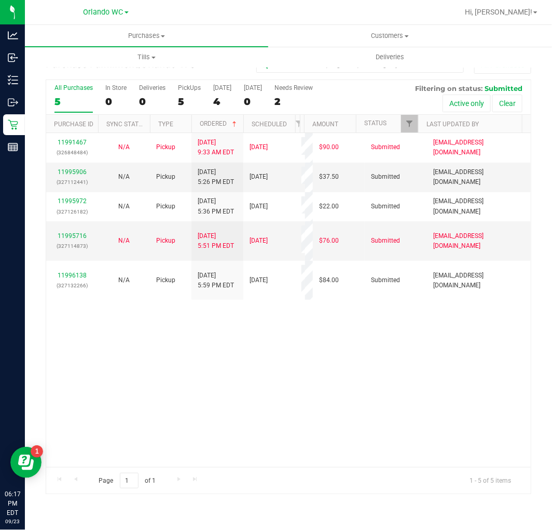
click at [172, 361] on div "11991467 (326848484) N/A Pickup 9/23/2025 9:33 AM EDT 9/22/2025 $90.00 Submitte…" at bounding box center [288, 300] width 485 height 334
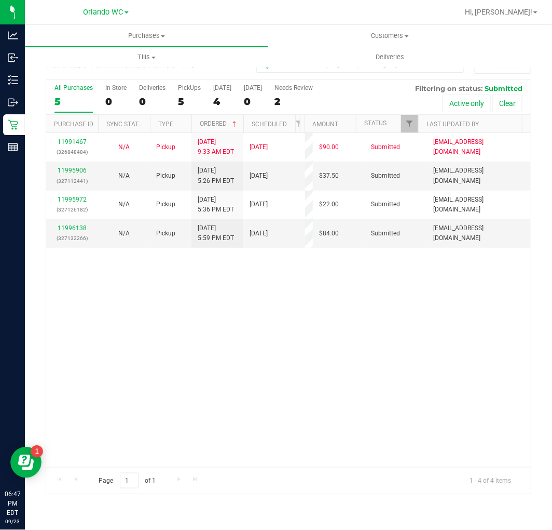
click at [360, 423] on div "11991467 (326848484) N/A Pickup 9/23/2025 9:33 AM EDT 9/22/2025 $90.00 Submitte…" at bounding box center [288, 300] width 485 height 334
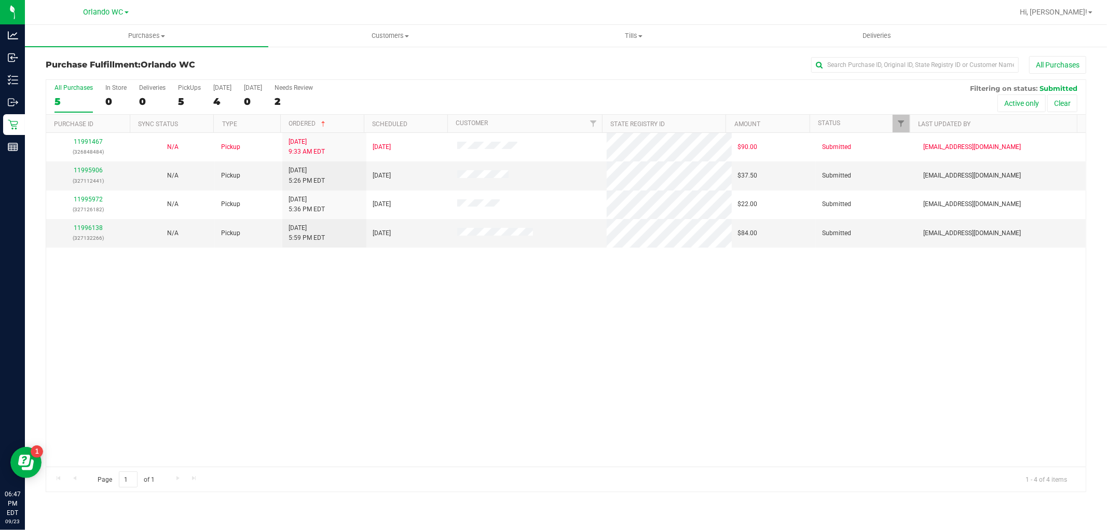
click at [492, 348] on div "11991467 (326848484) N/A Pickup 9/23/2025 9:33 AM EDT 9/22/2025 $90.00 Submitte…" at bounding box center [566, 300] width 1040 height 334
click at [94, 226] on link "11996138" at bounding box center [88, 227] width 29 height 7
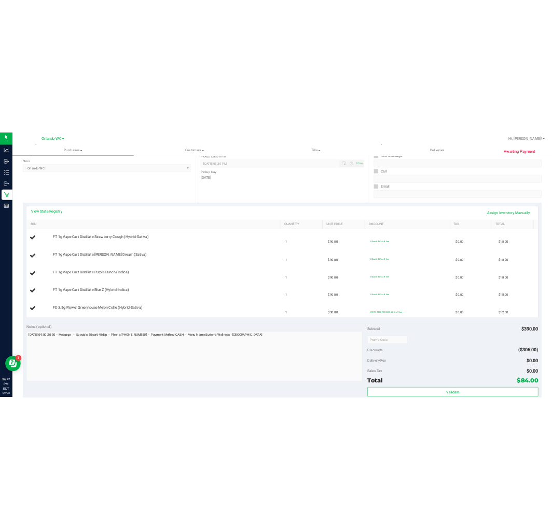
scroll to position [115, 0]
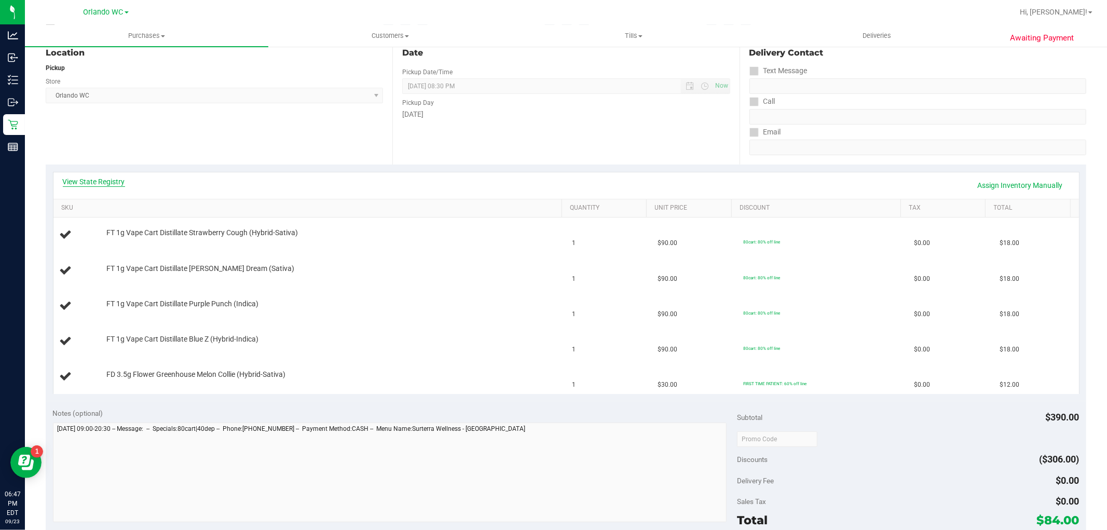
click at [117, 184] on link "View State Registry" at bounding box center [94, 182] width 62 height 10
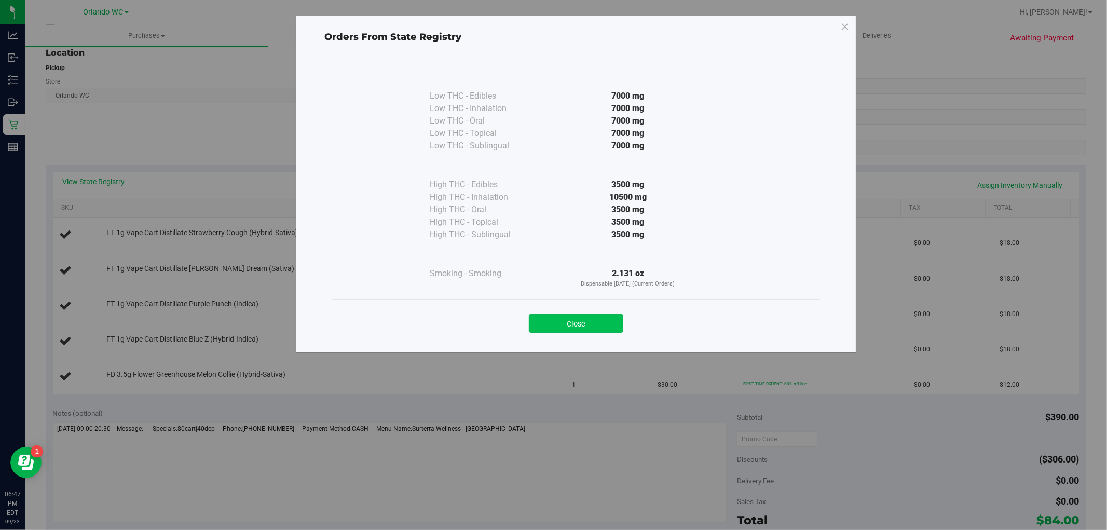
click at [615, 325] on button "Close" at bounding box center [576, 323] width 94 height 19
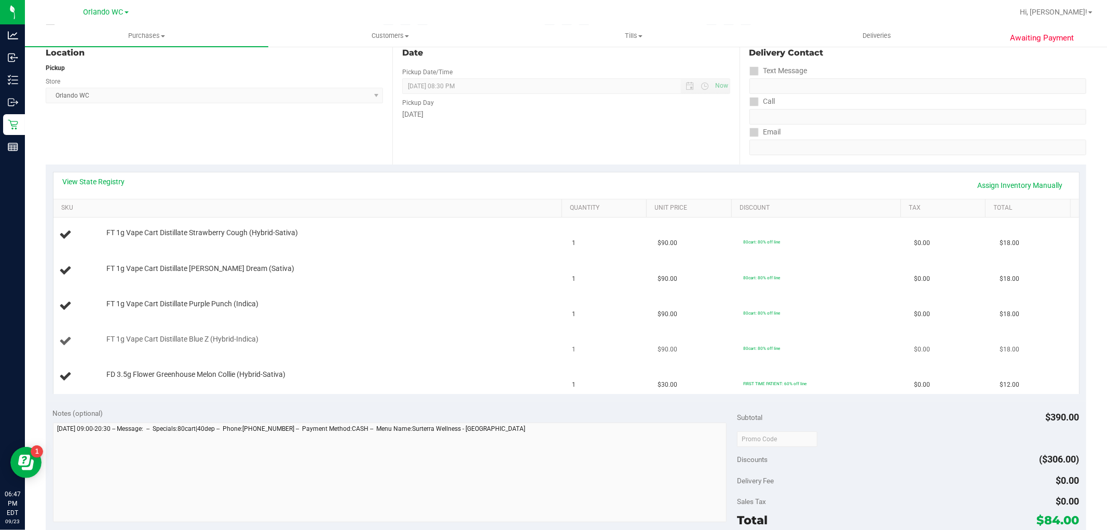
click at [449, 344] on div "FT 1g Vape Cart Distillate Blue Z (Hybrid-Indica)" at bounding box center [329, 339] width 456 height 10
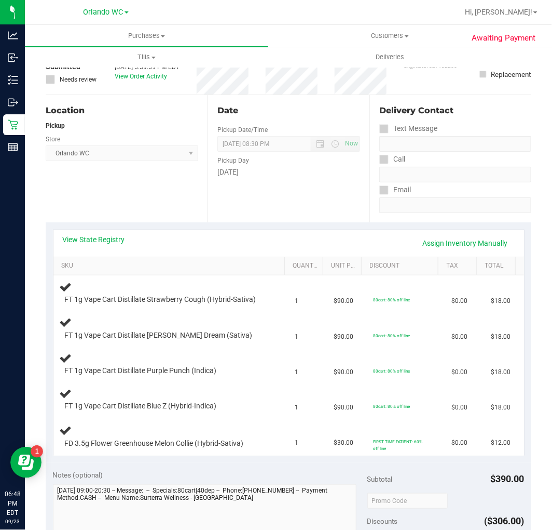
scroll to position [0, 0]
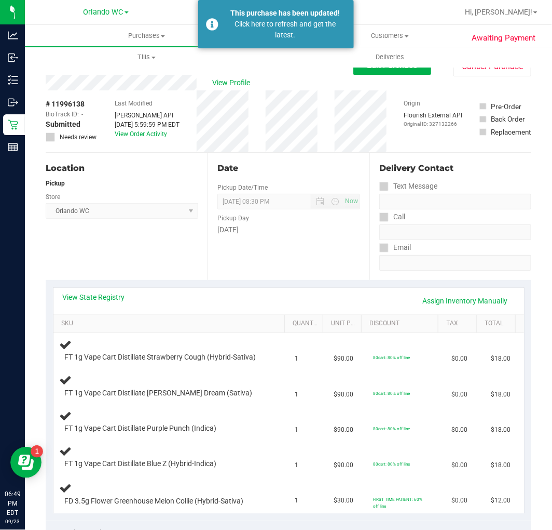
drag, startPoint x: 213, startPoint y: 24, endPoint x: 214, endPoint y: 71, distance: 46.2
click at [214, 24] on div "This purchase has been updated! Click here to refresh and get the latest." at bounding box center [276, 24] width 156 height 48
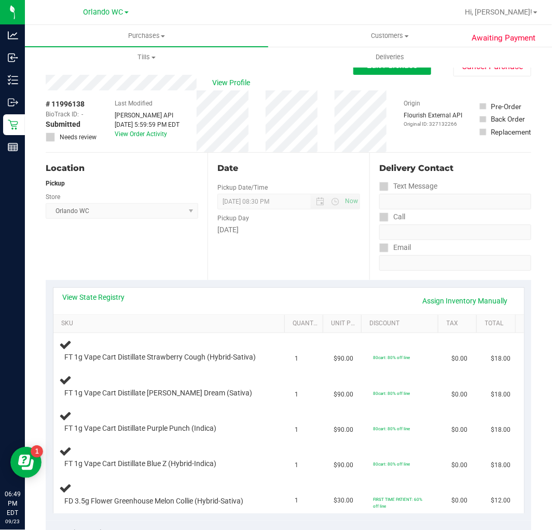
scroll to position [58, 0]
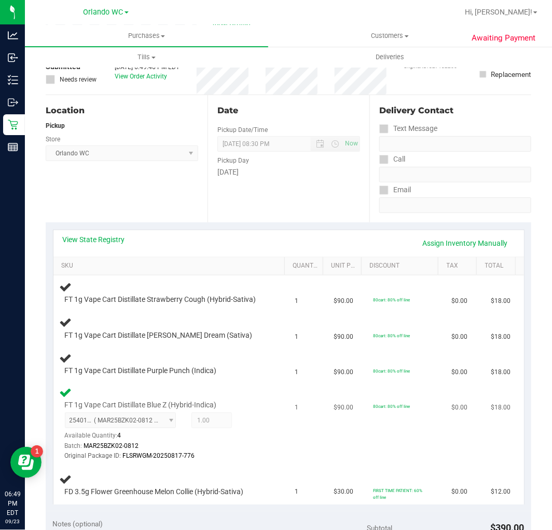
click at [239, 413] on div "2540134070390197 ( MAR25BZK02-0812 | orig: FLSRWGM-20250817-776 ) 2540134070390…" at bounding box center [165, 436] width 201 height 48
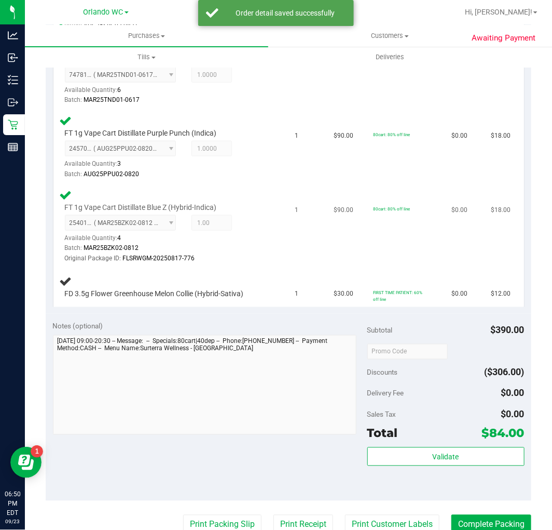
scroll to position [403, 0]
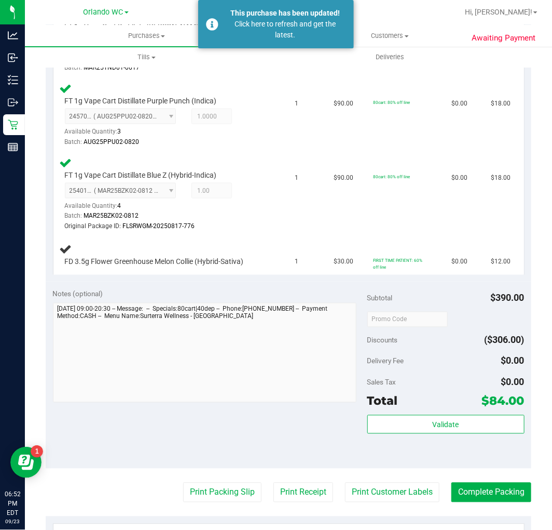
click at [360, 294] on div "Notes (optional)" at bounding box center [210, 294] width 315 height 10
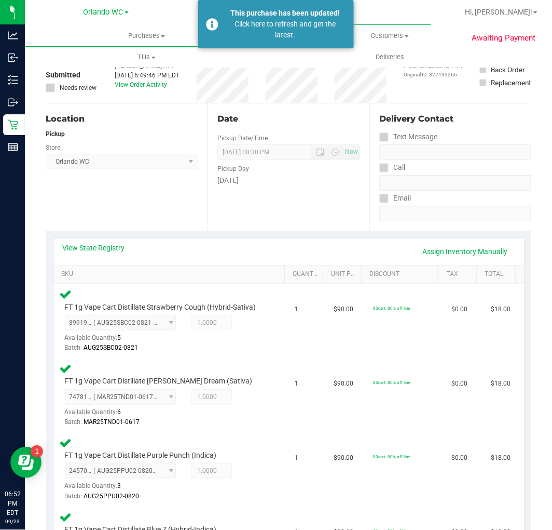
scroll to position [0, 0]
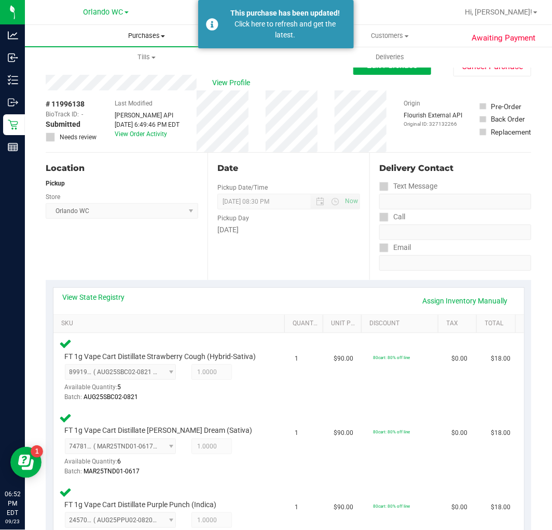
click at [136, 33] on span "Purchases" at bounding box center [147, 35] width 244 height 9
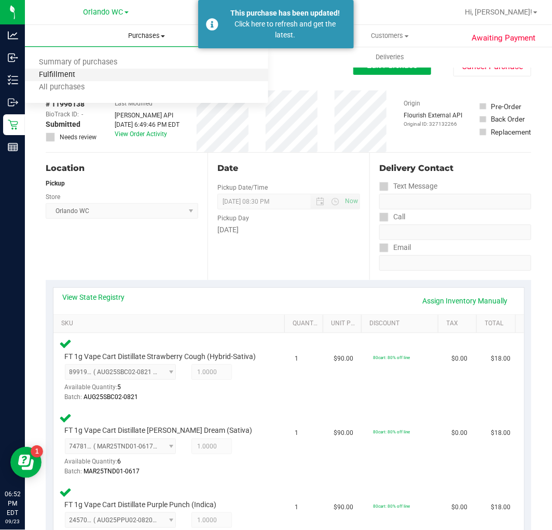
click at [63, 74] on span "Fulfillment" at bounding box center [57, 75] width 64 height 9
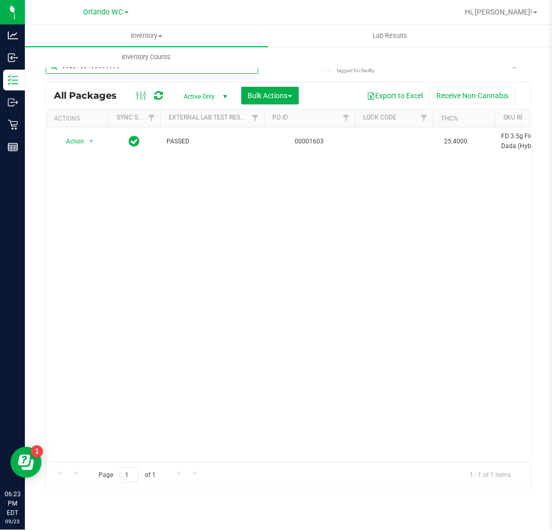
click at [138, 72] on input "8928705430339996" at bounding box center [152, 66] width 213 height 16
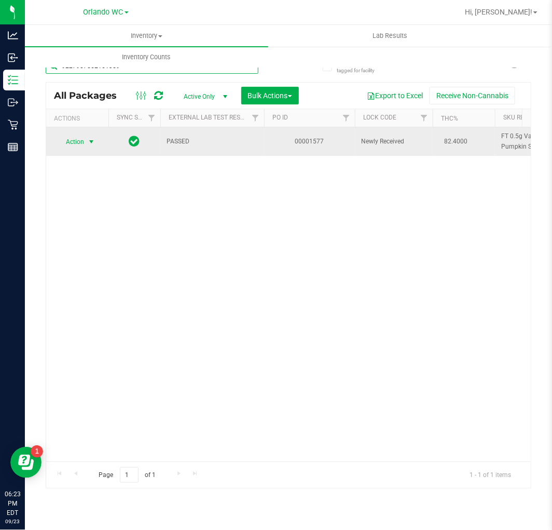
type input "9227907562161359"
click at [86, 138] on span "select" at bounding box center [91, 141] width 13 height 15
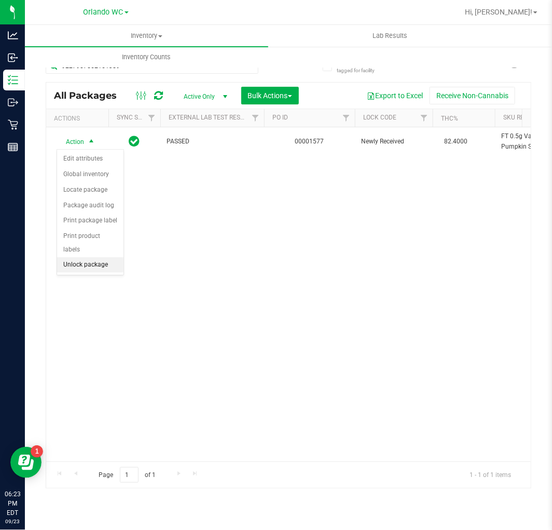
click at [100, 266] on li "Unlock package" at bounding box center [90, 265] width 66 height 16
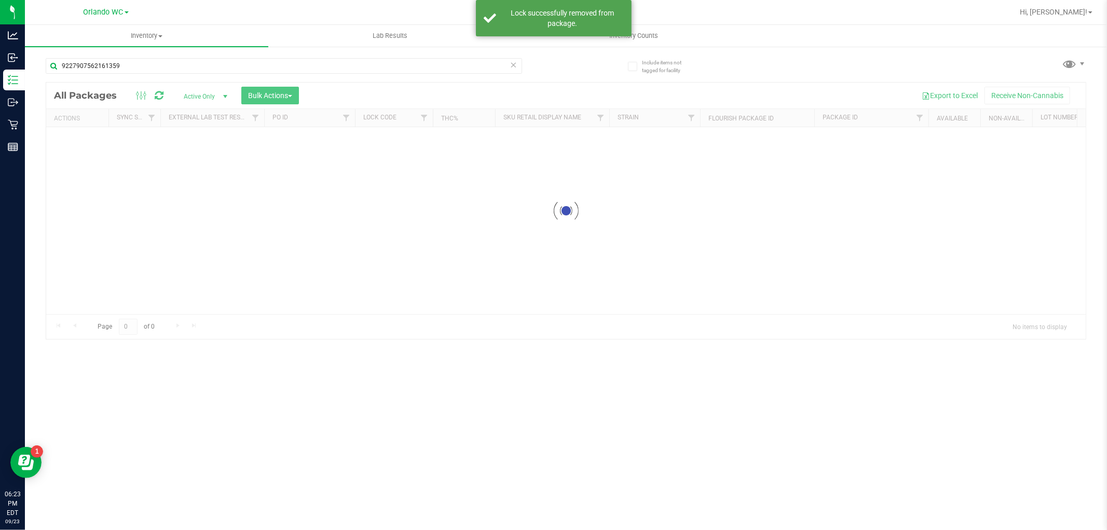
click at [323, 74] on div "9227907562161359" at bounding box center [284, 70] width 477 height 24
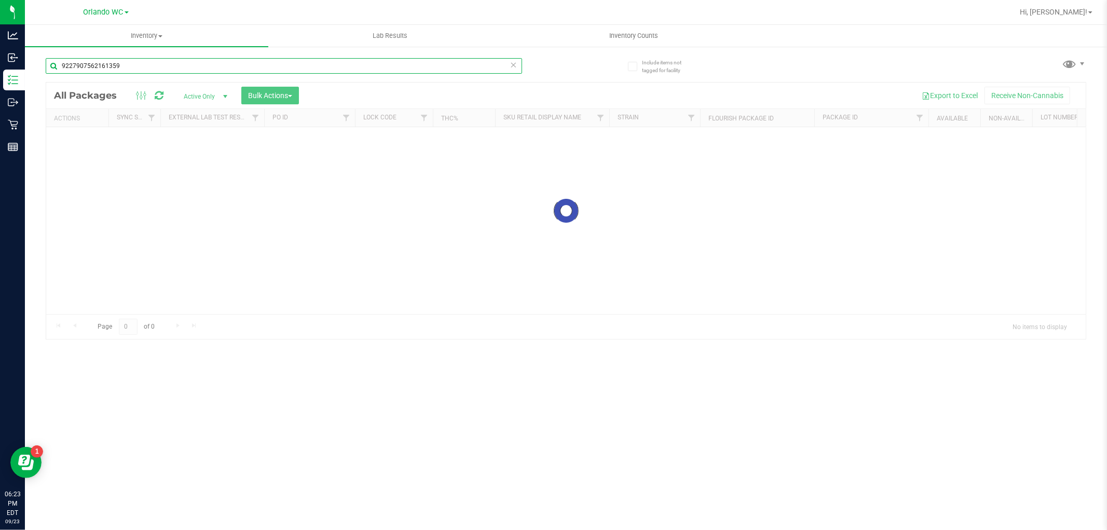
click at [326, 66] on input "9227907562161359" at bounding box center [284, 66] width 477 height 16
type input "6842741676673515"
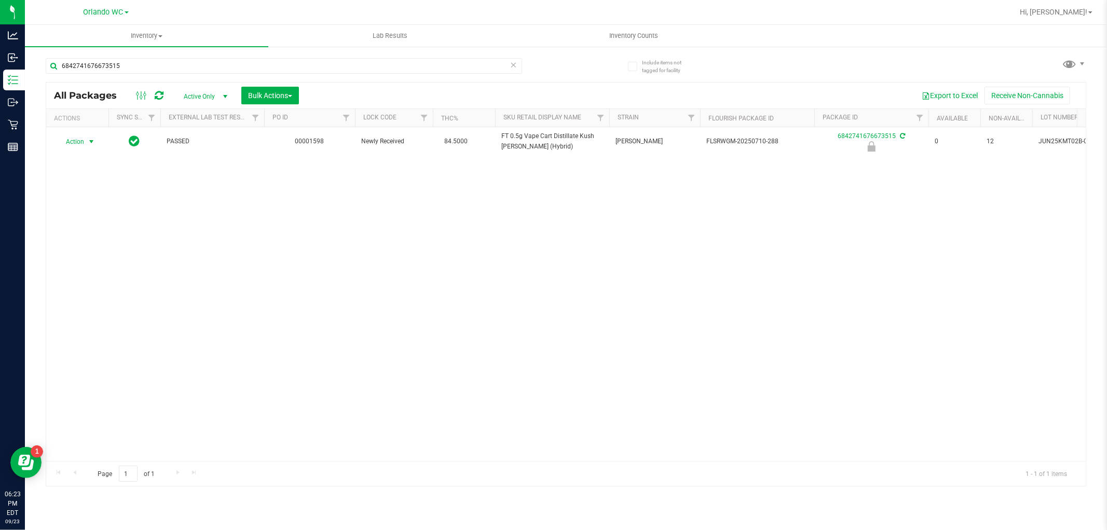
click at [84, 144] on span "Action" at bounding box center [71, 141] width 28 height 15
click at [109, 264] on li "Unlock package" at bounding box center [90, 265] width 66 height 16
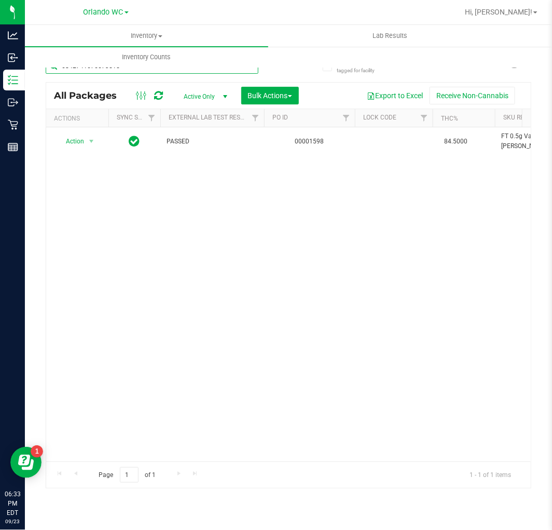
click at [144, 69] on input "6842741676673515" at bounding box center [152, 66] width 213 height 16
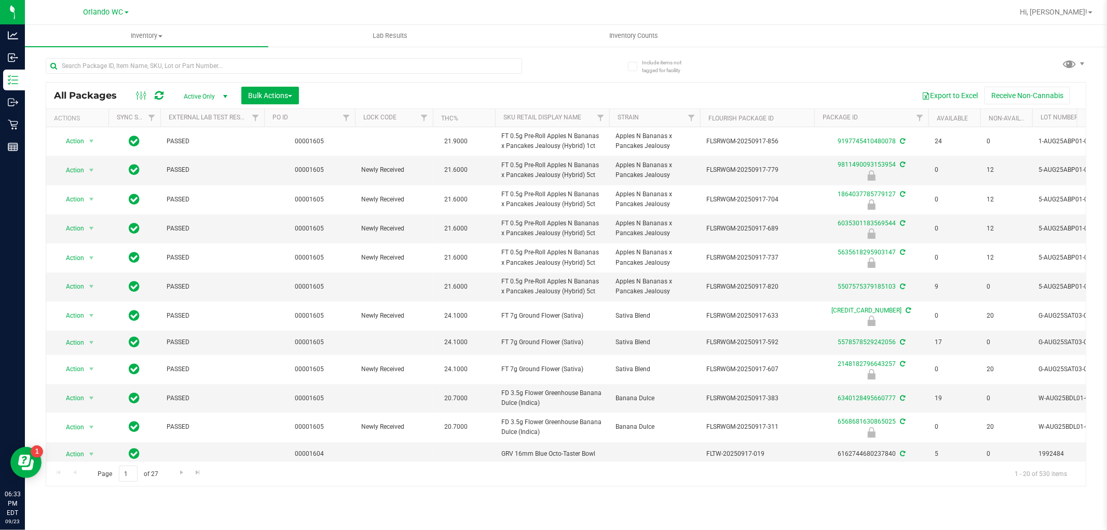
click at [549, 109] on th "Sku Retail Display Name" at bounding box center [552, 118] width 114 height 18
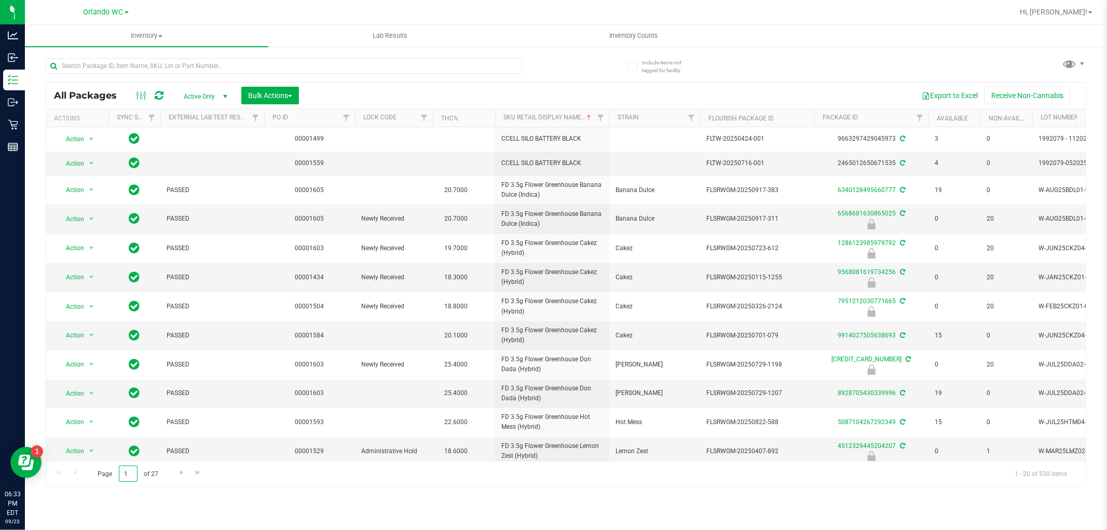
click at [133, 470] on input "1" at bounding box center [128, 474] width 19 height 16
type input "13"
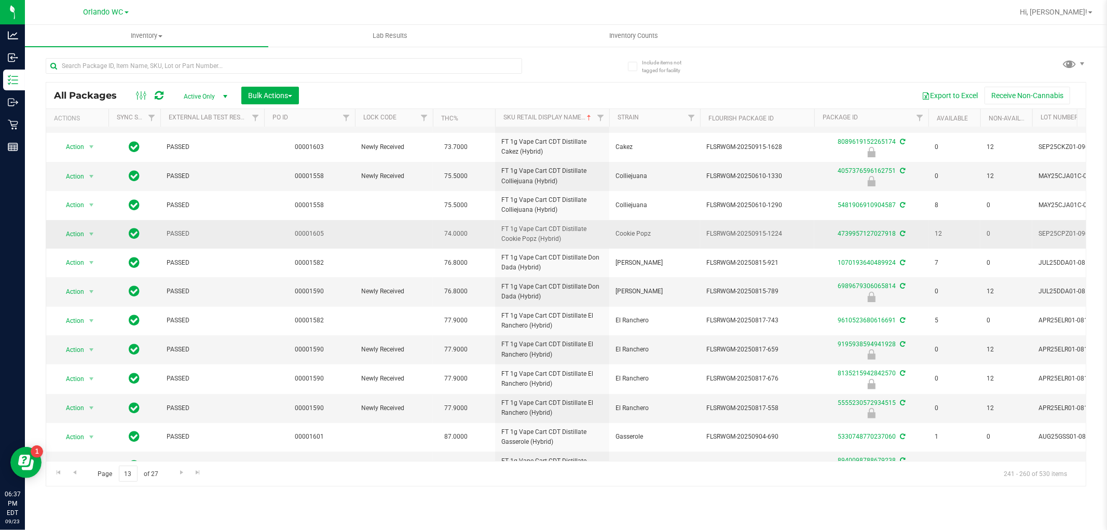
scroll to position [259, 0]
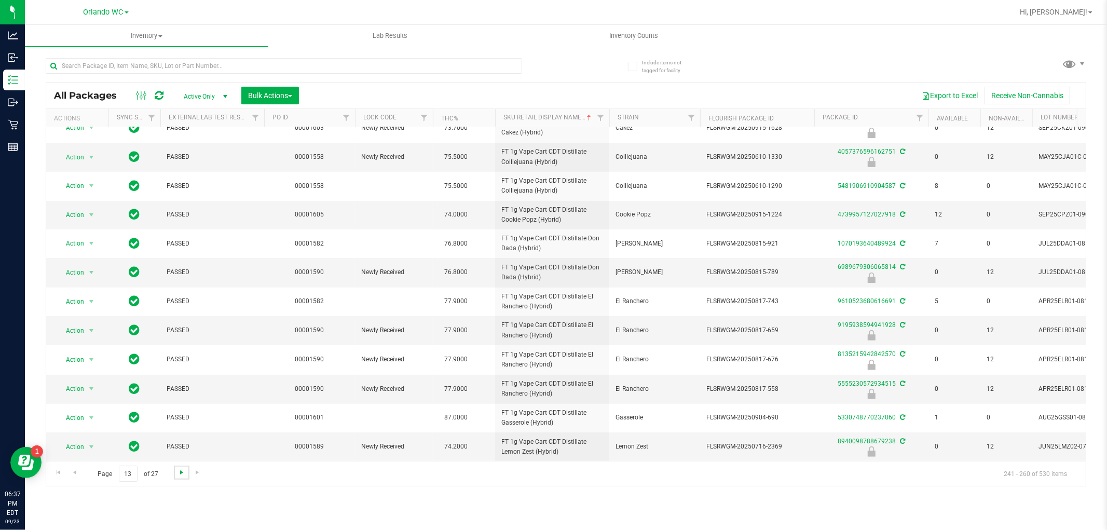
click at [180, 472] on span "Go to the next page" at bounding box center [182, 472] width 8 height 8
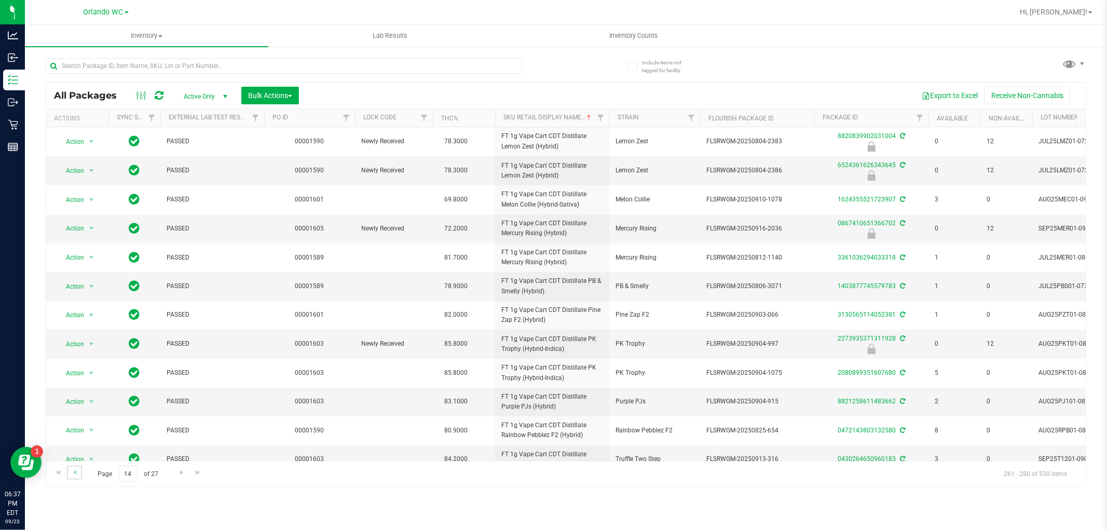
click at [79, 471] on link "Go to the previous page" at bounding box center [74, 473] width 15 height 14
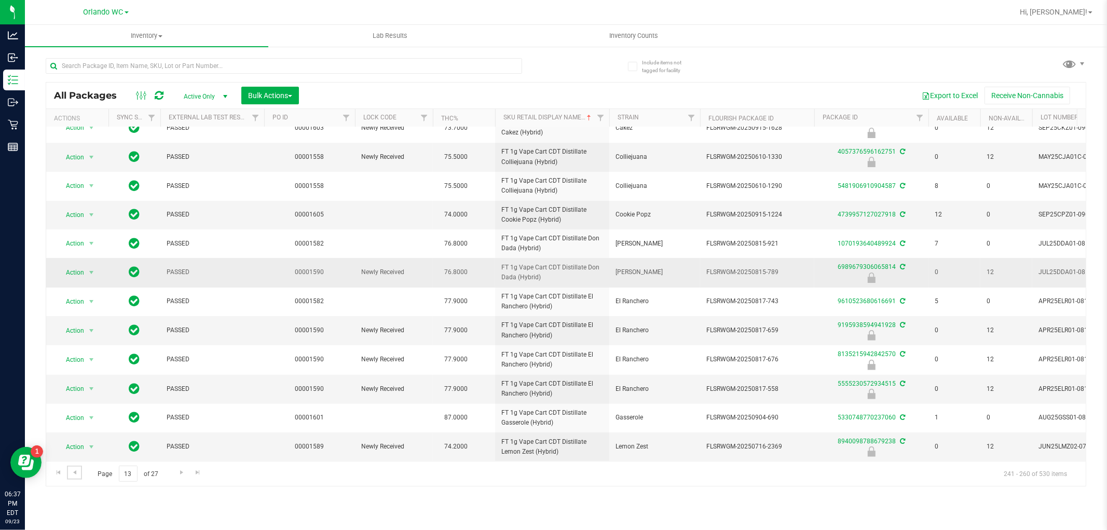
scroll to position [259, 0]
click at [174, 474] on link "Go to the next page" at bounding box center [181, 473] width 15 height 14
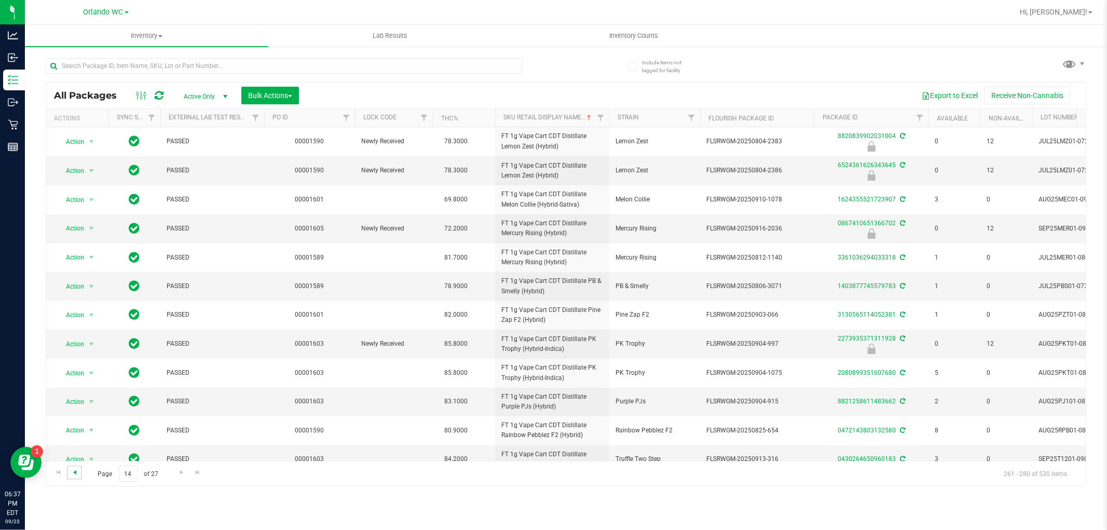
click at [77, 474] on span "Go to the previous page" at bounding box center [75, 472] width 8 height 8
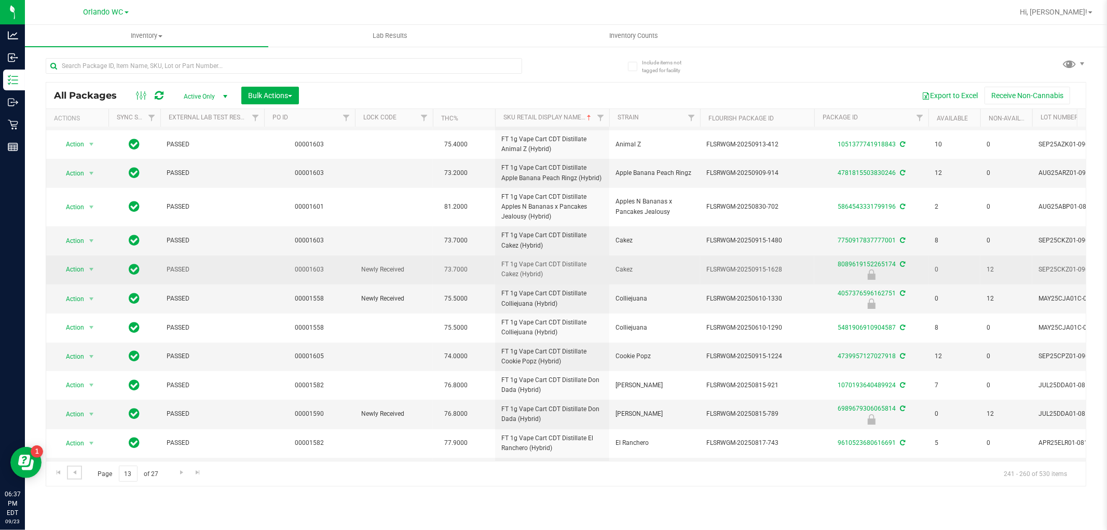
scroll to position [259, 0]
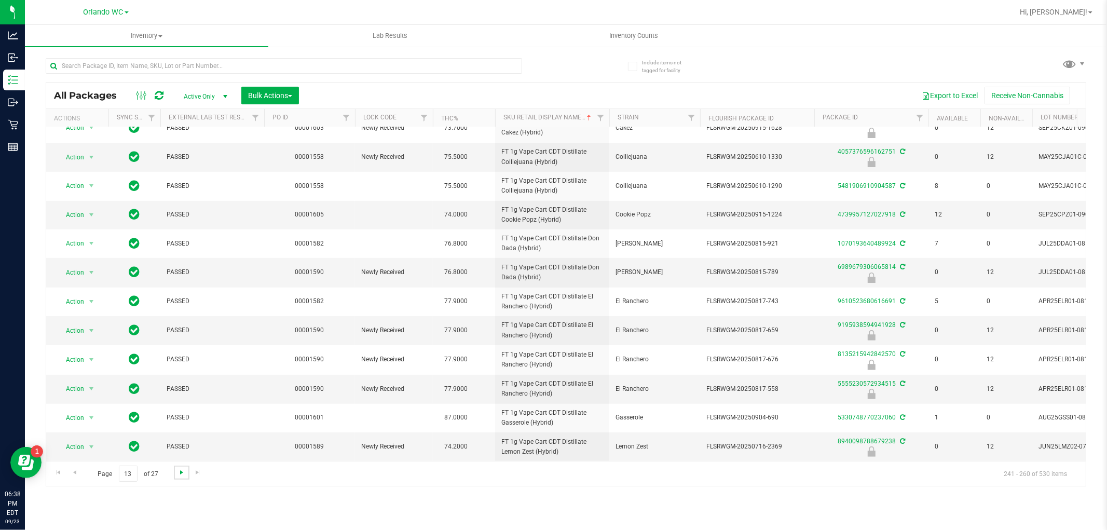
click at [182, 476] on span "Go to the next page" at bounding box center [182, 472] width 8 height 8
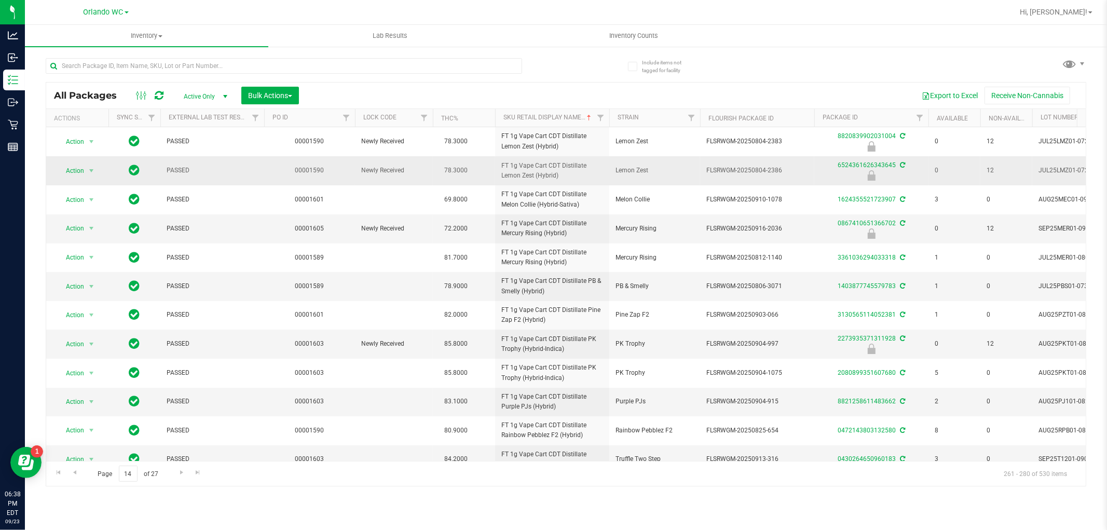
drag, startPoint x: 496, startPoint y: 160, endPoint x: 584, endPoint y: 177, distance: 88.8
click at [552, 177] on td "FT 1g Vape Cart CDT Distillate Lemon Zest (Hybrid)" at bounding box center [552, 170] width 114 height 29
copy span "FT 1g Vape Cart CDT Distillate Lemon Zest (Hybrid)"
click at [552, 168] on span "FLSRWGM-20250804-2386" at bounding box center [758, 171] width 102 height 10
drag, startPoint x: 705, startPoint y: 163, endPoint x: 811, endPoint y: 170, distance: 106.7
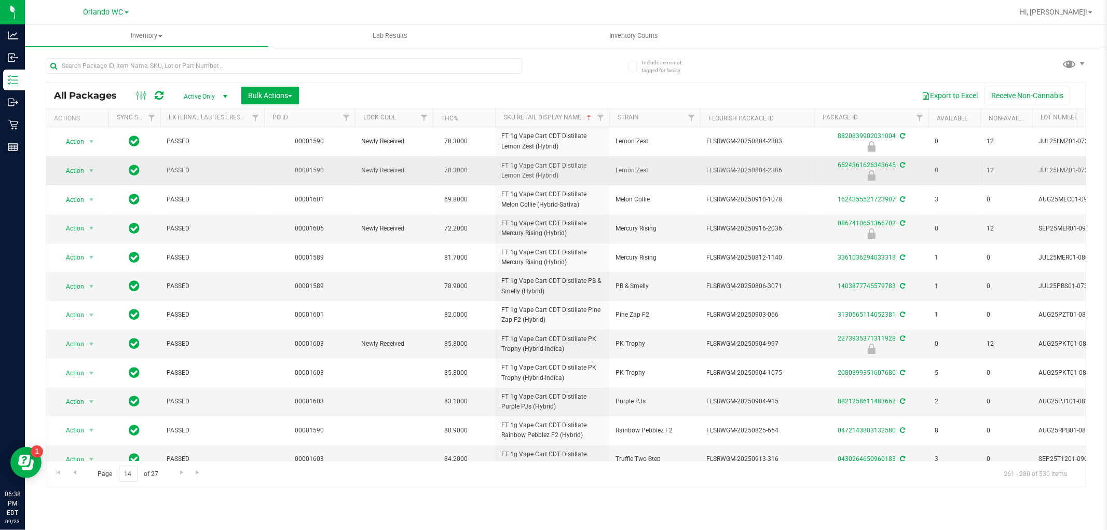
click at [552, 170] on td "FLSRWGM-20250804-2386" at bounding box center [757, 170] width 114 height 29
copy span "FLSRWGM-20250804-2386"
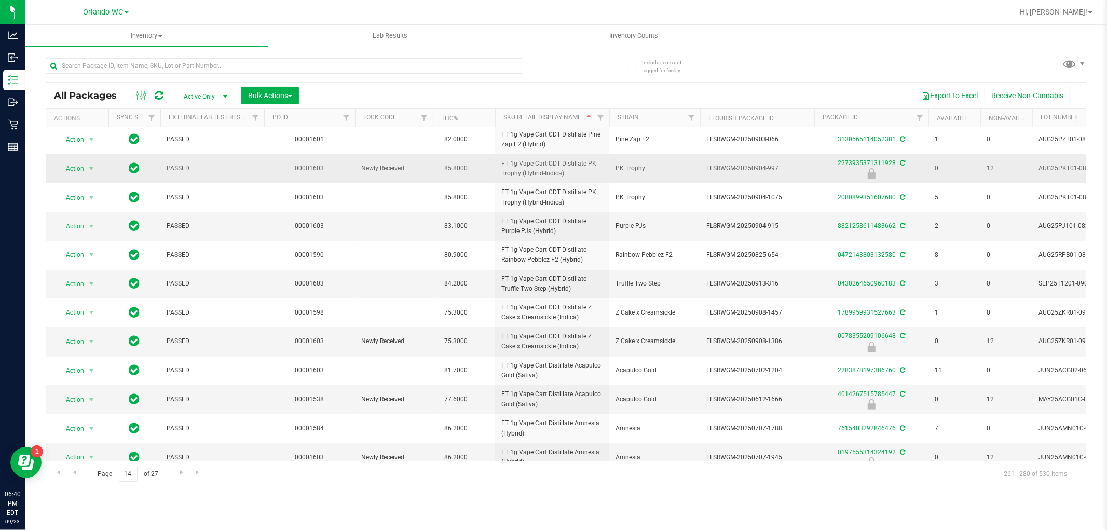
scroll to position [253, 0]
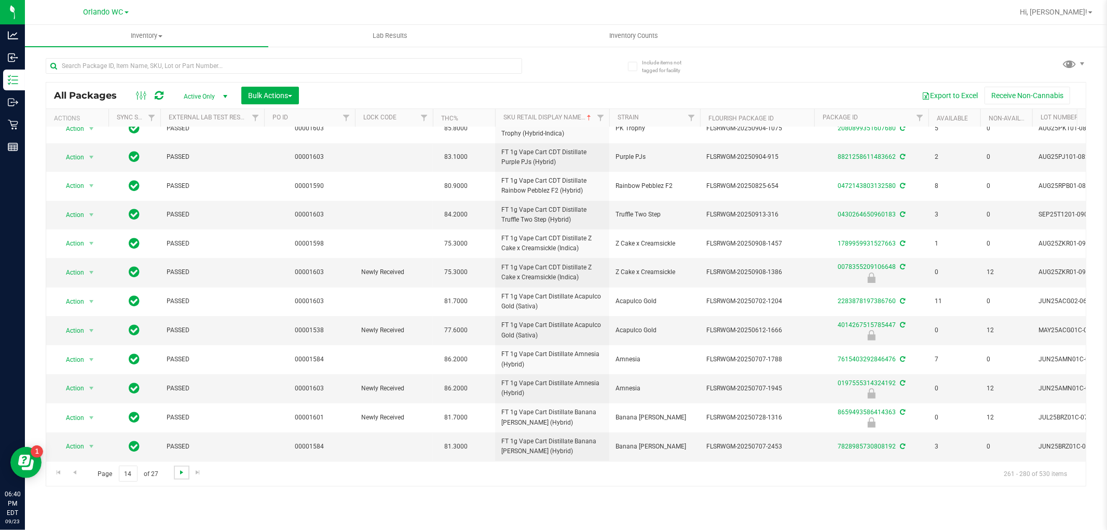
click at [182, 471] on span "Go to the next page" at bounding box center [182, 472] width 8 height 8
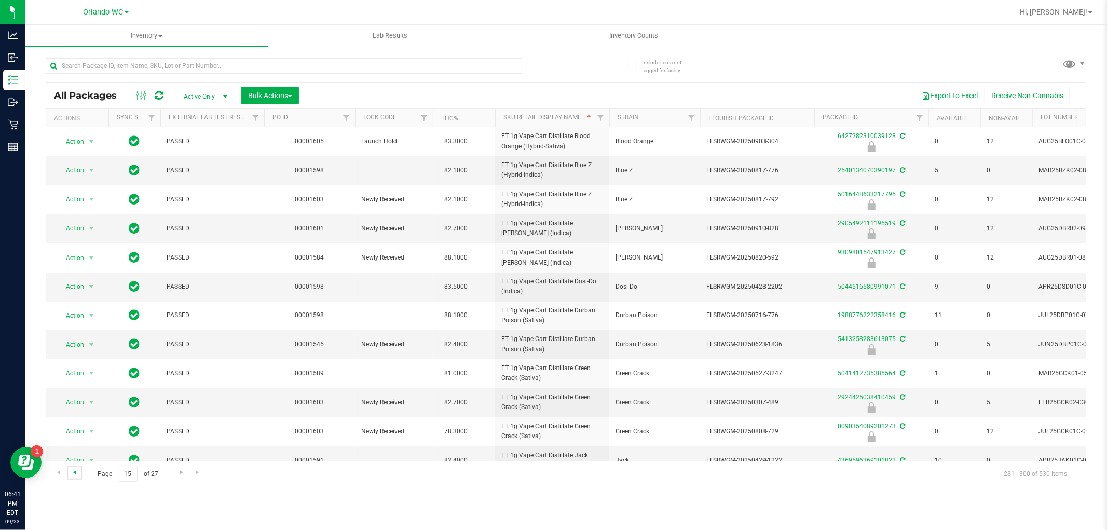
click at [75, 468] on span "Go to the previous page" at bounding box center [75, 472] width 8 height 8
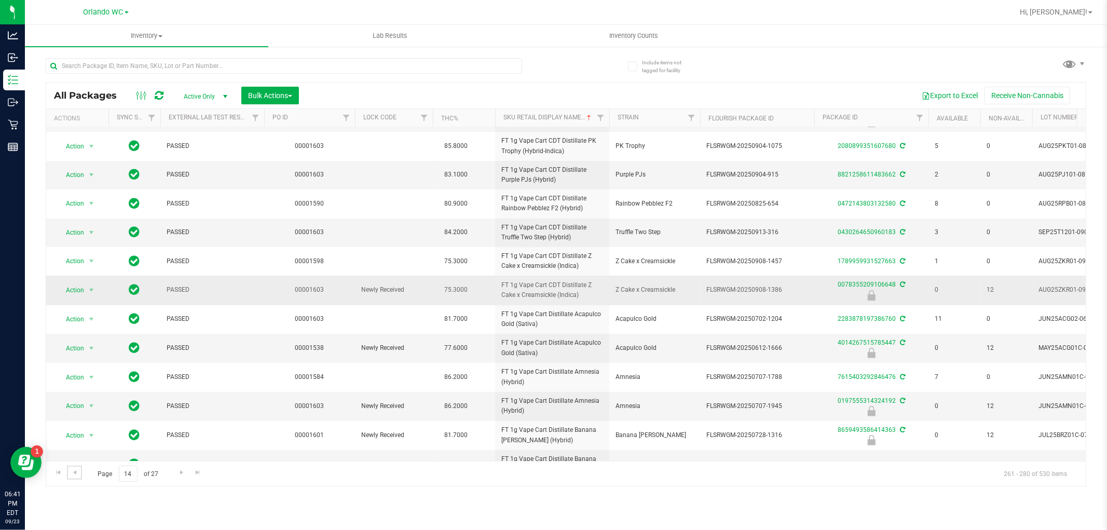
scroll to position [253, 0]
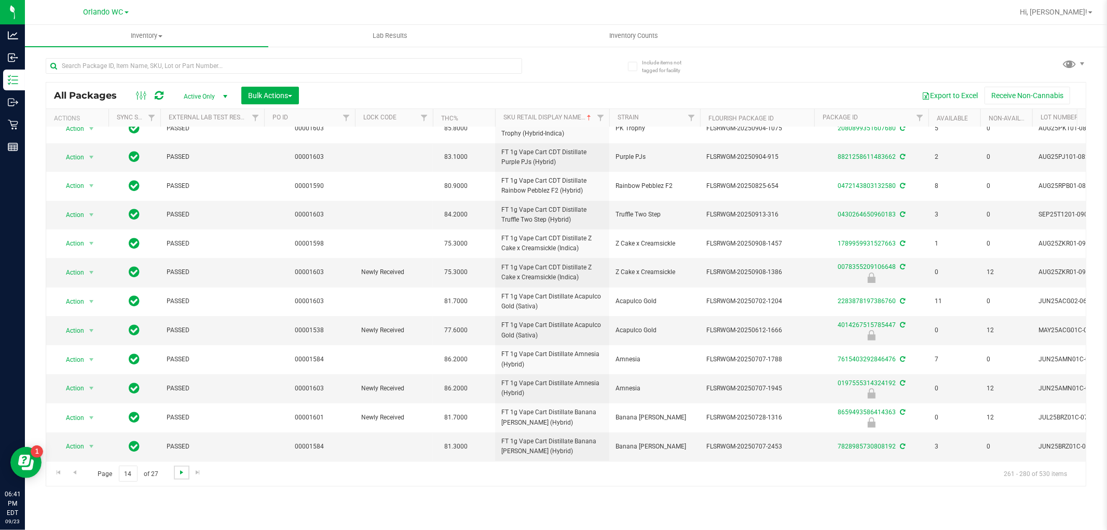
click at [182, 475] on span "Go to the next page" at bounding box center [182, 472] width 8 height 8
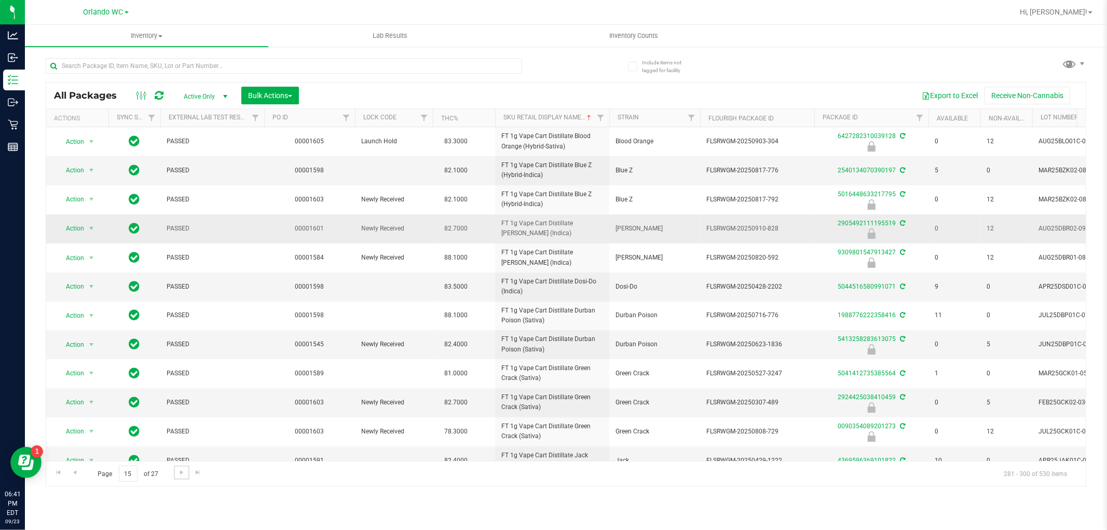
scroll to position [58, 0]
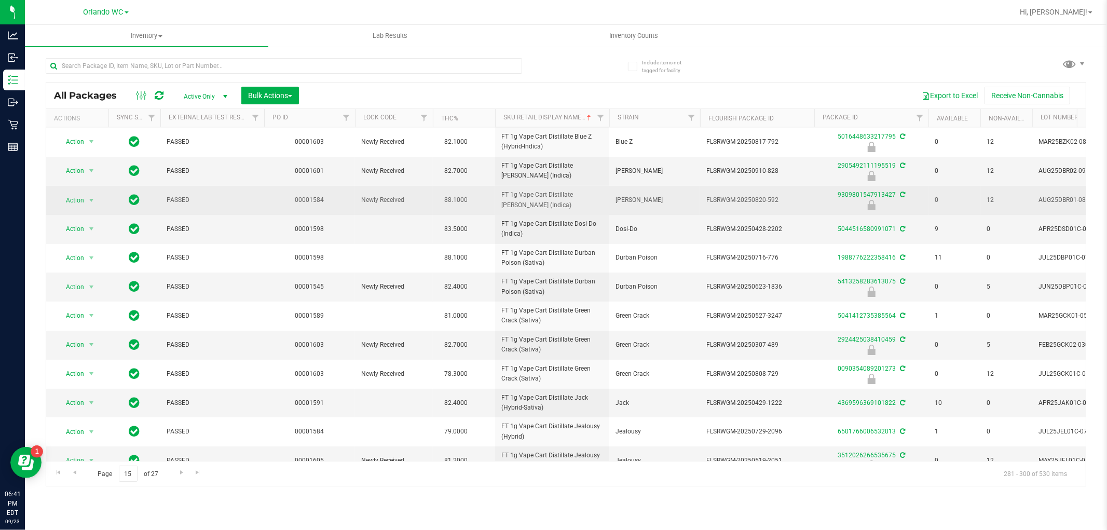
drag, startPoint x: 500, startPoint y: 191, endPoint x: 551, endPoint y: 207, distance: 53.2
click at [551, 207] on td "FT 1g Vape Cart Distillate Donny Burger (Indica)" at bounding box center [552, 200] width 114 height 29
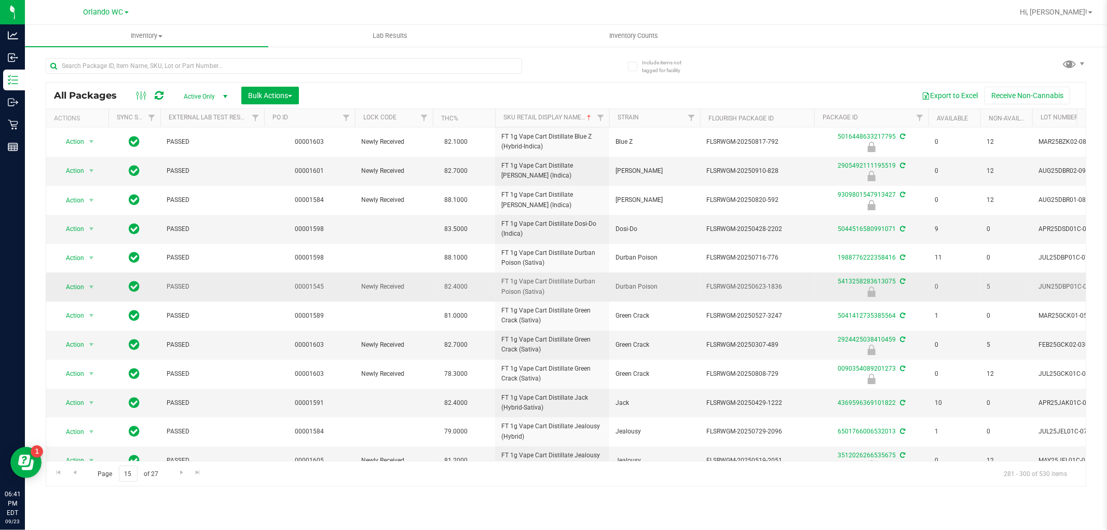
copy span "FT 1g Vape Cart Distillate Donny Burger (Indica)"
click at [552, 515] on div "Inventory All packages All inventory Waste log Create inventory Lab Results Inv…" at bounding box center [566, 277] width 1083 height 505
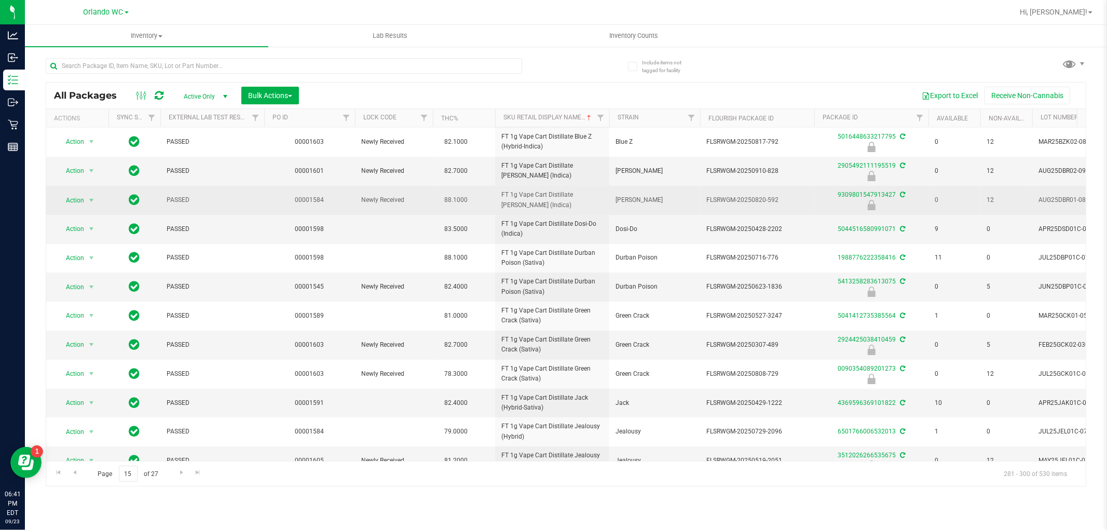
drag, startPoint x: 699, startPoint y: 200, endPoint x: 793, endPoint y: 194, distance: 94.2
click at [552, 194] on tr "Action Action Edit attributes Global inventory Locate package Package audit log…" at bounding box center [806, 200] width 1521 height 29
copy tr "FLSRWGM-20250820-592"
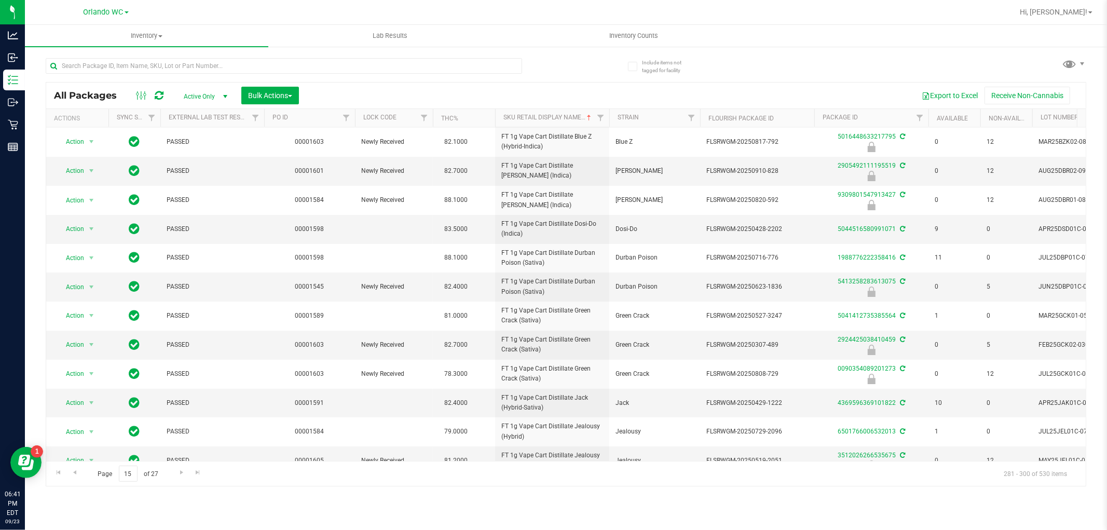
click at [552, 496] on div "Inventory All packages All inventory Waste log Create inventory Lab Results Inv…" at bounding box center [566, 277] width 1083 height 505
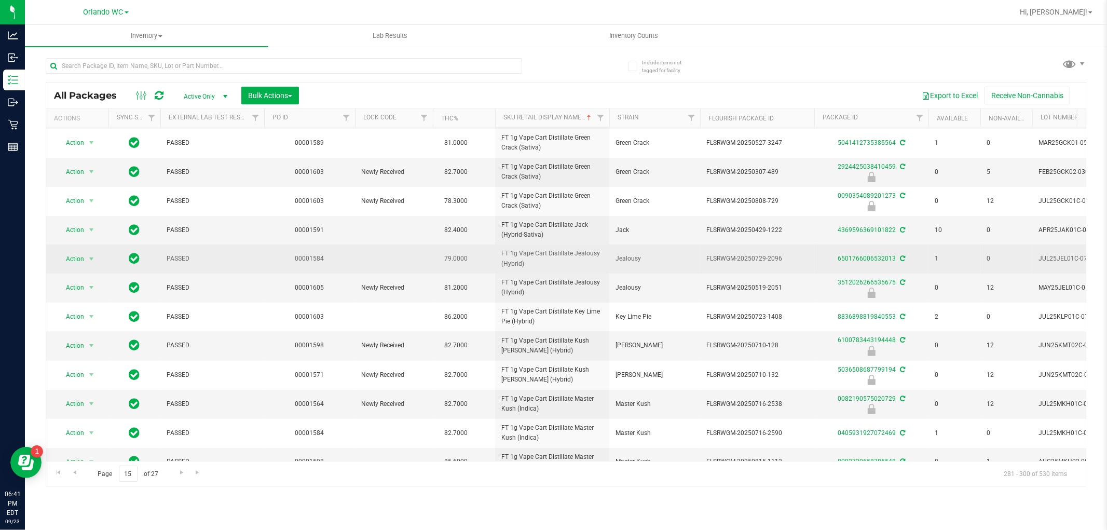
scroll to position [255, 0]
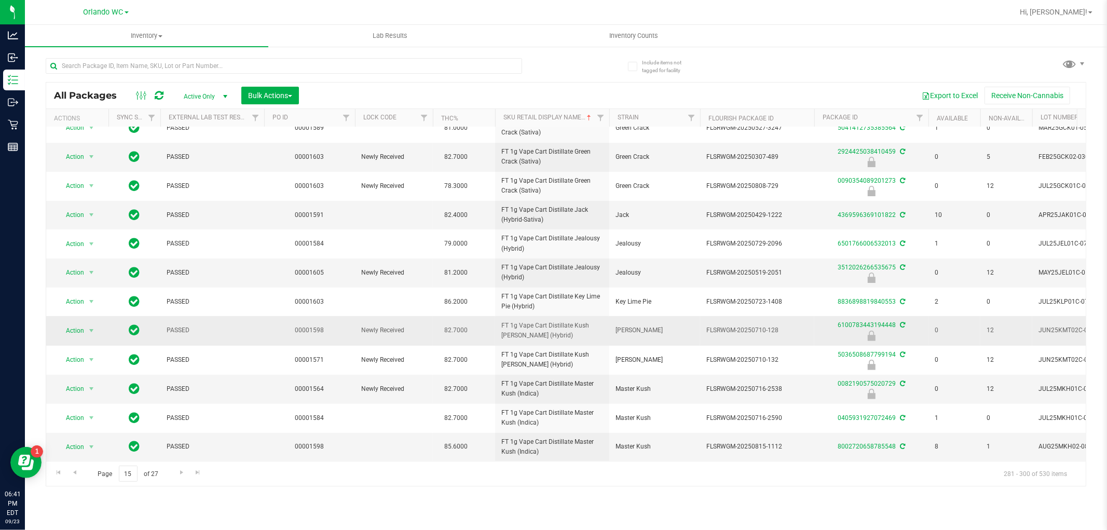
drag, startPoint x: 488, startPoint y: 316, endPoint x: 546, endPoint y: 330, distance: 59.4
click at [546, 330] on tr "Action Action Edit attributes Global inventory Locate package Package audit log…" at bounding box center [806, 330] width 1521 height 29
copy tr "FT 1g Vape Cart Distillate Kush Mintz (Hybrid)"
click at [442, 511] on div "Inventory All packages All inventory Waste log Create inventory Lab Results Inv…" at bounding box center [566, 277] width 1083 height 505
click at [178, 474] on span "Go to the next page" at bounding box center [182, 472] width 8 height 8
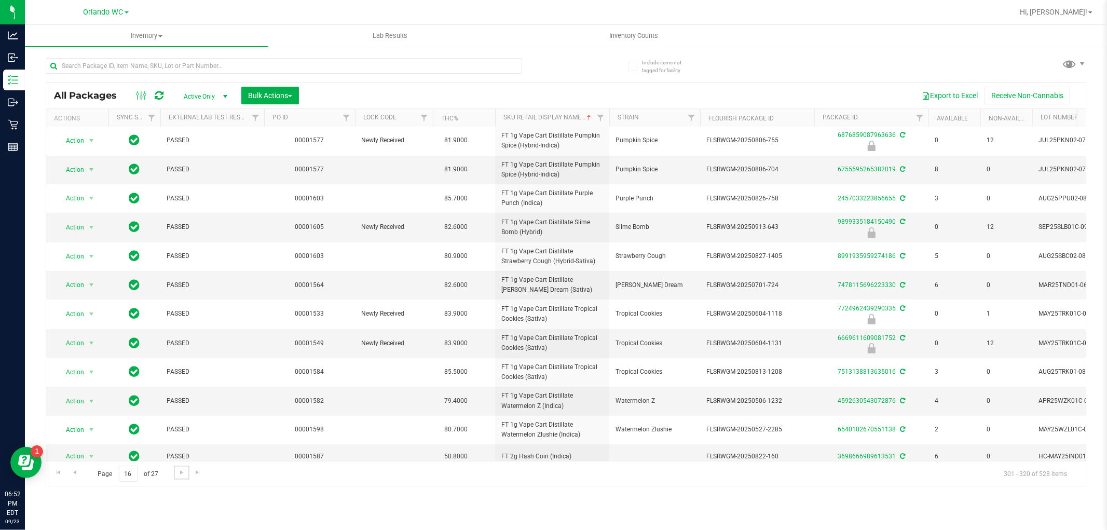
scroll to position [249, 0]
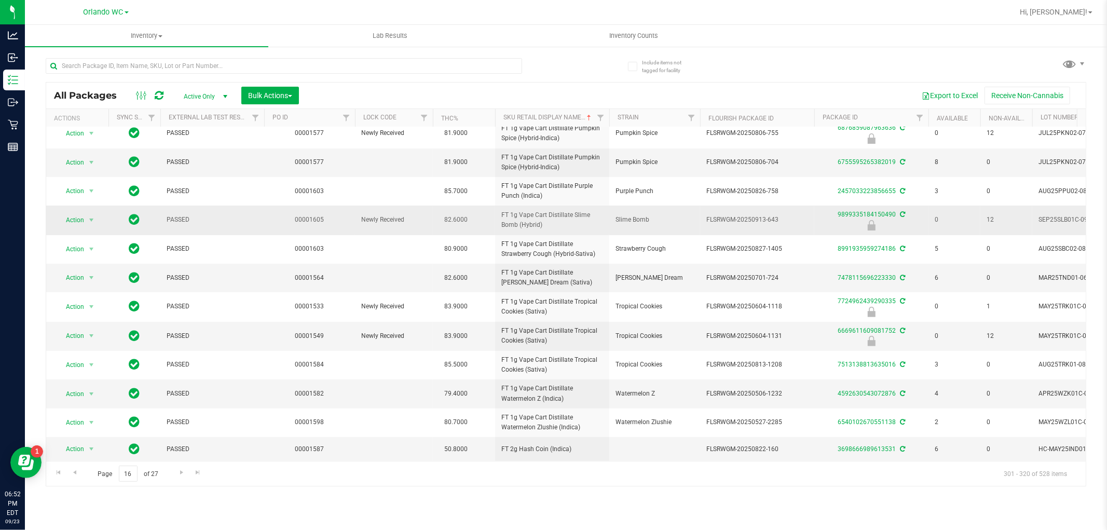
click at [511, 210] on span "FT 1g Vape Cart Distillate Slime Bomb (Hybrid)" at bounding box center [553, 220] width 102 height 20
copy tr "FT 1g Vape Cart Distillate Slime Bomb (Hybrid)"
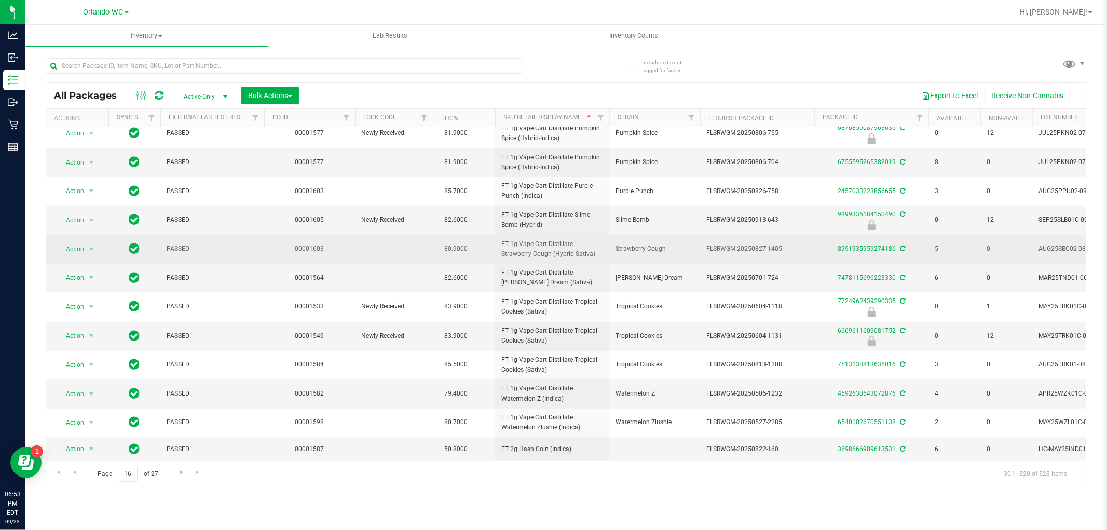
click at [436, 241] on td "80.9000" at bounding box center [464, 249] width 62 height 29
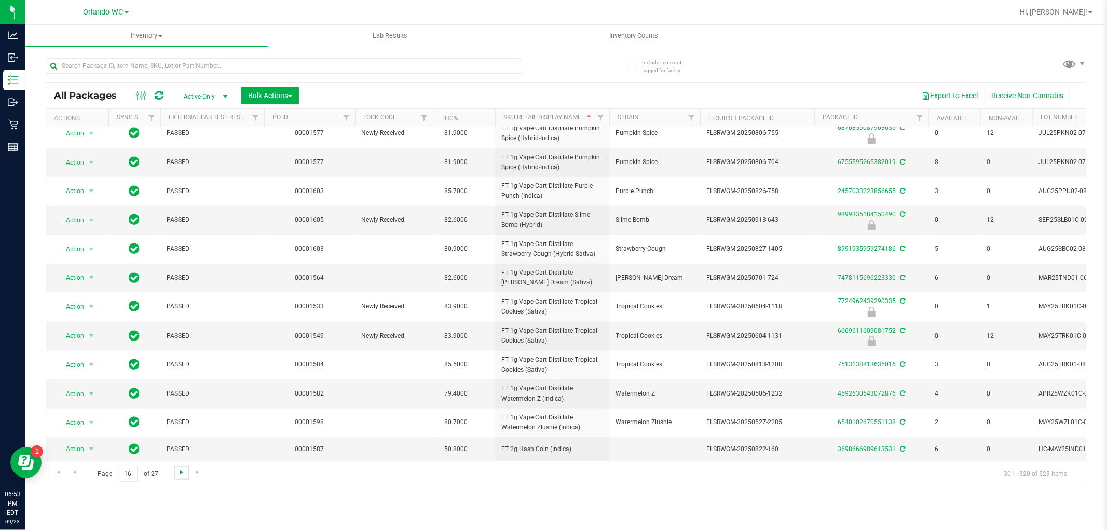
click at [181, 475] on span "Go to the next page" at bounding box center [182, 472] width 8 height 8
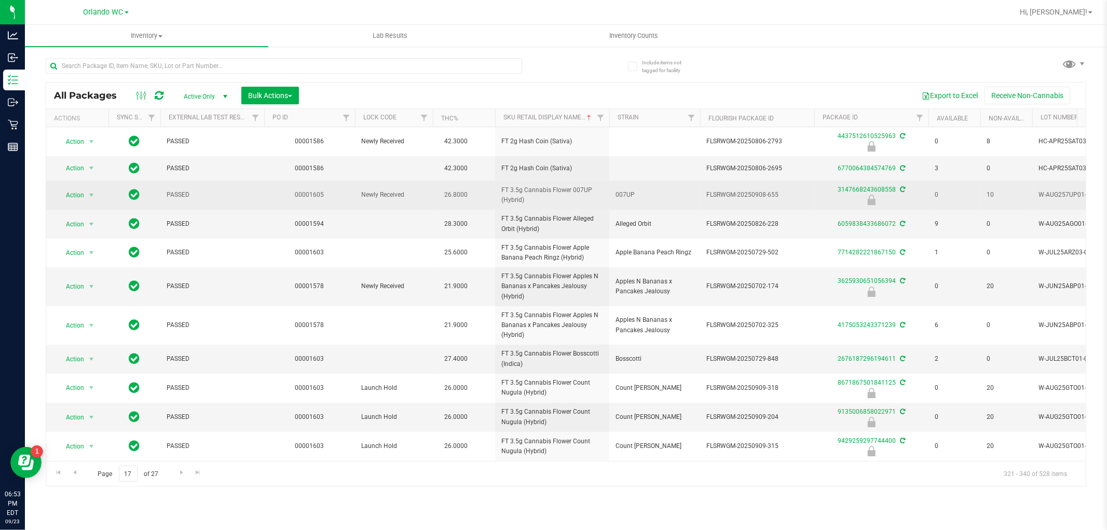
drag, startPoint x: 487, startPoint y: 188, endPoint x: 549, endPoint y: 199, distance: 62.7
click at [549, 199] on tr "Action Action Edit attributes Global inventory Locate package Package audit log…" at bounding box center [806, 195] width 1521 height 29
copy tr "FT 3.5g Cannabis Flower 007UP (Hybrid)"
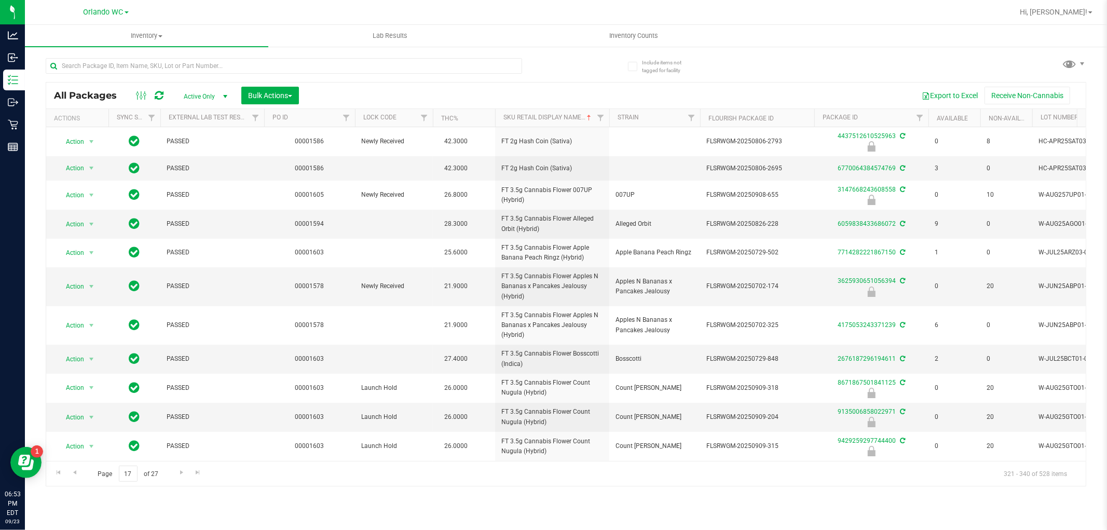
click at [518, 516] on div "Inventory All packages All inventory Waste log Create inventory Lab Results Inv…" at bounding box center [566, 277] width 1083 height 505
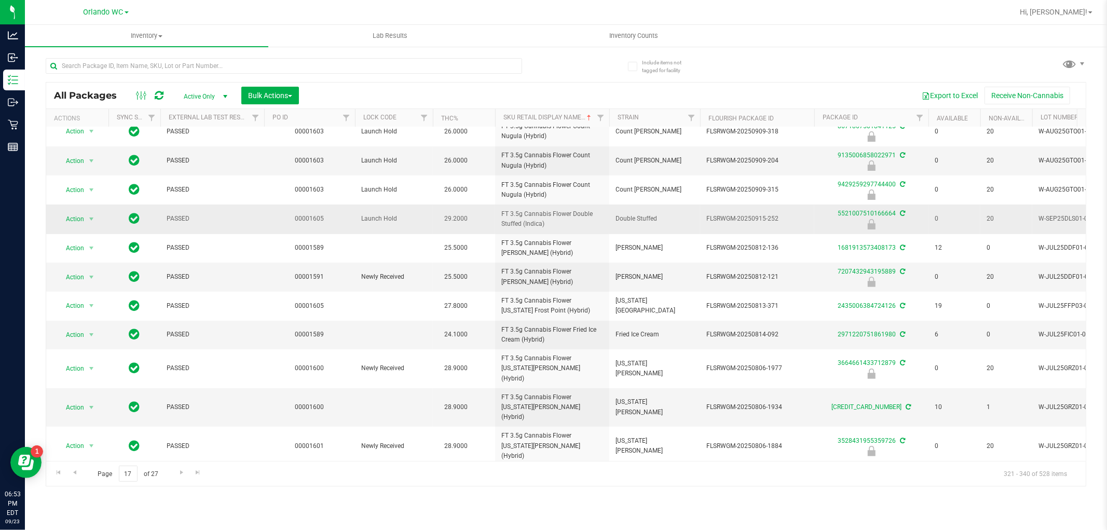
scroll to position [269, 0]
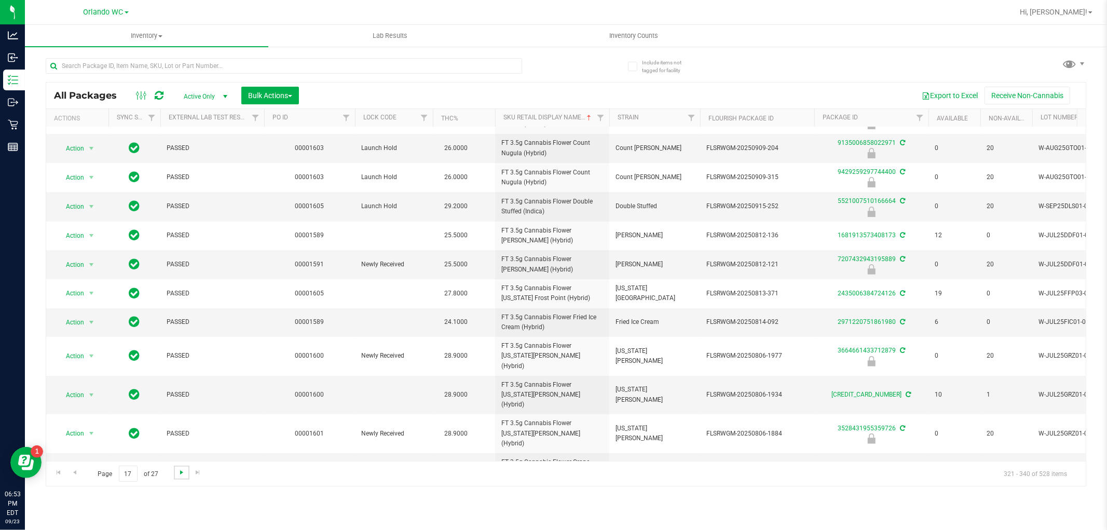
click at [182, 475] on span "Go to the next page" at bounding box center [182, 472] width 8 height 8
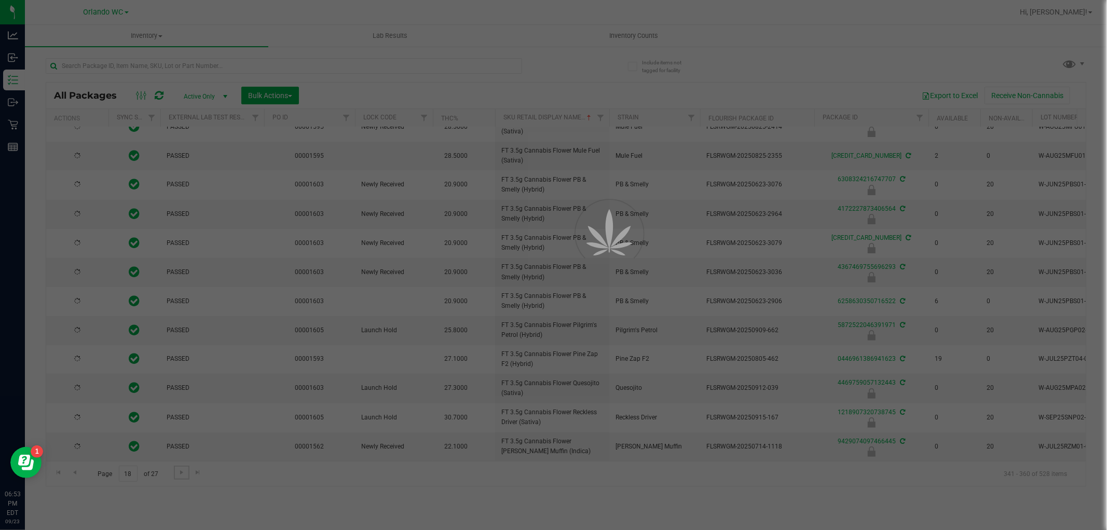
scroll to position [0, 0]
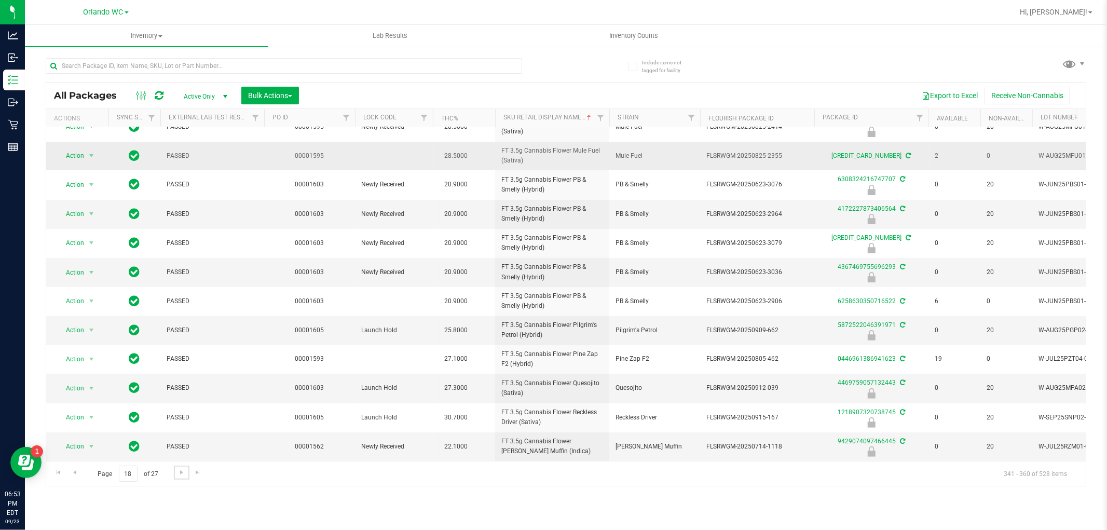
scroll to position [255, 0]
click at [177, 465] on div "Page 18 of 27 341 - 360 of 528 items" at bounding box center [566, 473] width 1040 height 25
click at [175, 472] on link "Go to the next page" at bounding box center [181, 473] width 15 height 14
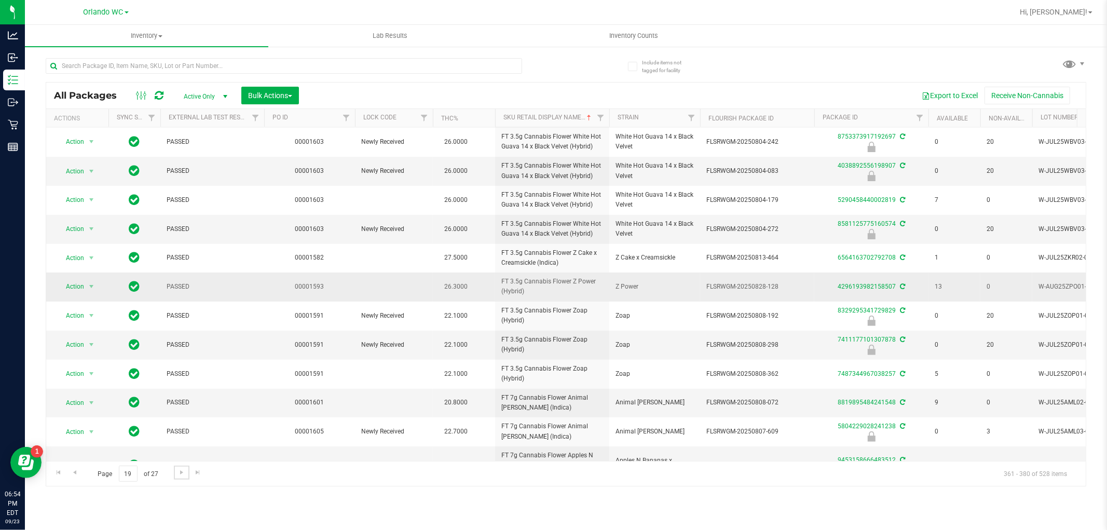
scroll to position [263, 0]
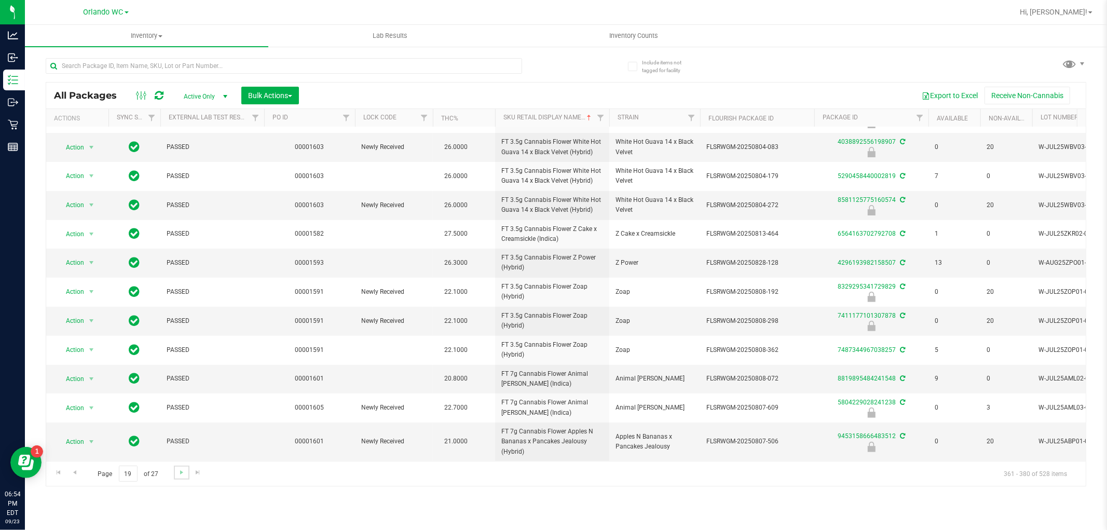
click at [185, 468] on link "Go to the next page" at bounding box center [181, 473] width 15 height 14
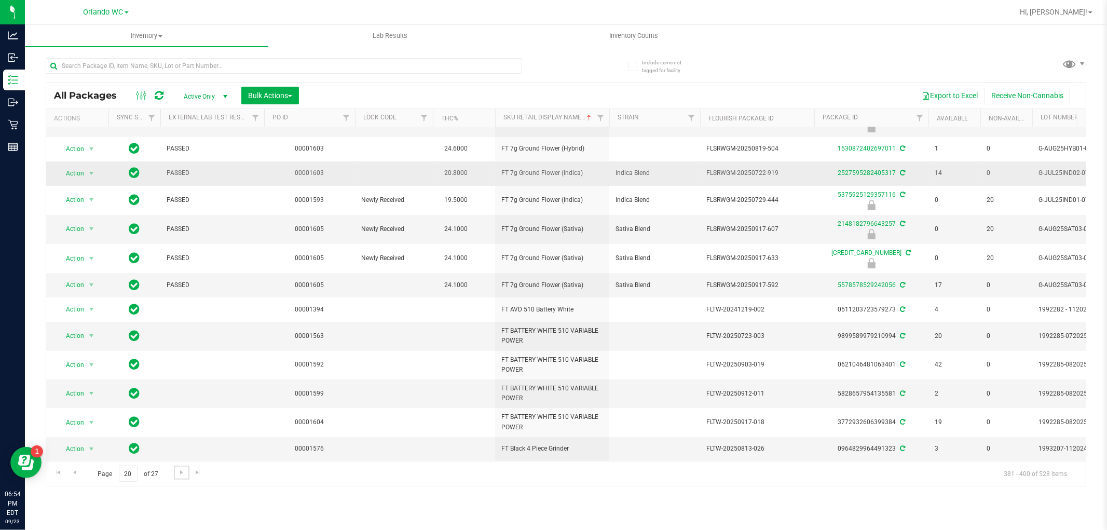
scroll to position [252, 0]
click at [184, 472] on span "Go to the next page" at bounding box center [182, 472] width 8 height 8
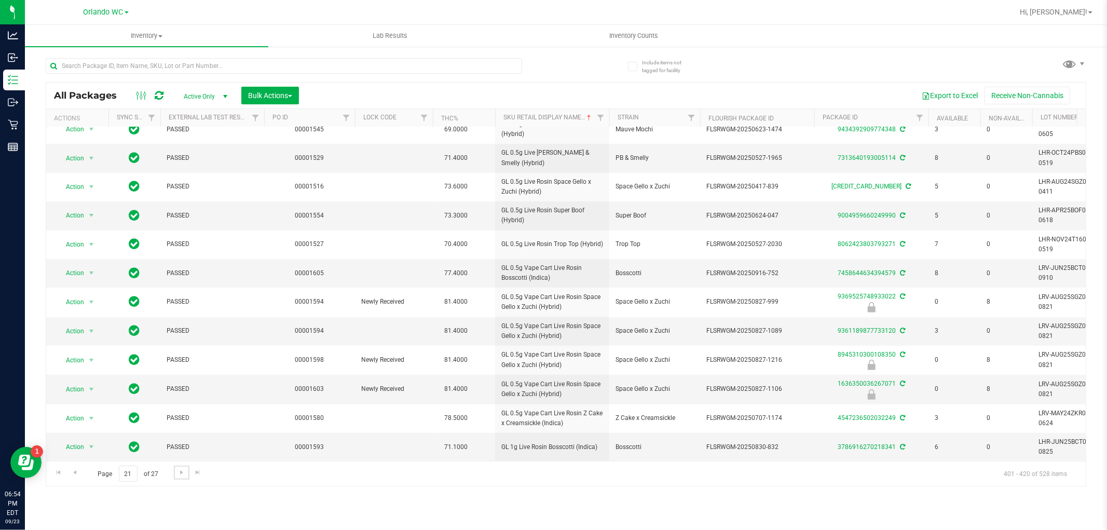
scroll to position [243, 0]
click at [181, 477] on link "Go to the next page" at bounding box center [181, 473] width 15 height 14
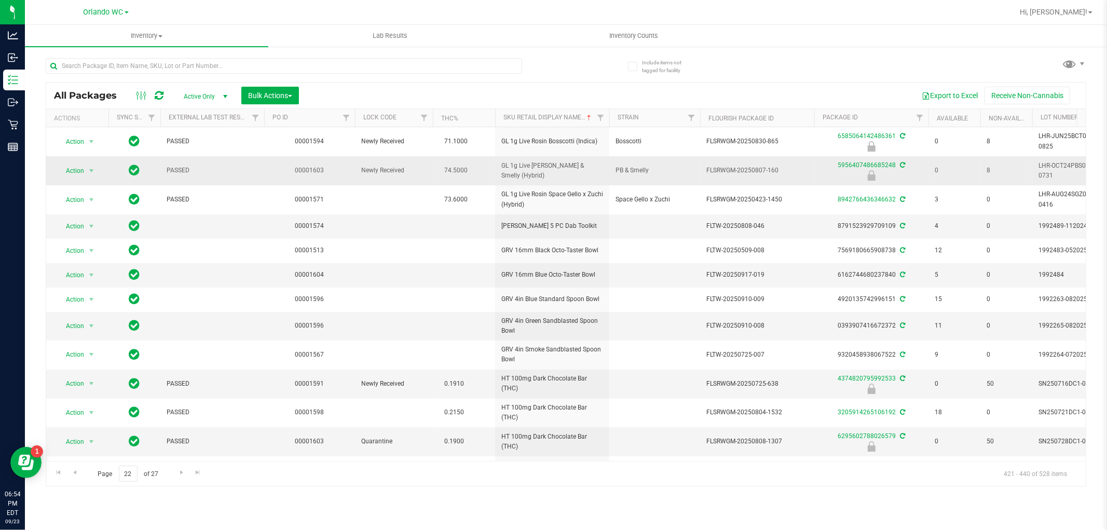
drag, startPoint x: 496, startPoint y: 165, endPoint x: 531, endPoint y: 180, distance: 38.2
click at [531, 180] on td "GL 1g Live Rosin PB & Smelly (Hybrid)" at bounding box center [552, 170] width 114 height 29
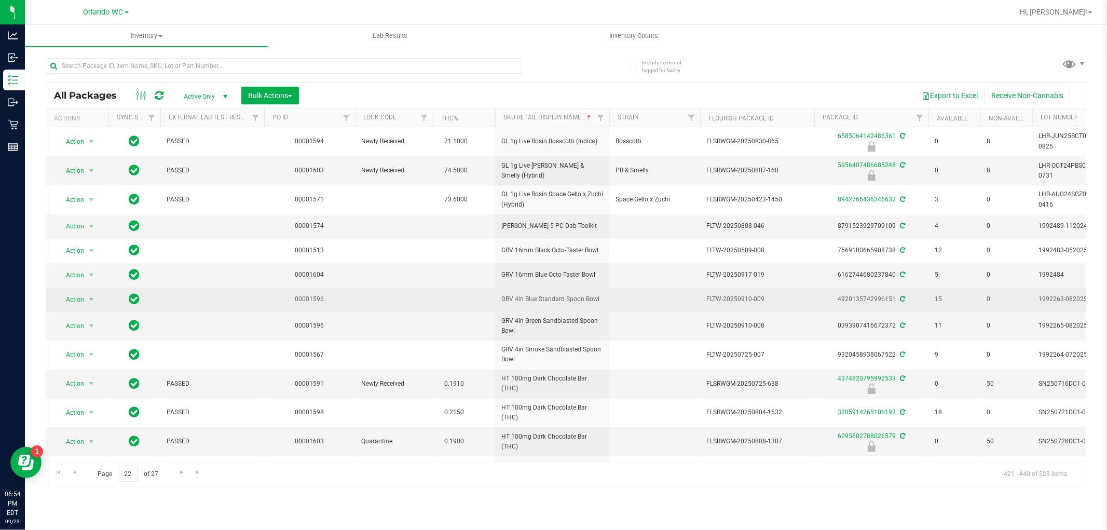
copy span "GL 1g Live Rosin PB & Smelly (Hybrid)"
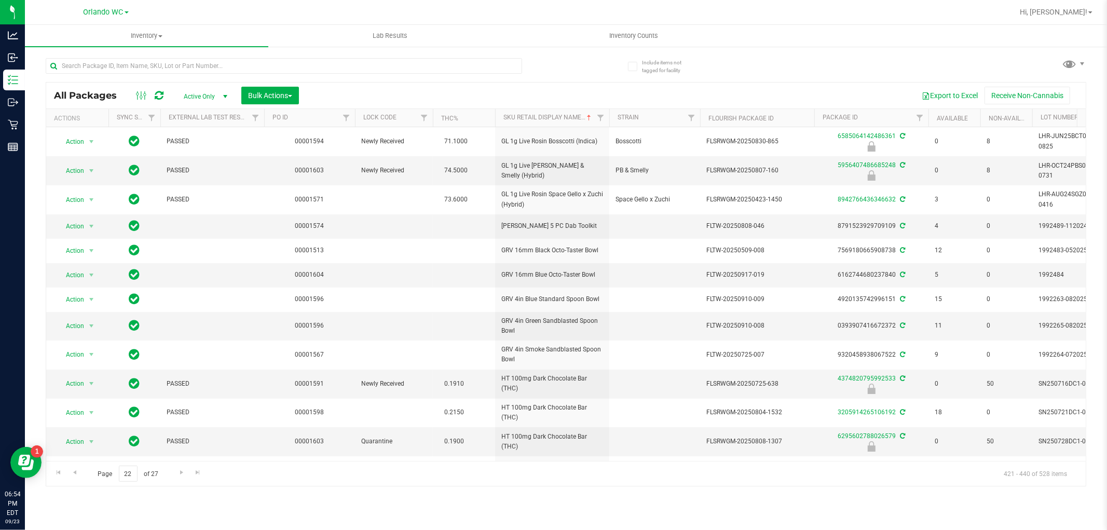
click at [548, 489] on div "Inventory All packages All inventory Waste log Create inventory Lab Results Inv…" at bounding box center [566, 277] width 1083 height 505
click at [69, 473] on link "Go to the previous page" at bounding box center [74, 473] width 15 height 14
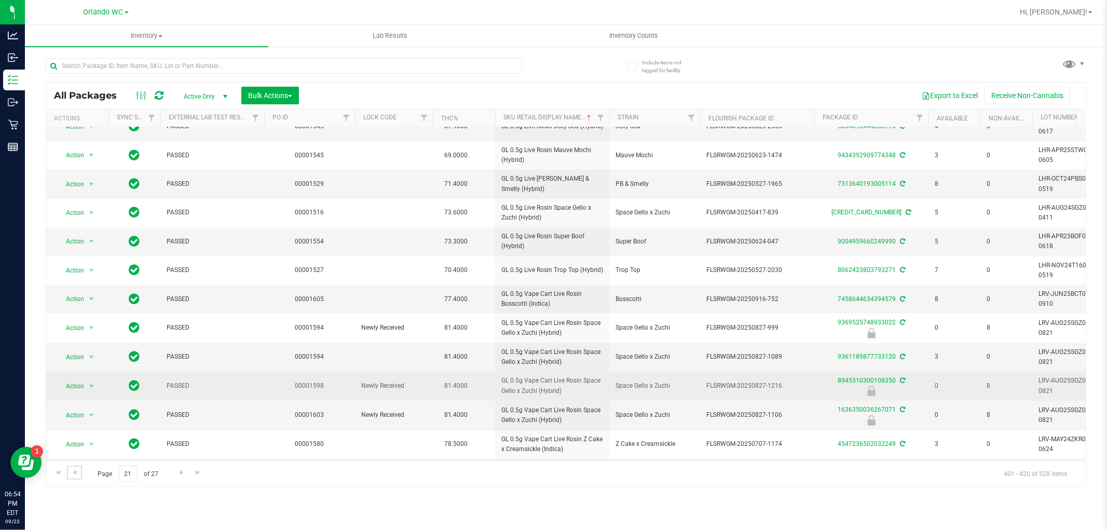
scroll to position [243, 0]
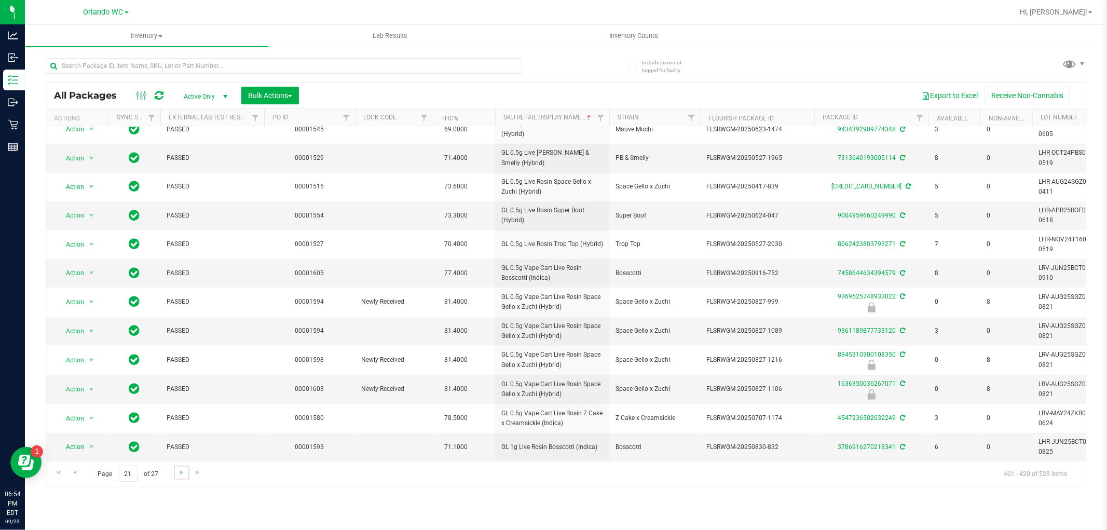
click at [179, 477] on link "Go to the next page" at bounding box center [181, 473] width 15 height 14
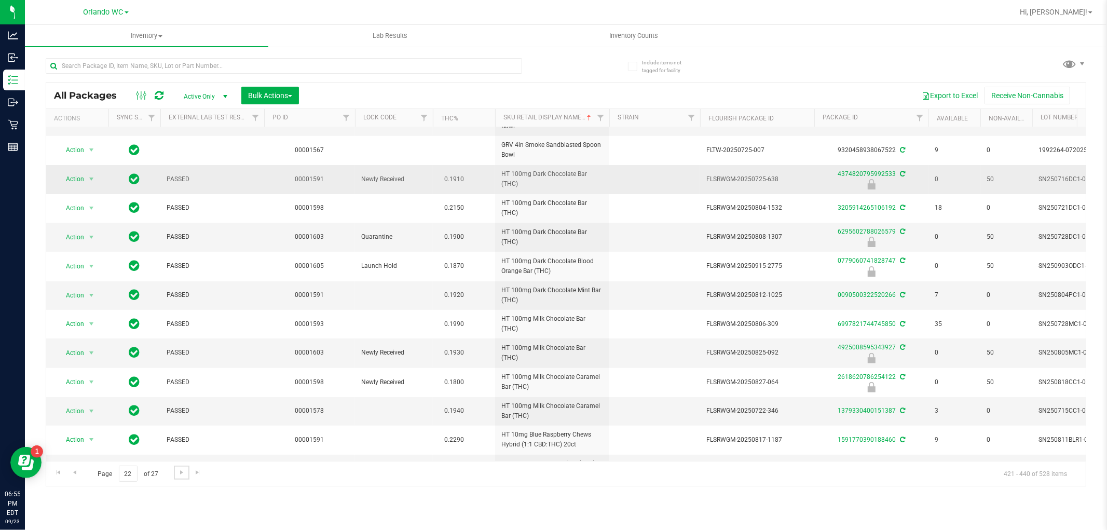
scroll to position [227, 0]
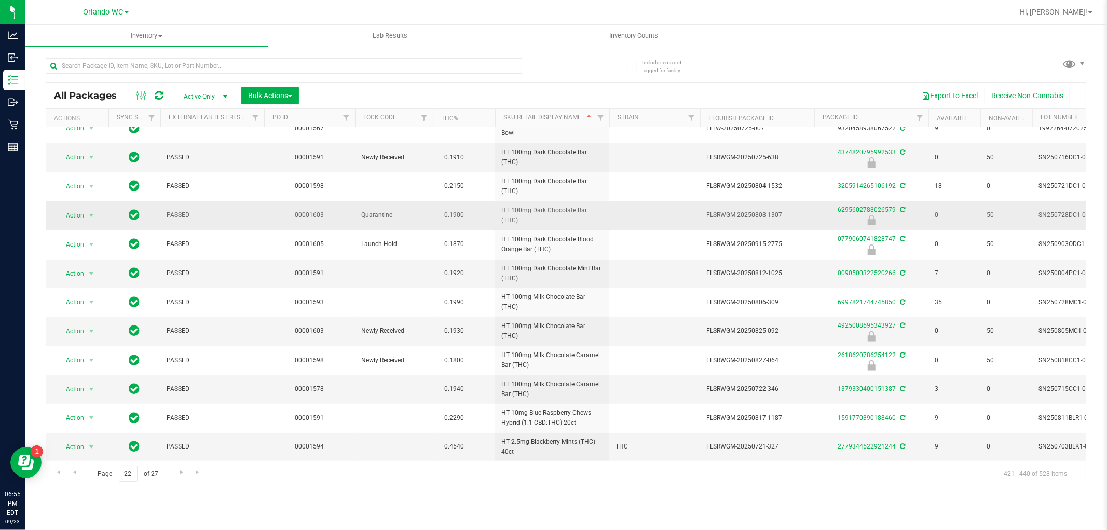
click at [518, 210] on span "HT 100mg Dark Chocolate Bar (THC)" at bounding box center [553, 216] width 102 height 20
copy td "HT 100mg Dark Chocolate Bar (THC)"
click at [183, 474] on span "Go to the next page" at bounding box center [182, 472] width 8 height 8
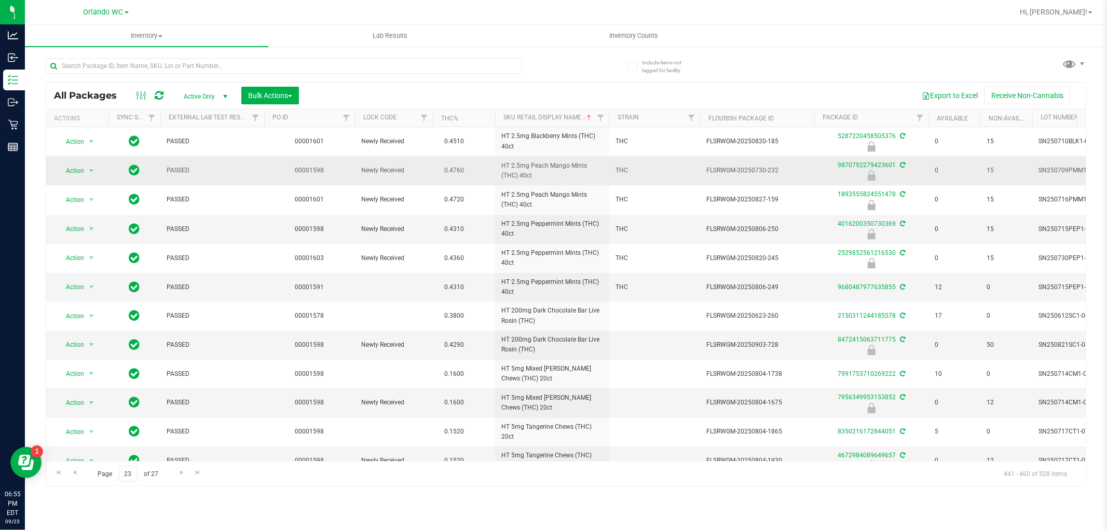
drag, startPoint x: 498, startPoint y: 165, endPoint x: 548, endPoint y: 178, distance: 51.5
click at [548, 178] on td "HT 2.5mg Peach Mango Mints (THC) 40ct" at bounding box center [552, 170] width 114 height 29
copy span "HT 2.5mg Peach Mango Mints (THC) 40ct"
click at [552, 508] on div "Inventory All packages All inventory Waste log Create inventory Lab Results Inv…" at bounding box center [566, 277] width 1083 height 505
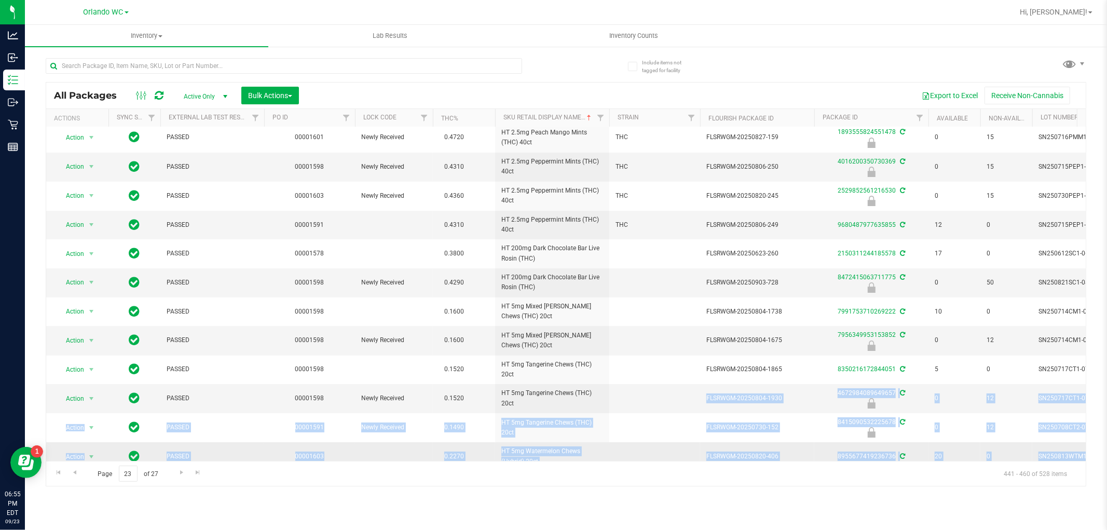
drag, startPoint x: 659, startPoint y: 452, endPoint x: 712, endPoint y: 449, distance: 53.0
click at [552, 449] on tbody "Action Action Edit attributes Global inventory Locate package Package audit log…" at bounding box center [806, 343] width 1521 height 557
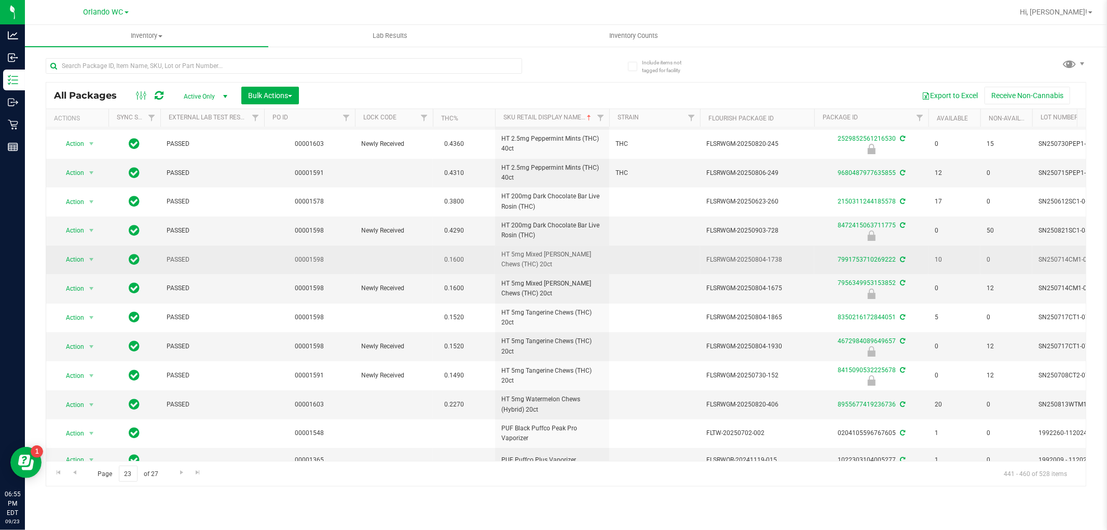
click at [552, 250] on td at bounding box center [655, 260] width 91 height 29
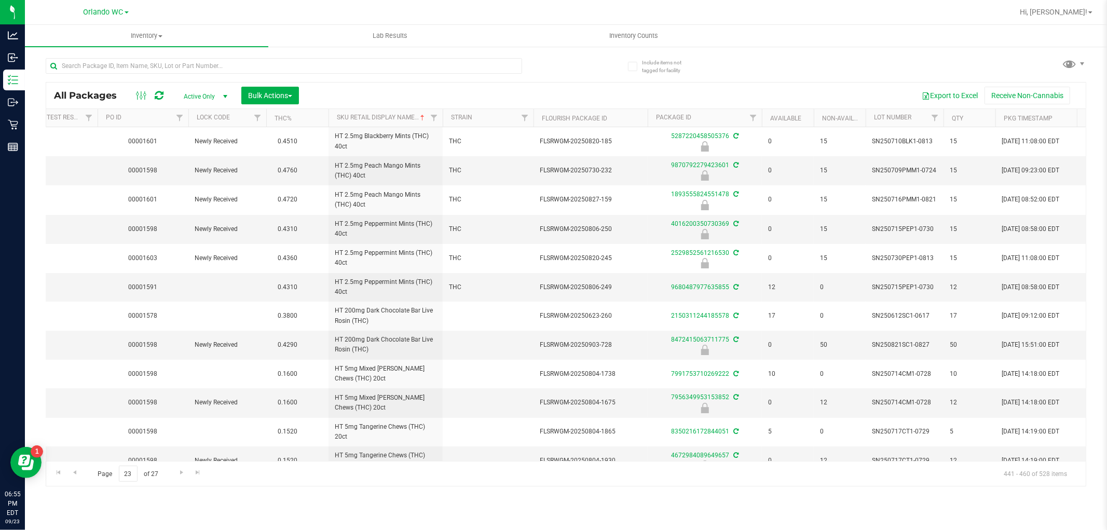
scroll to position [0, 166]
drag, startPoint x: 526, startPoint y: 165, endPoint x: 617, endPoint y: 165, distance: 90.9
click at [552, 165] on tr "Action Action Edit attributes Global inventory Locate package Package audit log…" at bounding box center [642, 170] width 1521 height 29
click at [537, 510] on div "Inventory All packages All inventory Waste log Create inventory Lab Results Inv…" at bounding box center [566, 277] width 1083 height 505
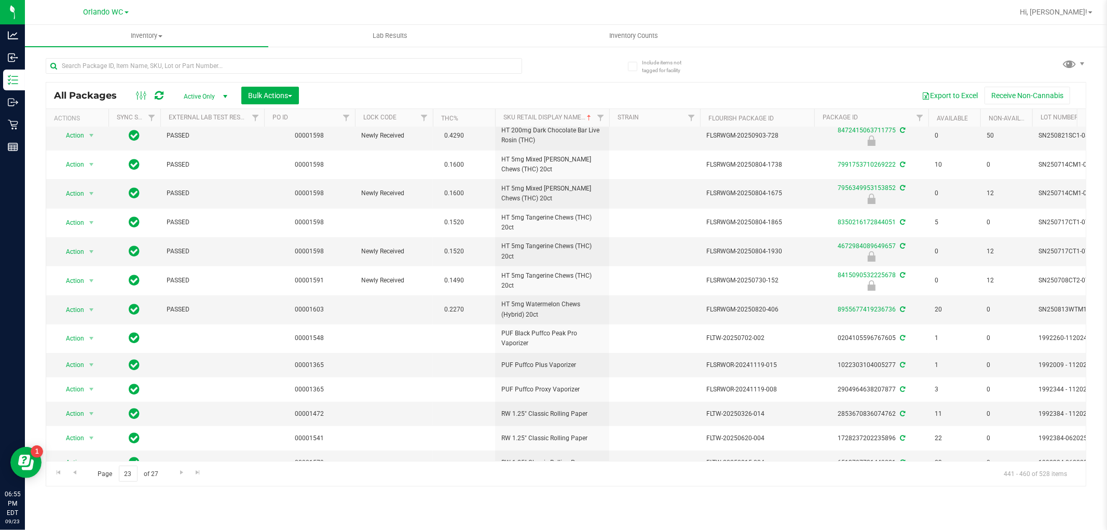
scroll to position [232, 0]
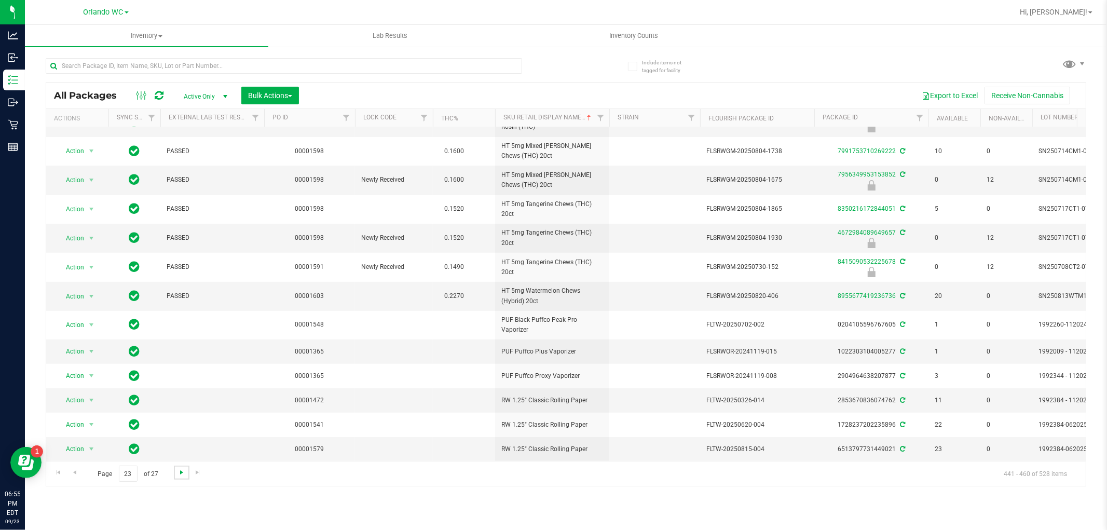
click at [184, 474] on span "Go to the next page" at bounding box center [182, 472] width 8 height 8
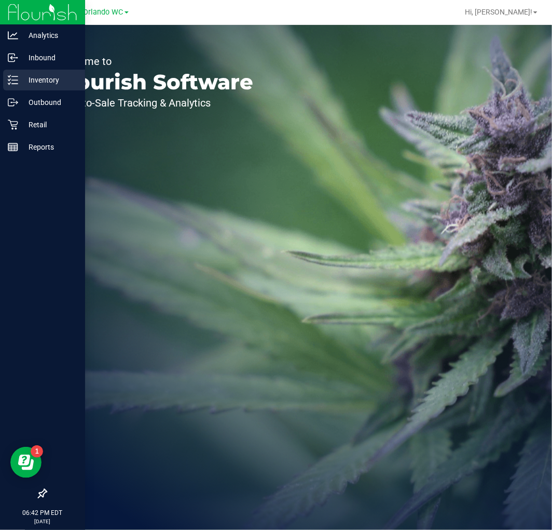
click at [18, 79] on p "Inventory" at bounding box center [49, 80] width 62 height 12
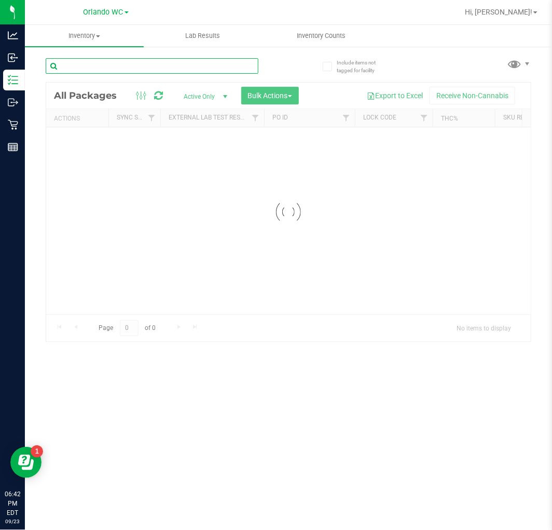
click at [83, 64] on input "text" at bounding box center [152, 66] width 213 height 16
type input "g"
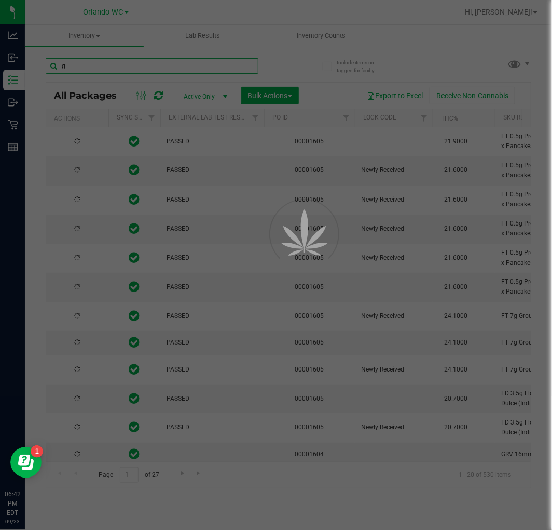
type input "[DATE]"
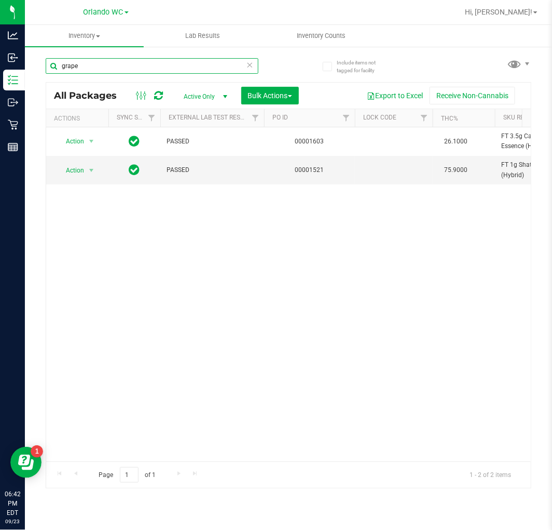
click at [154, 70] on input "grape" at bounding box center [152, 66] width 213 height 16
click at [101, 68] on input "grape" at bounding box center [152, 66] width 213 height 16
click at [100, 67] on input "grape" at bounding box center [152, 66] width 213 height 16
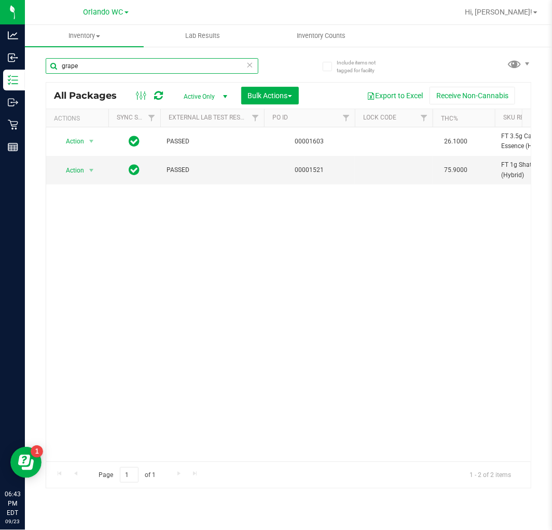
paste input "HT 5mg"
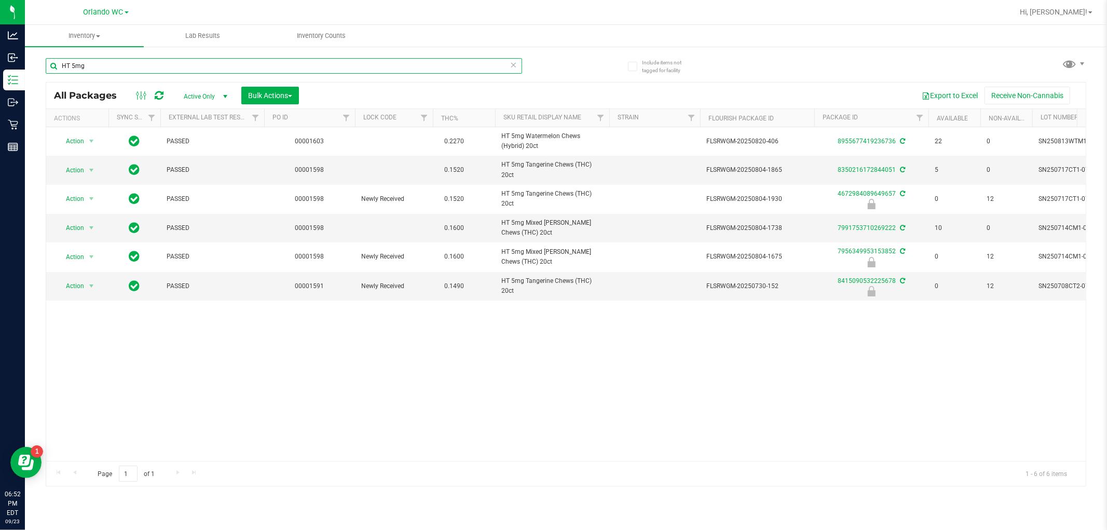
click at [113, 62] on input "HT 5mg" at bounding box center [284, 66] width 477 height 16
paste input "FT 1g Vape Cart Distillate Slime Bomb (Hybrid)"
type input "FT 1g Vape Cart Distillate Slime Bomb (Hybrid)"
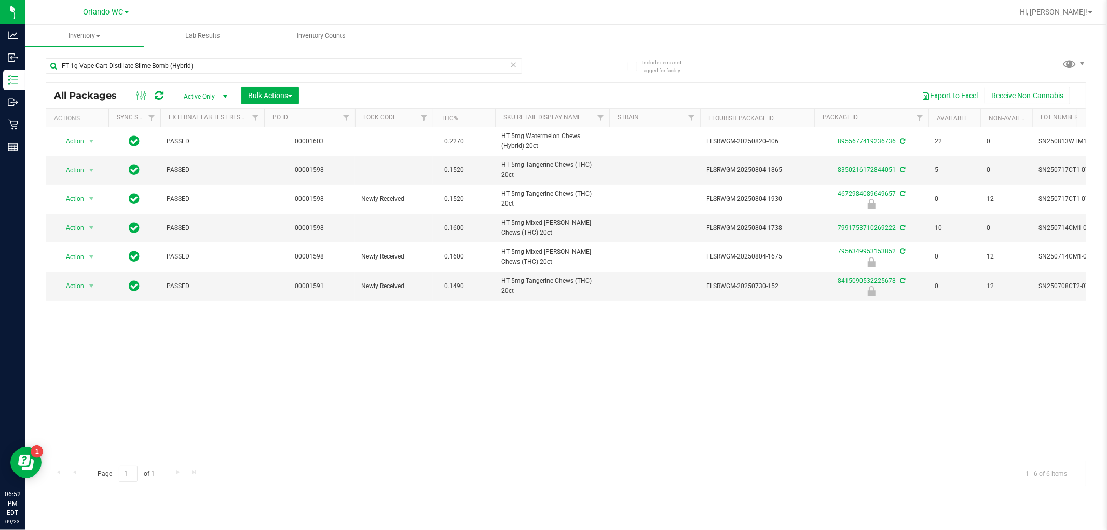
click at [551, 66] on div "FT 1g Vape Cart Distillate Slime Bomb (Hybrid)" at bounding box center [306, 65] width 521 height 33
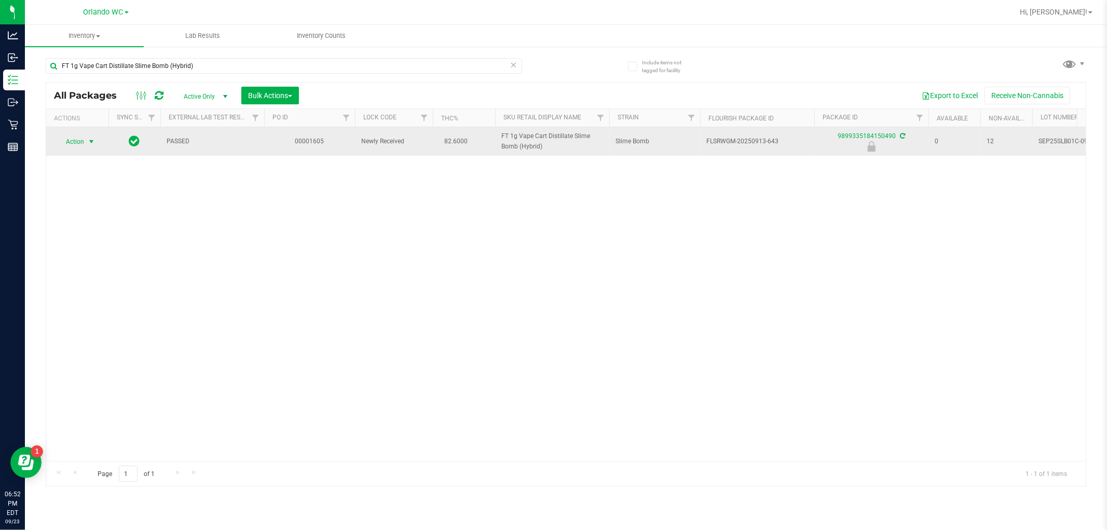
click at [73, 144] on span "Action" at bounding box center [71, 141] width 28 height 15
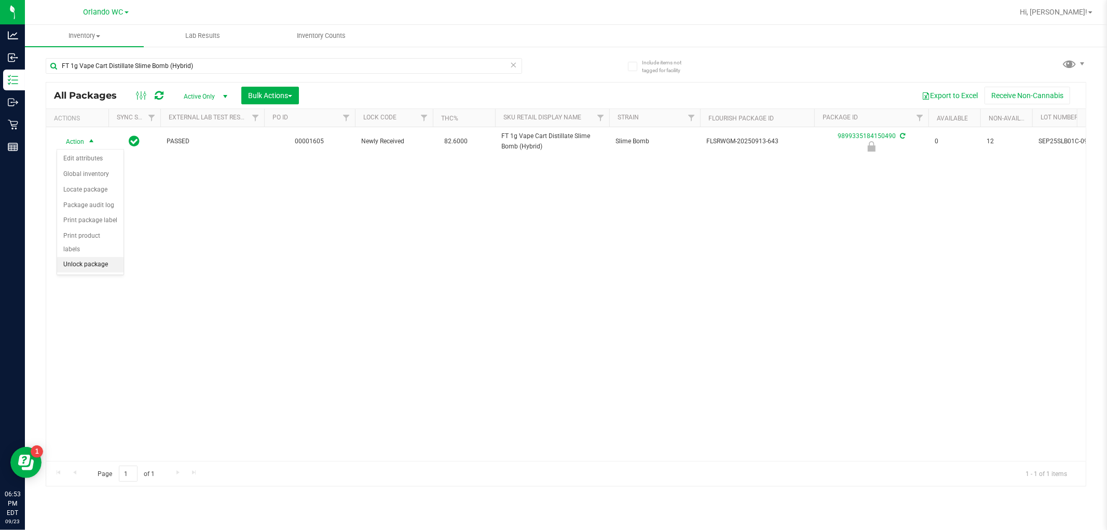
click at [102, 263] on li "Unlock package" at bounding box center [90, 265] width 66 height 16
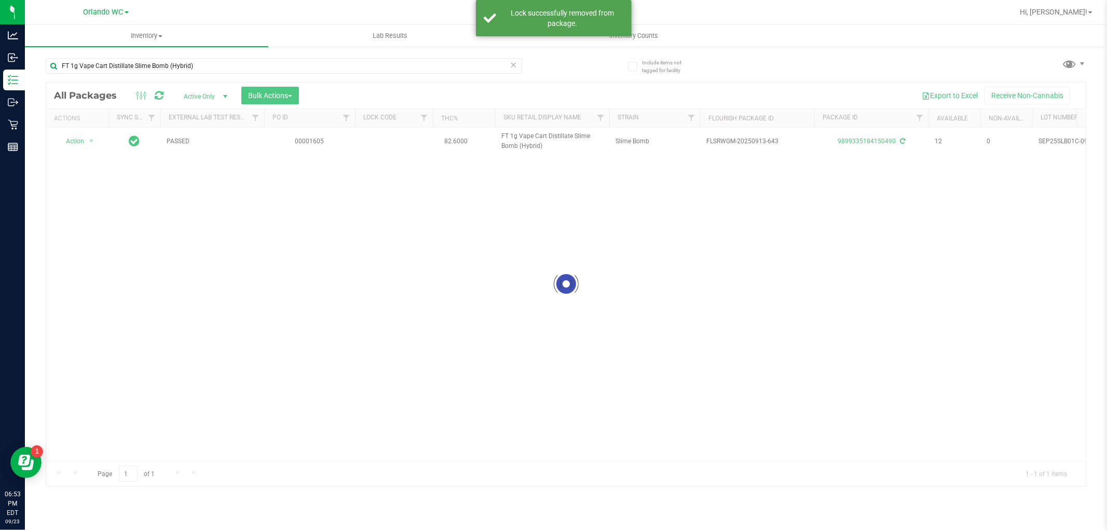
click at [85, 142] on div at bounding box center [566, 284] width 1040 height 403
click at [78, 143] on span "Action" at bounding box center [71, 141] width 28 height 15
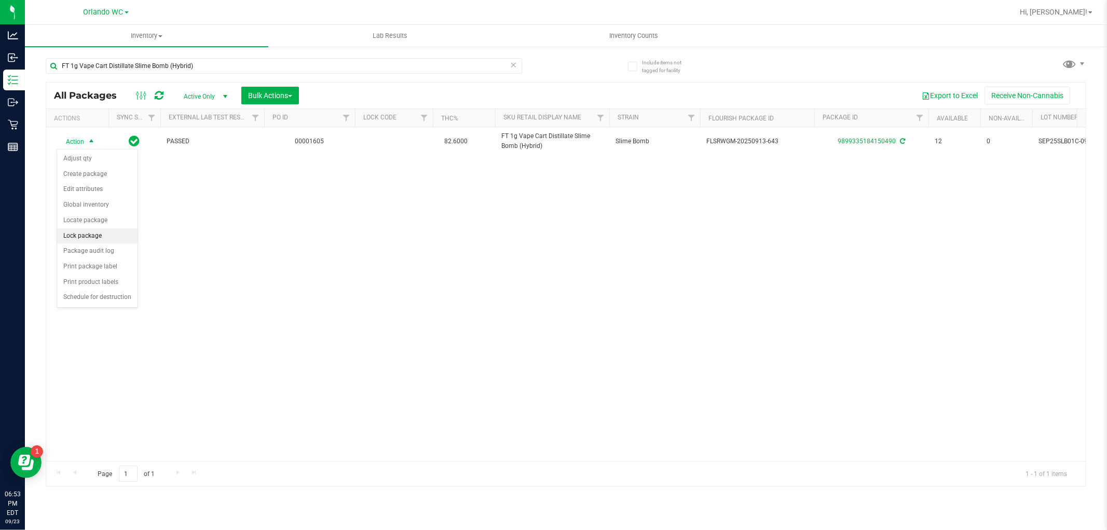
click at [105, 238] on li "Lock package" at bounding box center [97, 236] width 80 height 16
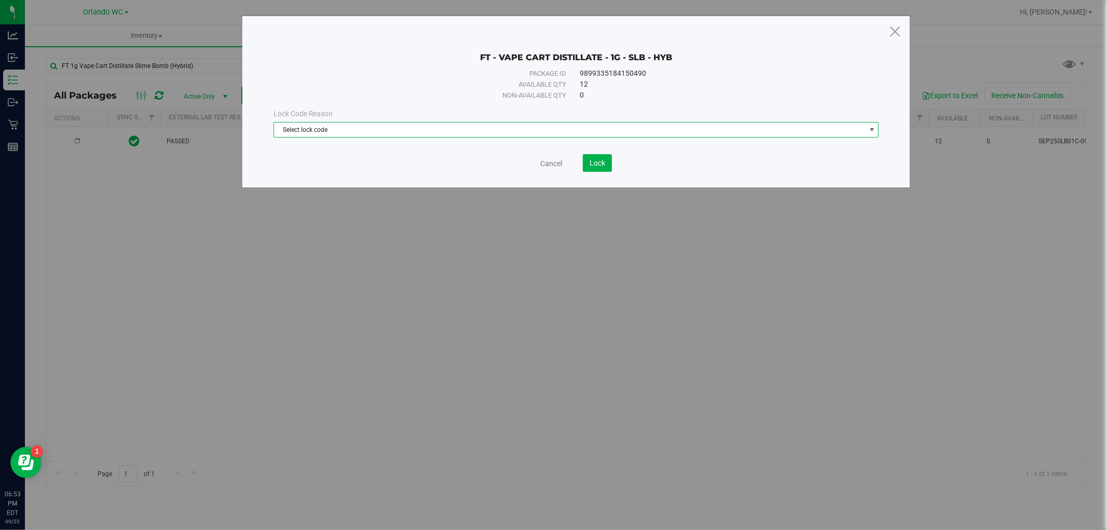
click at [345, 122] on span "Select lock code" at bounding box center [577, 130] width 606 height 16
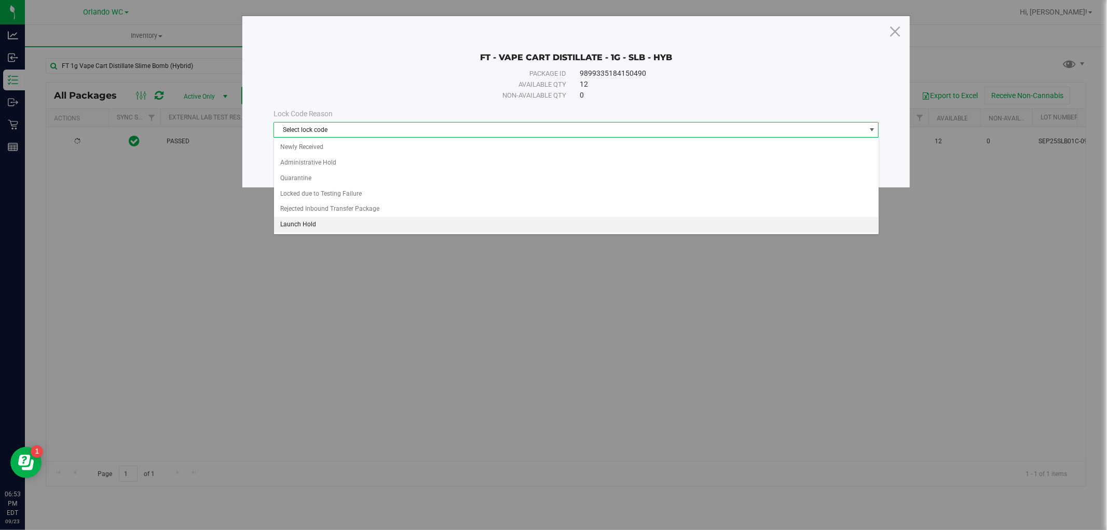
click at [313, 224] on li "Launch Hold" at bounding box center [576, 225] width 605 height 16
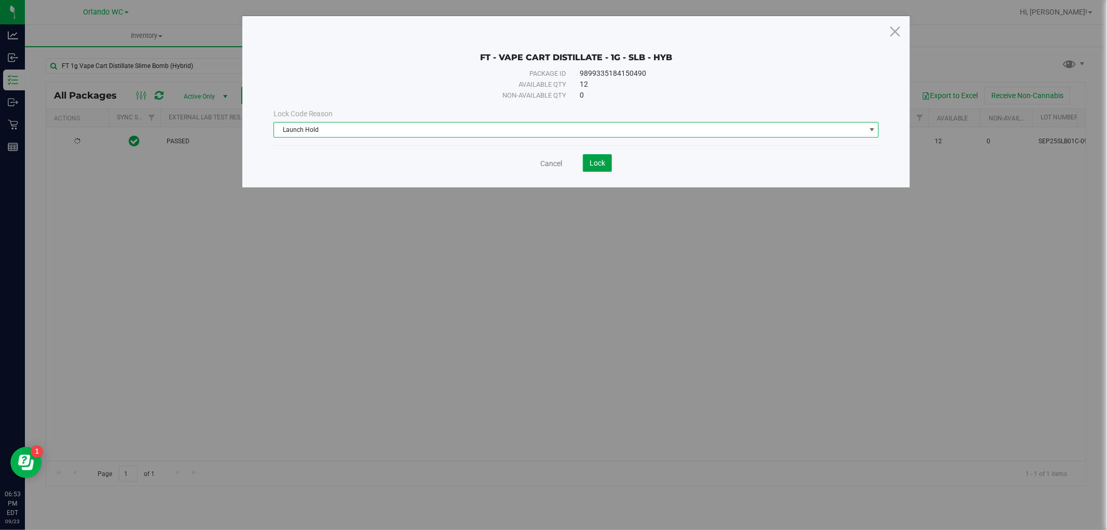
click at [552, 168] on button "Lock" at bounding box center [597, 163] width 29 height 18
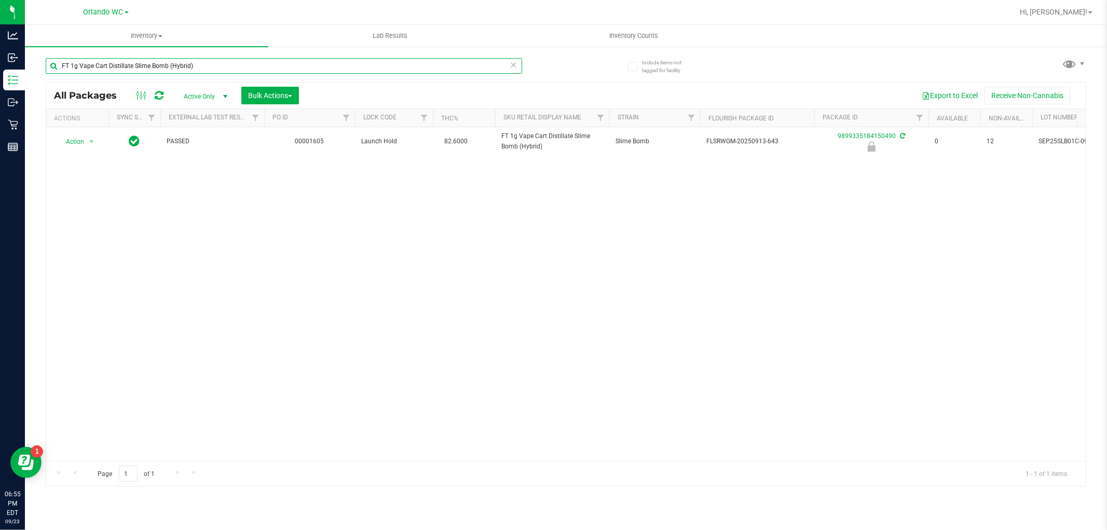
click at [163, 67] on input "FT 1g Vape Cart Distillate Slime Bomb (Hybrid)" at bounding box center [284, 66] width 477 height 16
click at [163, 66] on input "FT 1g Vape Cart Distillate Slime Bomb (Hybrid)" at bounding box center [284, 66] width 477 height 16
paste input "HT 100mg Dark Chocolate Bar (THC"
type input "HT 100mg Dark Chocolate Bar (THC)"
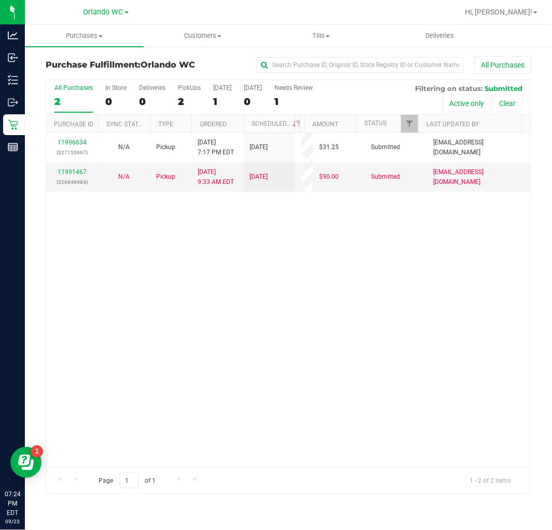
click at [65, 101] on div "2" at bounding box center [74, 102] width 38 height 12
click at [0, 0] on input "All Purchases 2" at bounding box center [0, 0] width 0 height 0
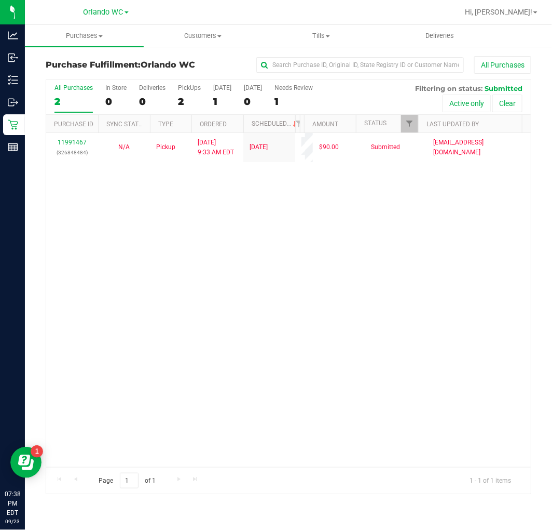
click at [150, 245] on div "11991467 (326848484) N/A Pickup [DATE] 9:33 AM EDT 9/22/2025 $90.00 Submitted […" at bounding box center [288, 300] width 485 height 334
click at [78, 99] on div "2" at bounding box center [74, 102] width 38 height 12
click at [0, 0] on input "All Purchases 2" at bounding box center [0, 0] width 0 height 0
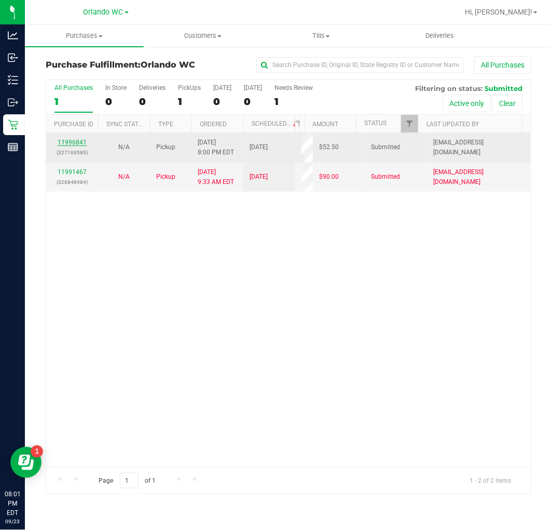
click at [80, 141] on link "11996841" at bounding box center [72, 142] width 29 height 7
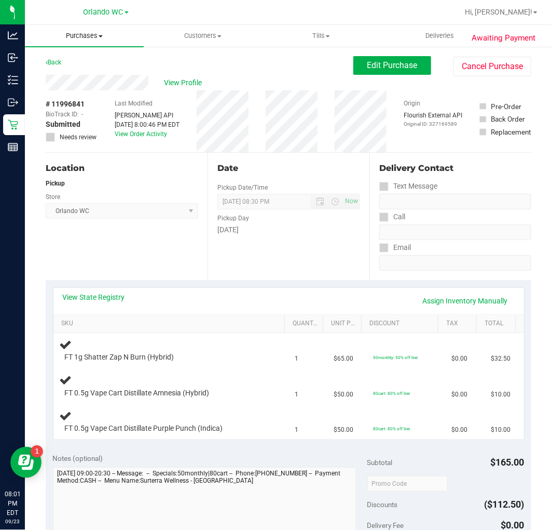
click at [76, 34] on span "Purchases" at bounding box center [84, 35] width 119 height 9
click at [48, 75] on span "Fulfillment" at bounding box center [57, 75] width 64 height 9
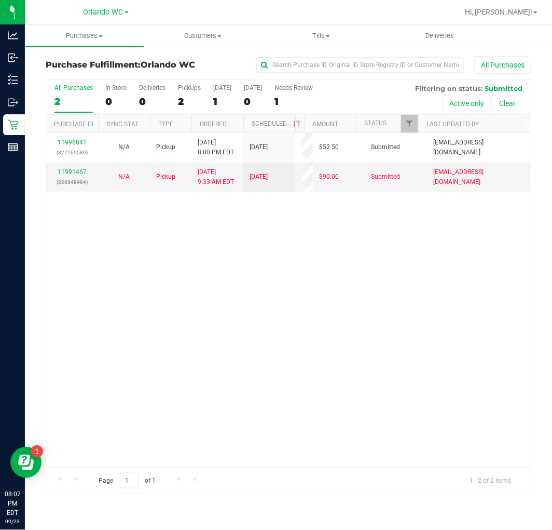
click at [71, 95] on label "All Purchases 2" at bounding box center [74, 98] width 38 height 29
click at [0, 0] on input "All Purchases 2" at bounding box center [0, 0] width 0 height 0
click at [74, 89] on div "All Purchases" at bounding box center [74, 87] width 38 height 7
click at [0, 0] on input "All Purchases 2" at bounding box center [0, 0] width 0 height 0
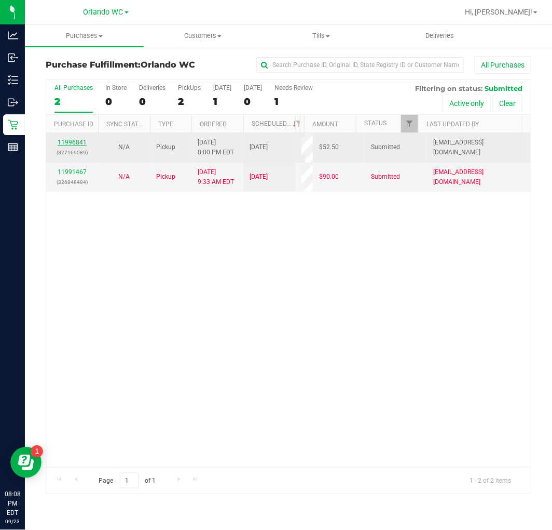
click at [74, 141] on link "11996841" at bounding box center [72, 142] width 29 height 7
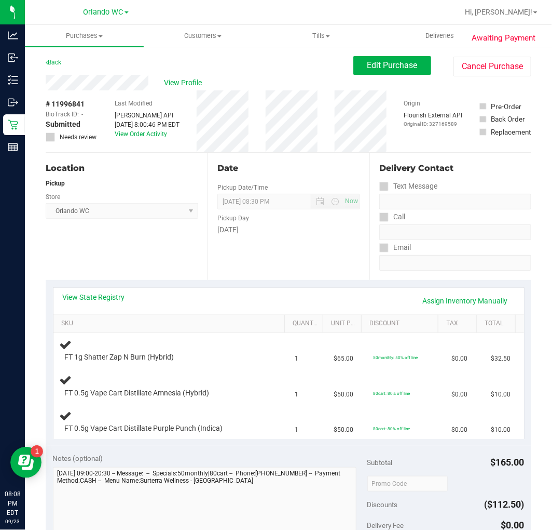
click at [98, 280] on div "View State Registry Assign Inventory Manually SKU Quantity Unit Price Discount …" at bounding box center [289, 363] width 486 height 166
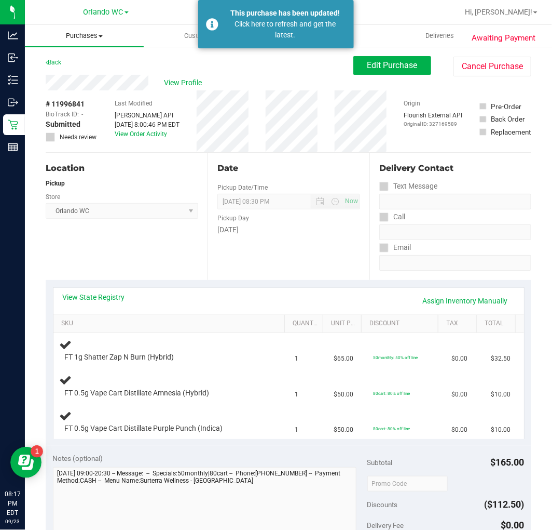
drag, startPoint x: 78, startPoint y: 35, endPoint x: 75, endPoint y: 43, distance: 8.4
click at [78, 35] on span "Purchases" at bounding box center [84, 35] width 119 height 9
click at [55, 78] on span "Fulfillment" at bounding box center [57, 75] width 64 height 9
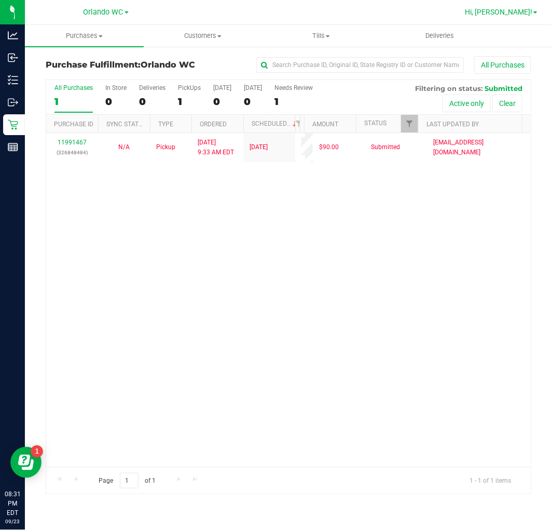
click at [523, 9] on span "Hi, [PERSON_NAME]!" at bounding box center [498, 12] width 67 height 8
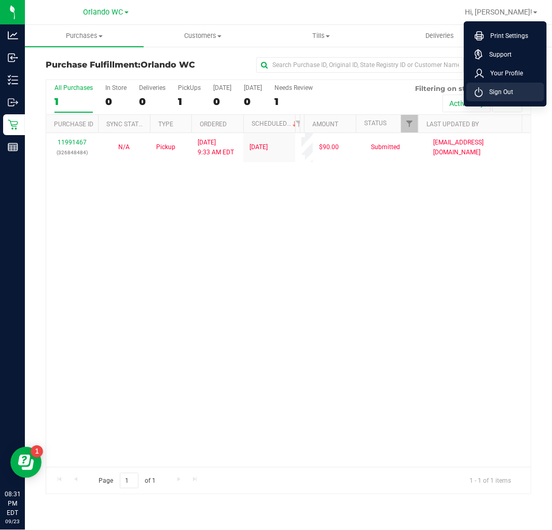
click at [511, 94] on span "Sign Out" at bounding box center [498, 92] width 30 height 10
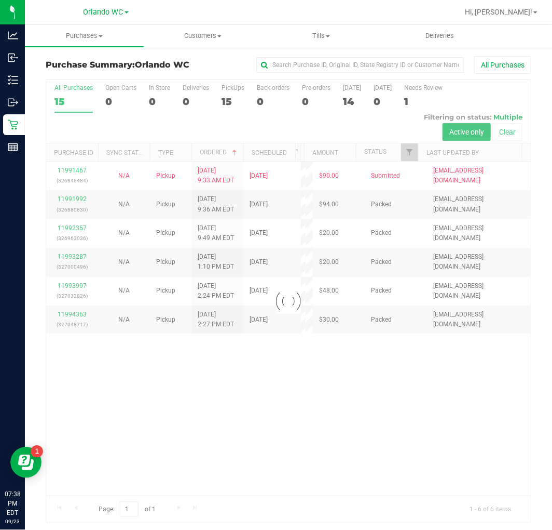
click at [64, 87] on div at bounding box center [288, 301] width 485 height 442
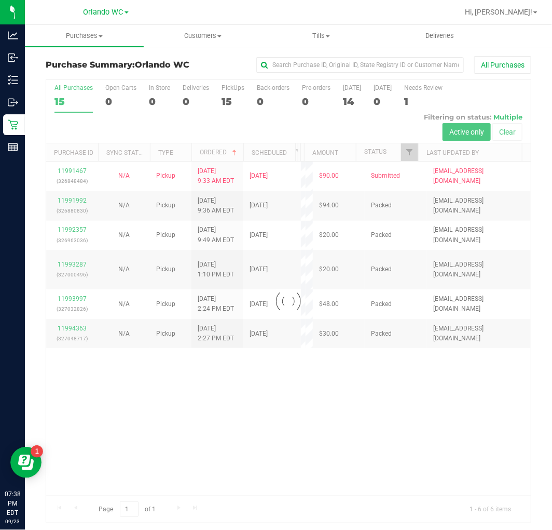
click at [64, 87] on div at bounding box center [288, 301] width 485 height 442
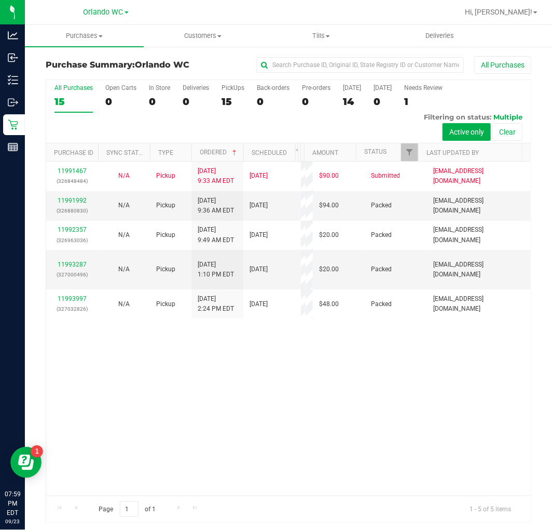
click at [159, 401] on div "11991467 (326848484) N/A Pickup [DATE] 9:33 AM EDT 9/22/2025 $90.00 Submitted […" at bounding box center [288, 328] width 485 height 334
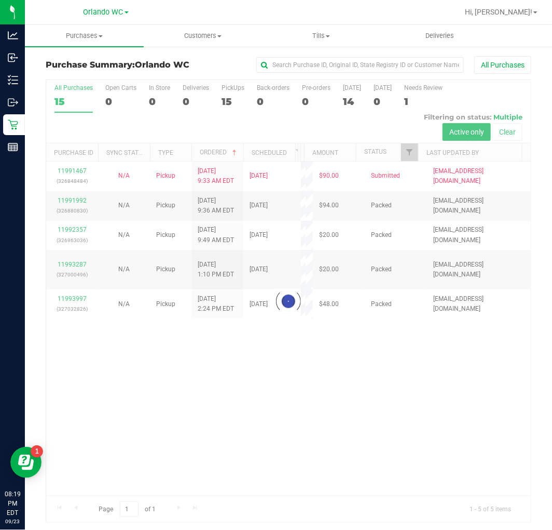
click at [63, 96] on div at bounding box center [288, 301] width 485 height 442
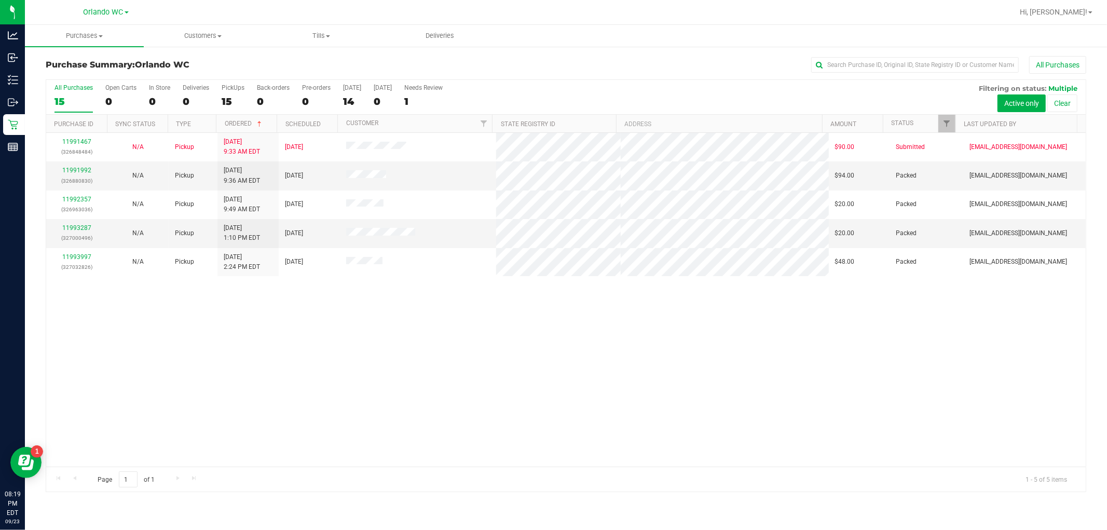
click at [382, 397] on div "11991467 (326848484) N/A Pickup [DATE] 9:33 AM EDT 9/22/2025 $90.00 Submitted […" at bounding box center [566, 300] width 1040 height 334
